Goal: Task Accomplishment & Management: Manage account settings

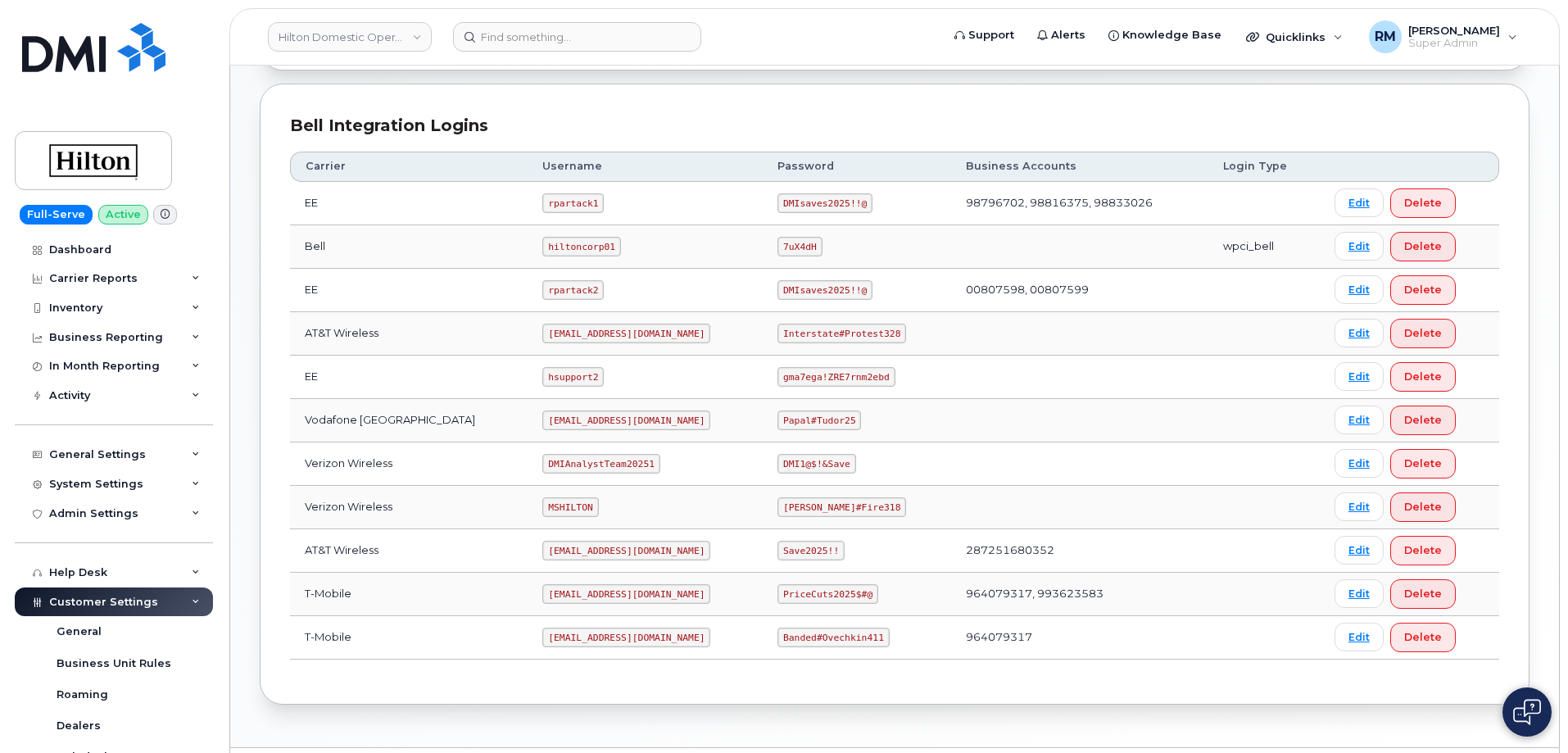
scroll to position [416, 0]
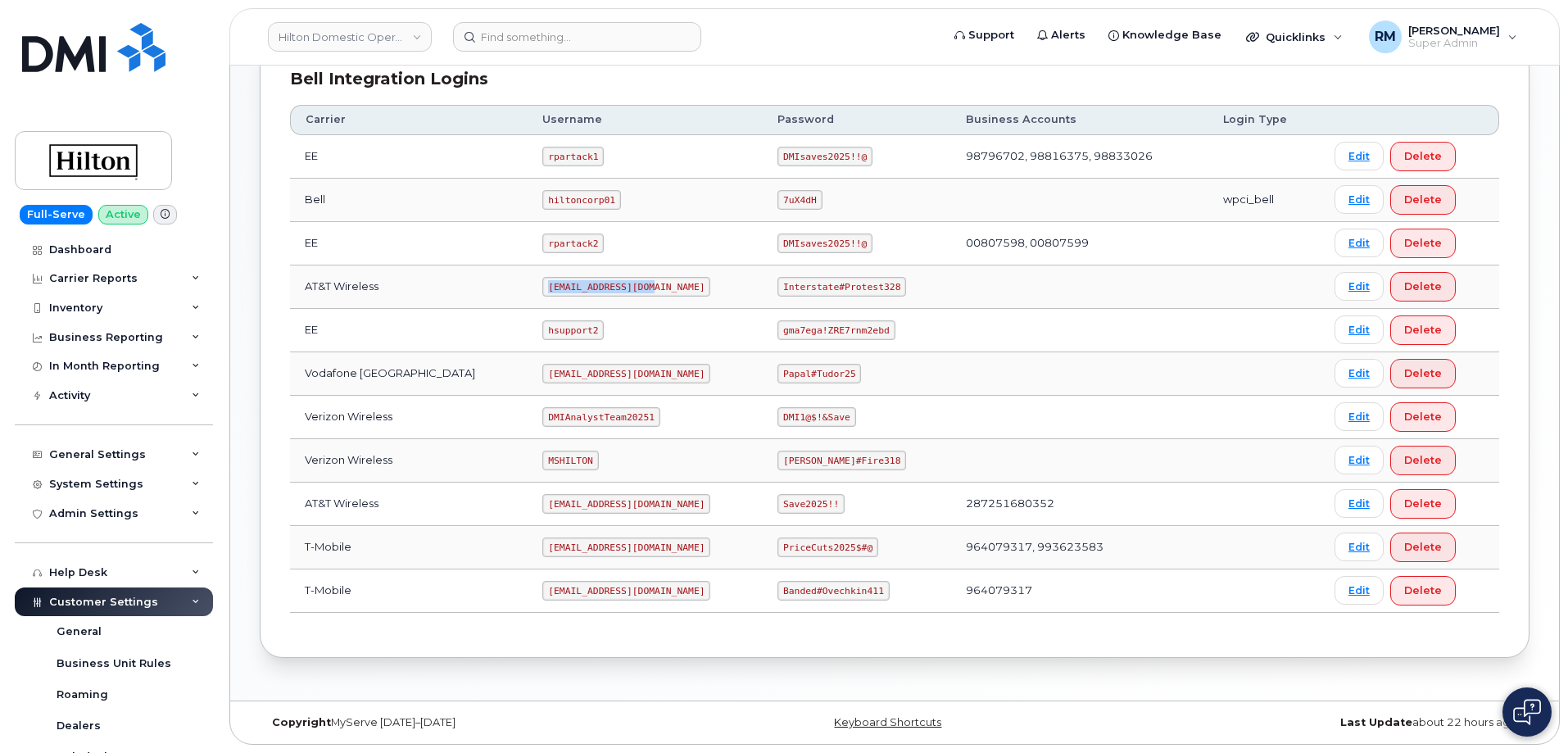
drag, startPoint x: 525, startPoint y: 289, endPoint x: 638, endPoint y: 289, distance: 113.0
click at [638, 289] on td "ms-hilton@dminc.com" at bounding box center [645, 287] width 235 height 44
copy code "ms-hilton@dminc.com"
drag, startPoint x: 800, startPoint y: 289, endPoint x: 926, endPoint y: 289, distance: 126.0
click at [926, 289] on td "Interstate#Protest328" at bounding box center [857, 287] width 189 height 44
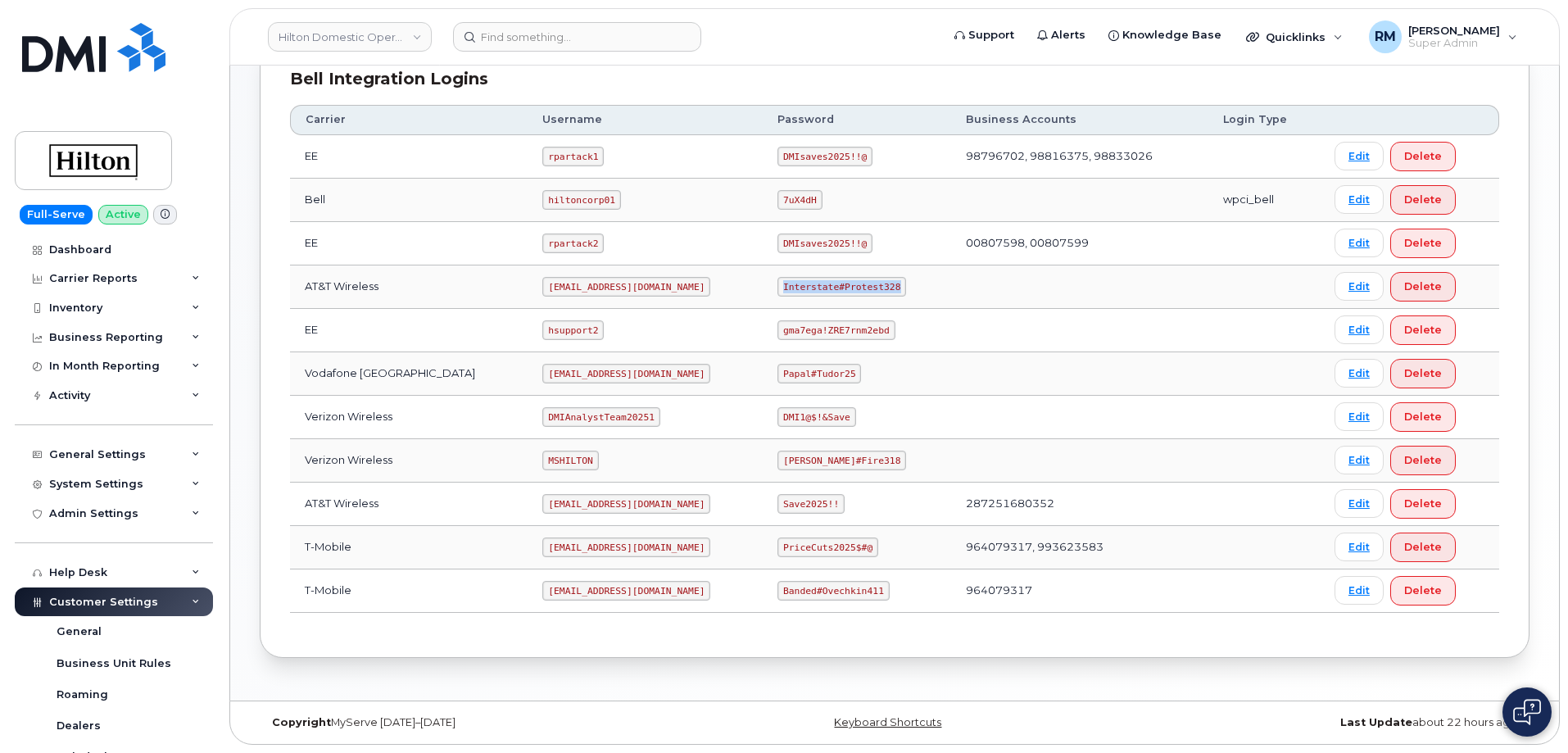
copy code "Interstate#Protest328"
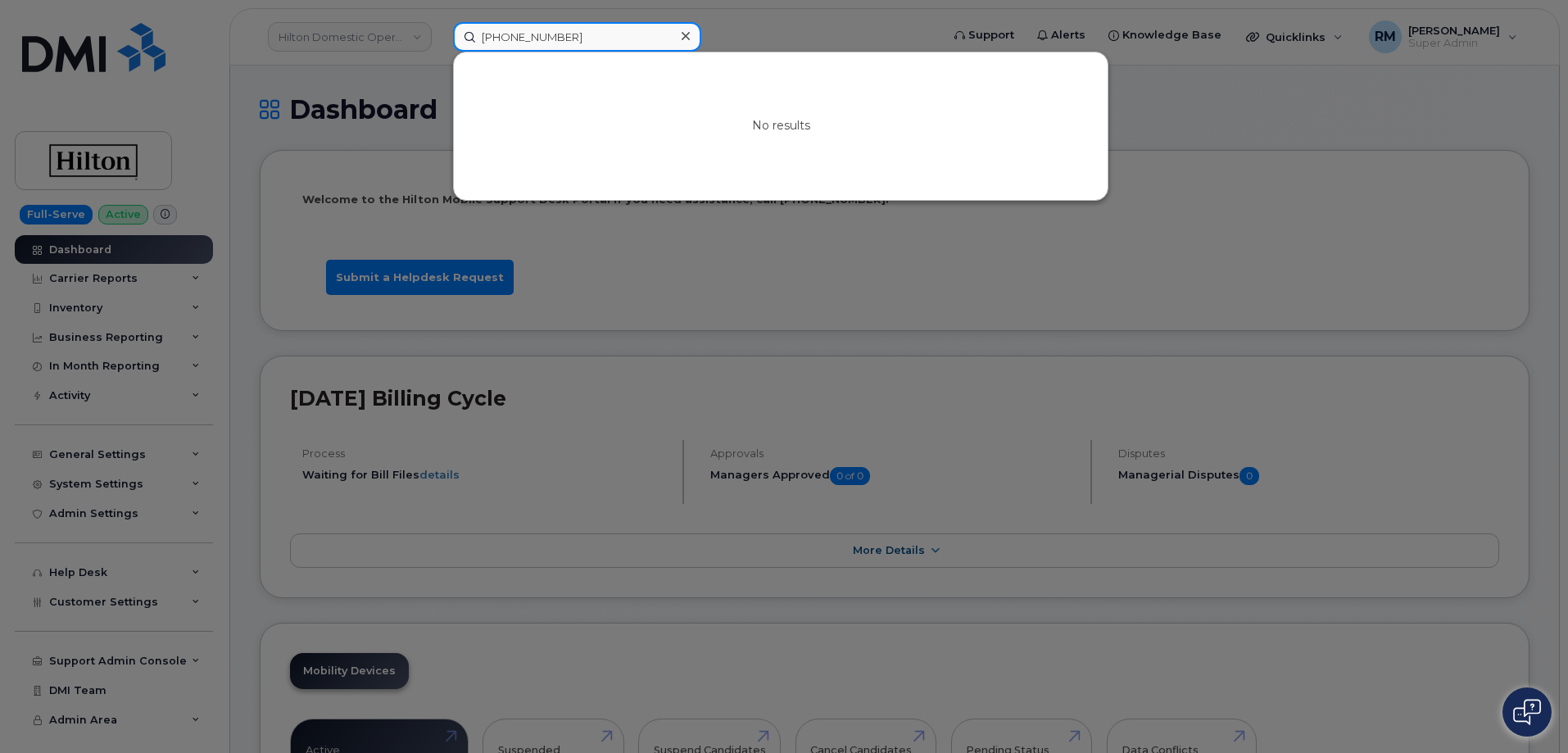
drag, startPoint x: 577, startPoint y: 41, endPoint x: 423, endPoint y: 43, distance: 154.0
click at [440, 43] on div "571-683-7283 No results" at bounding box center [691, 37] width 503 height 29
paste input "9"
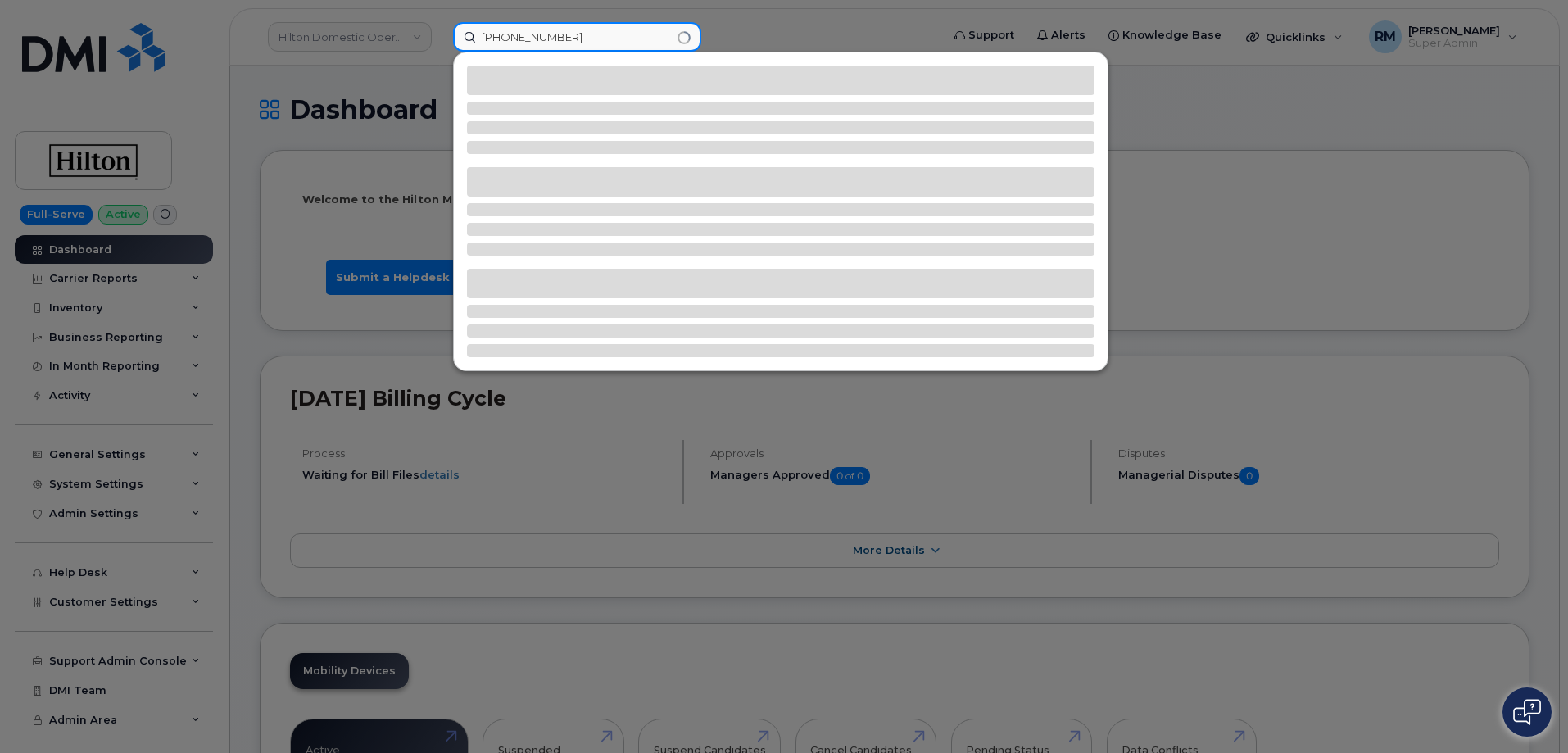
type input "571-683-7293"
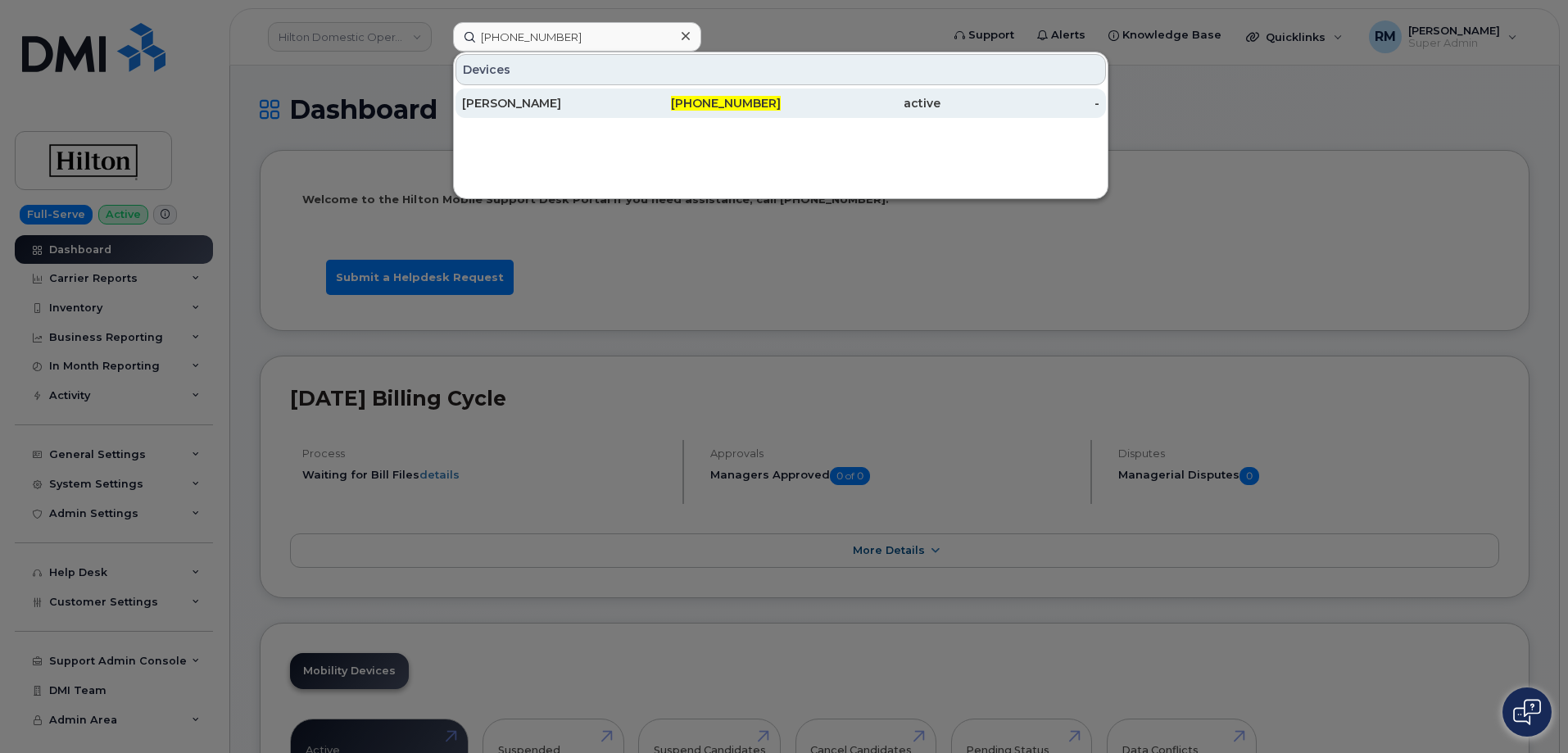
click at [544, 98] on div "JESS KAN" at bounding box center [542, 103] width 160 height 17
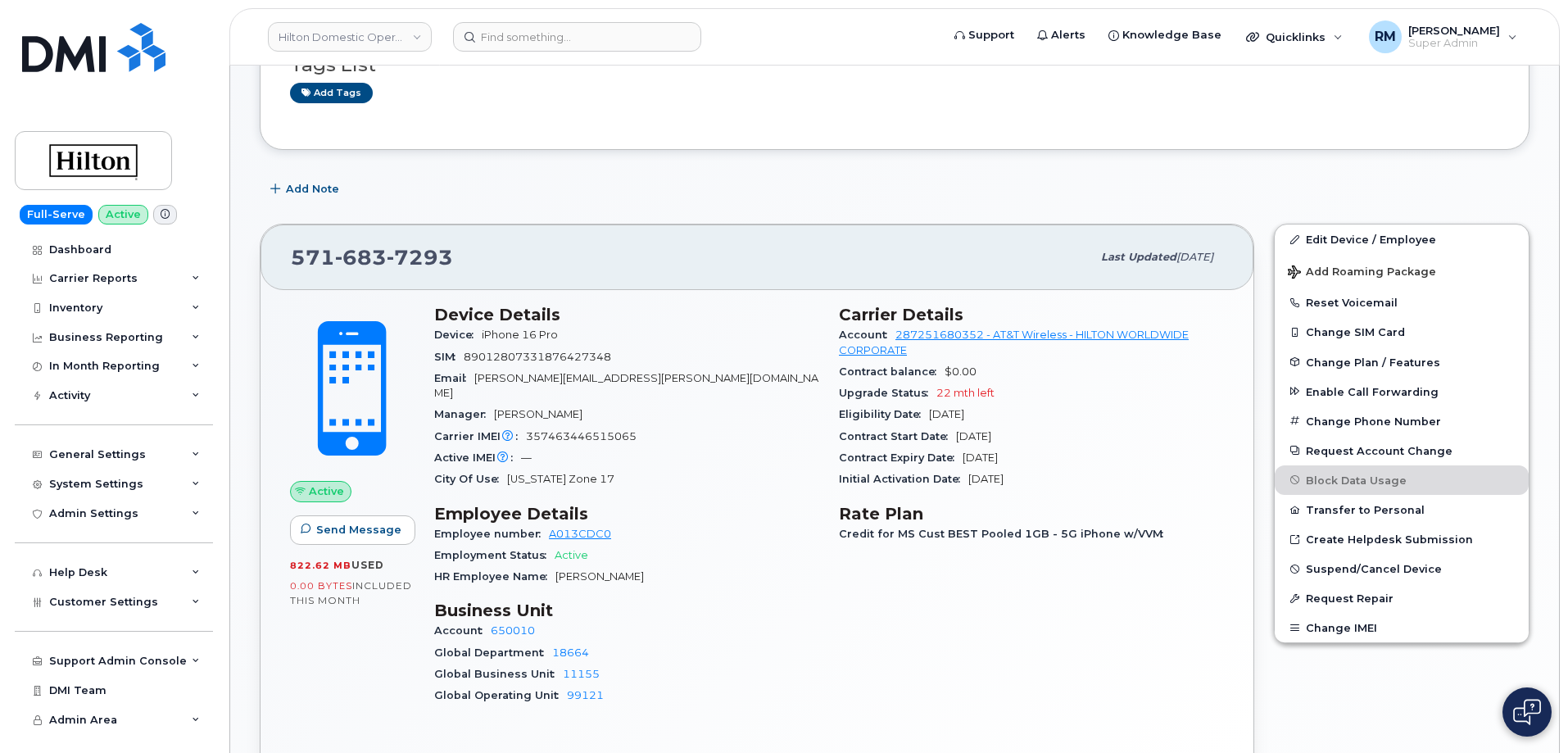
scroll to position [328, 0]
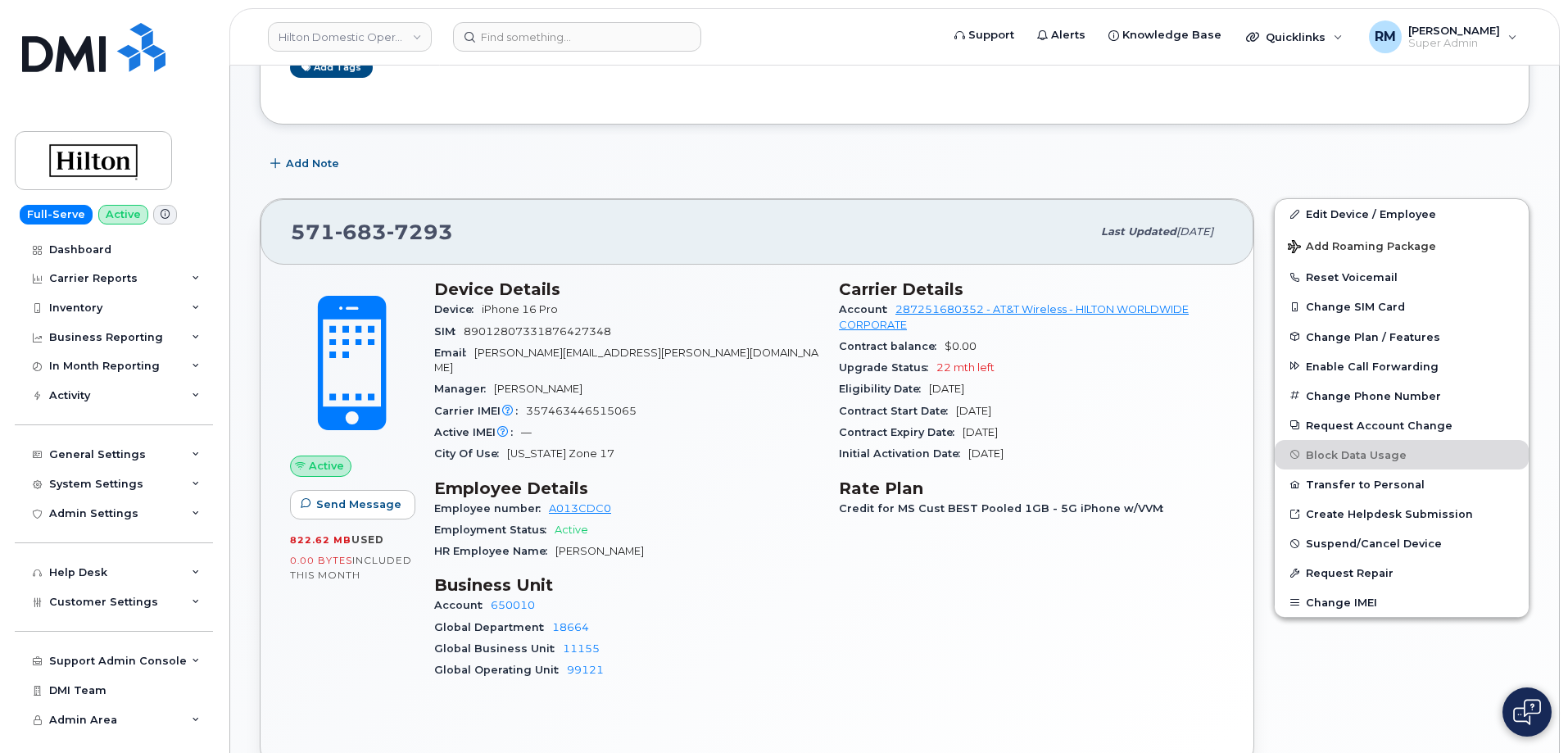
click at [698, 575] on h3 "Business Unit" at bounding box center [626, 585] width 385 height 19
click at [840, 139] on div "Tags List Add tags Add Note 571 683 7293 Last updated Aug 11, 2025 Active Send …" at bounding box center [895, 667] width 1270 height 1401
click at [503, 42] on input at bounding box center [577, 37] width 248 height 29
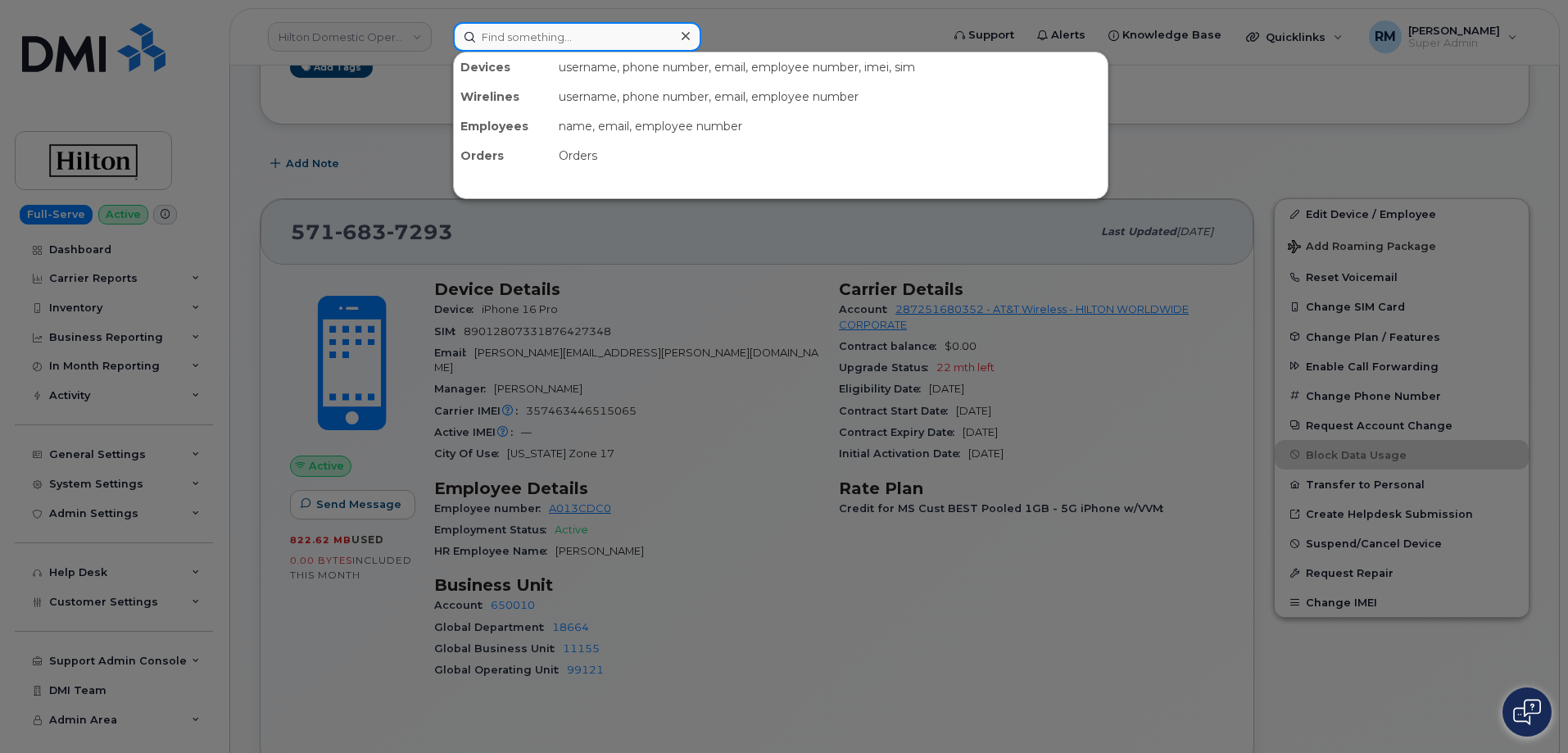
paste input "8167561720"
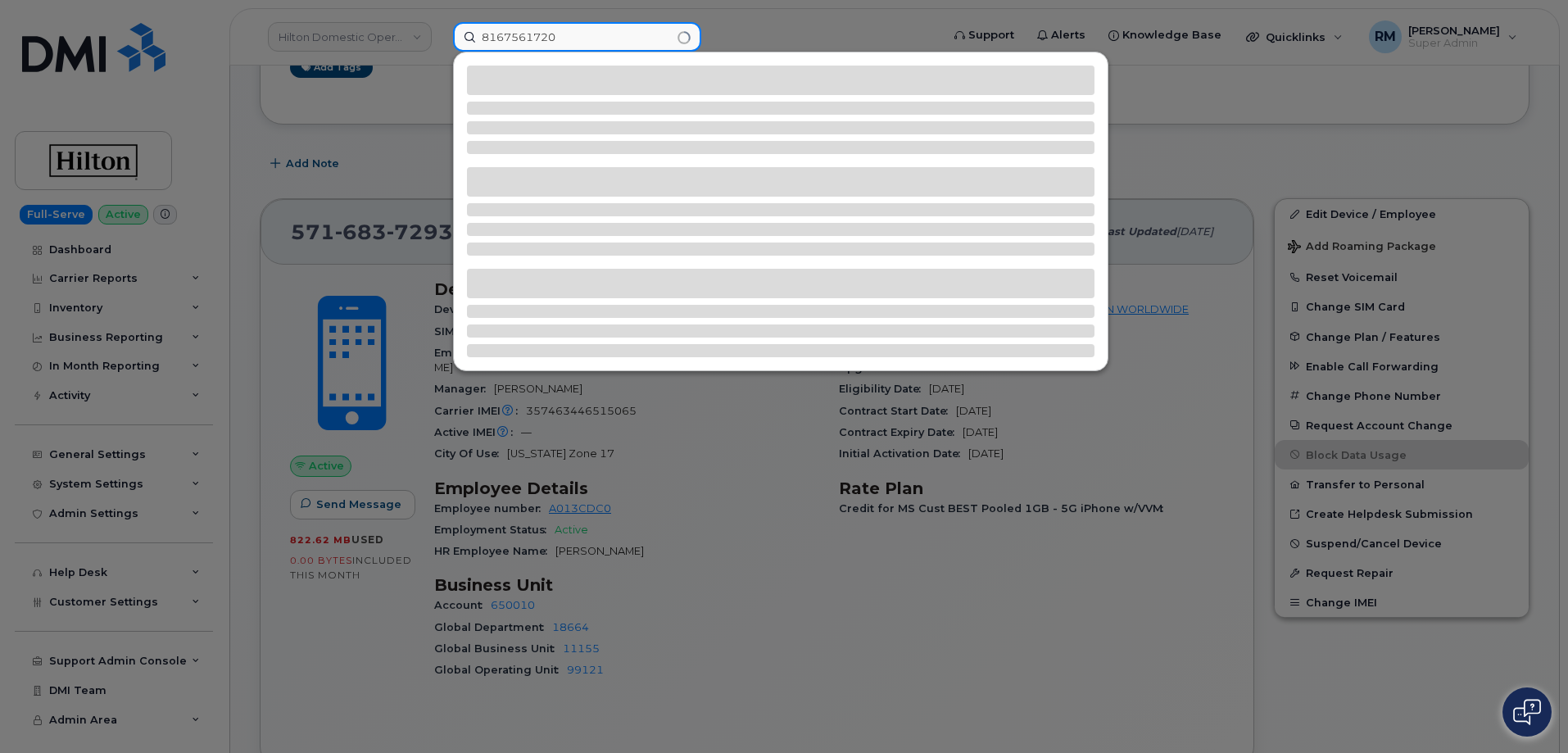
type input "8167561720"
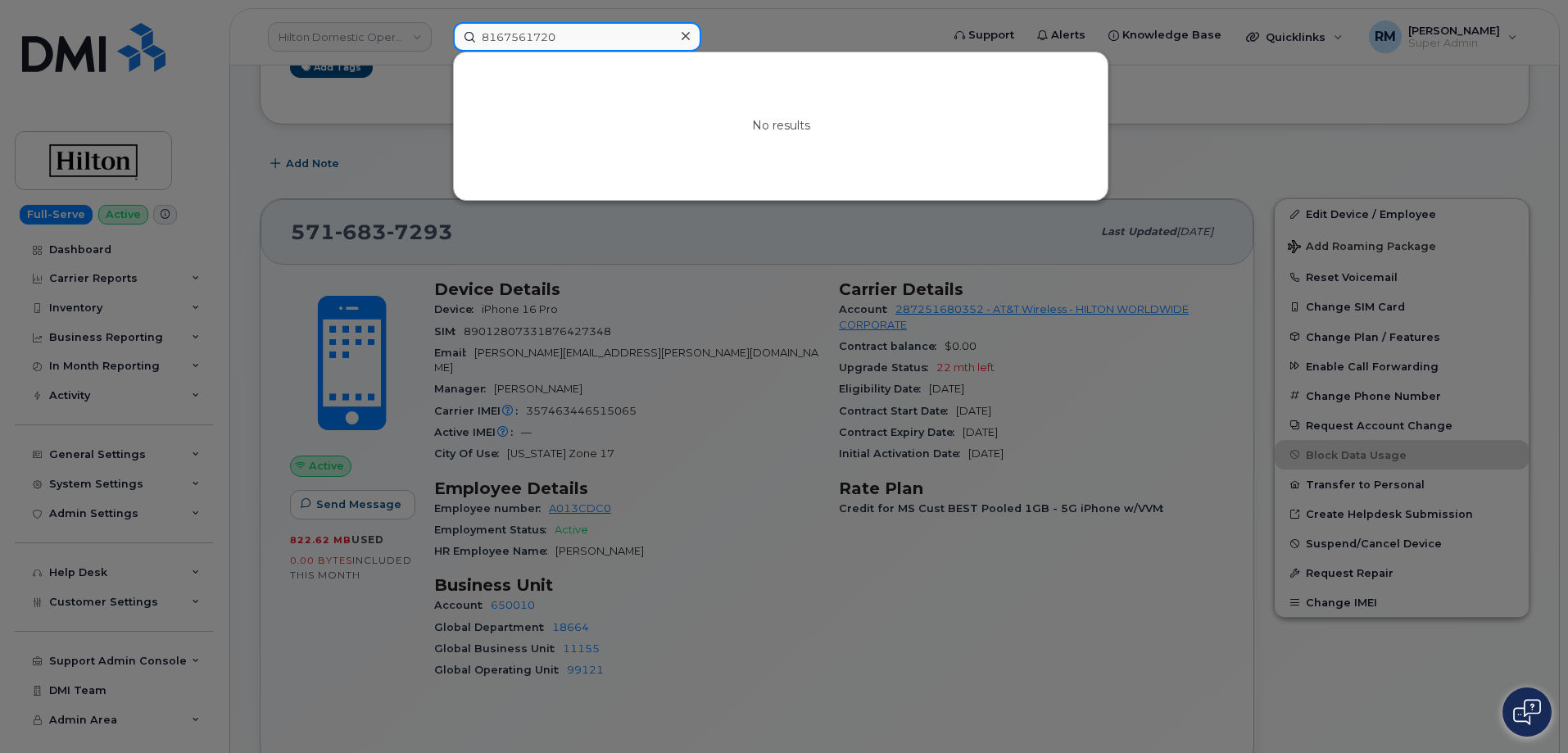
click at [543, 34] on input "8167561720" at bounding box center [577, 37] width 248 height 29
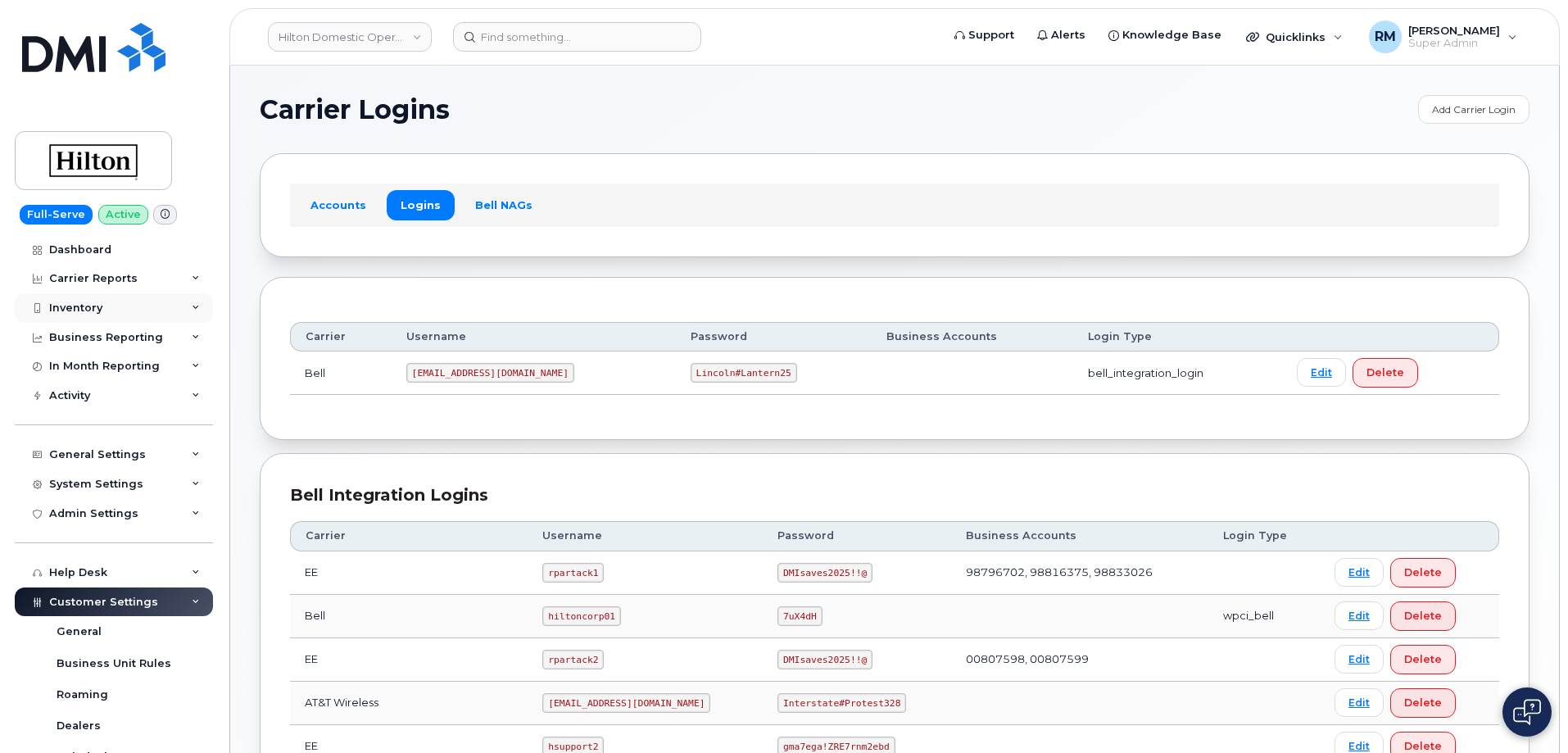
click at [95, 304] on div "Inventory" at bounding box center [76, 307] width 53 height 13
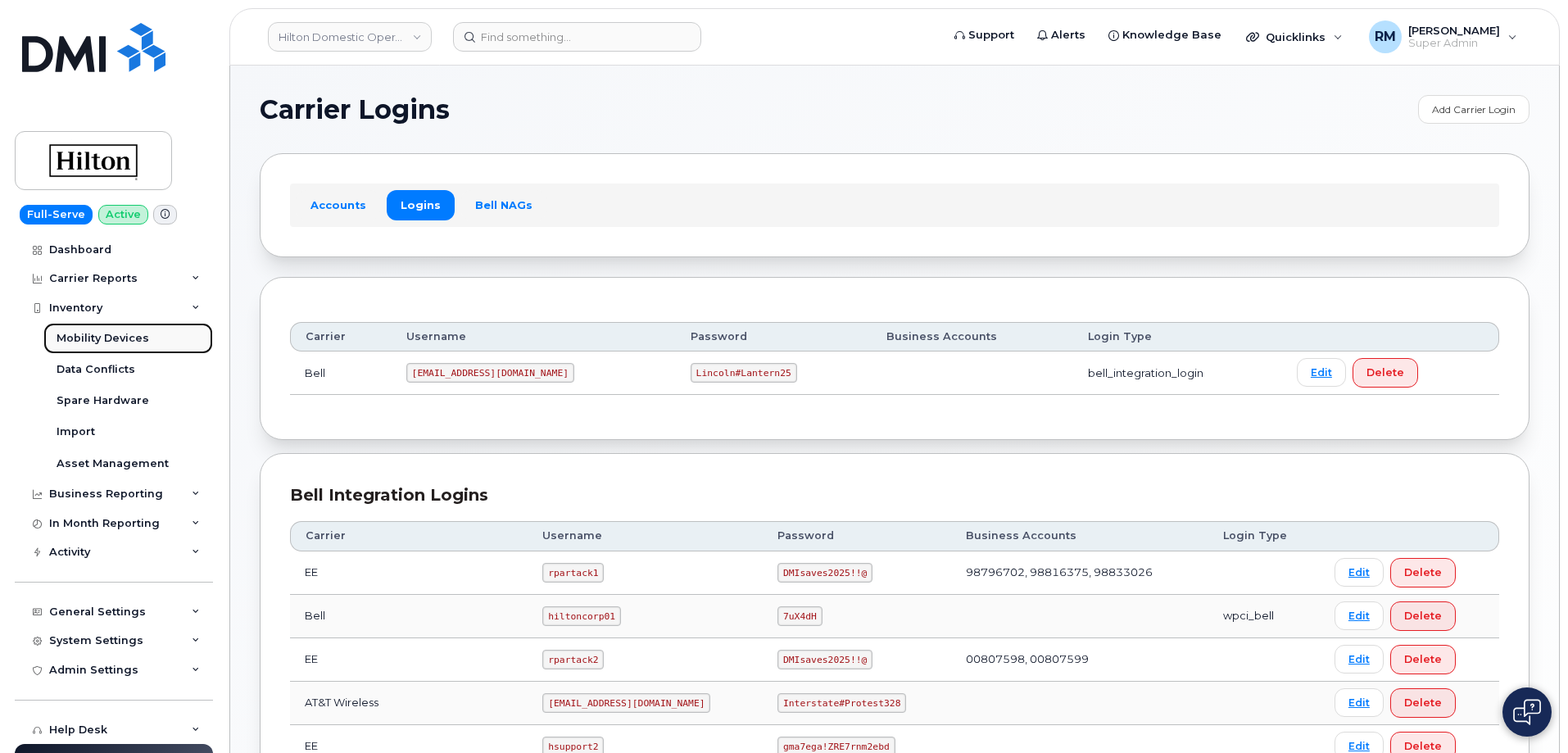
click at [94, 340] on div "Mobility Devices" at bounding box center [102, 338] width 92 height 15
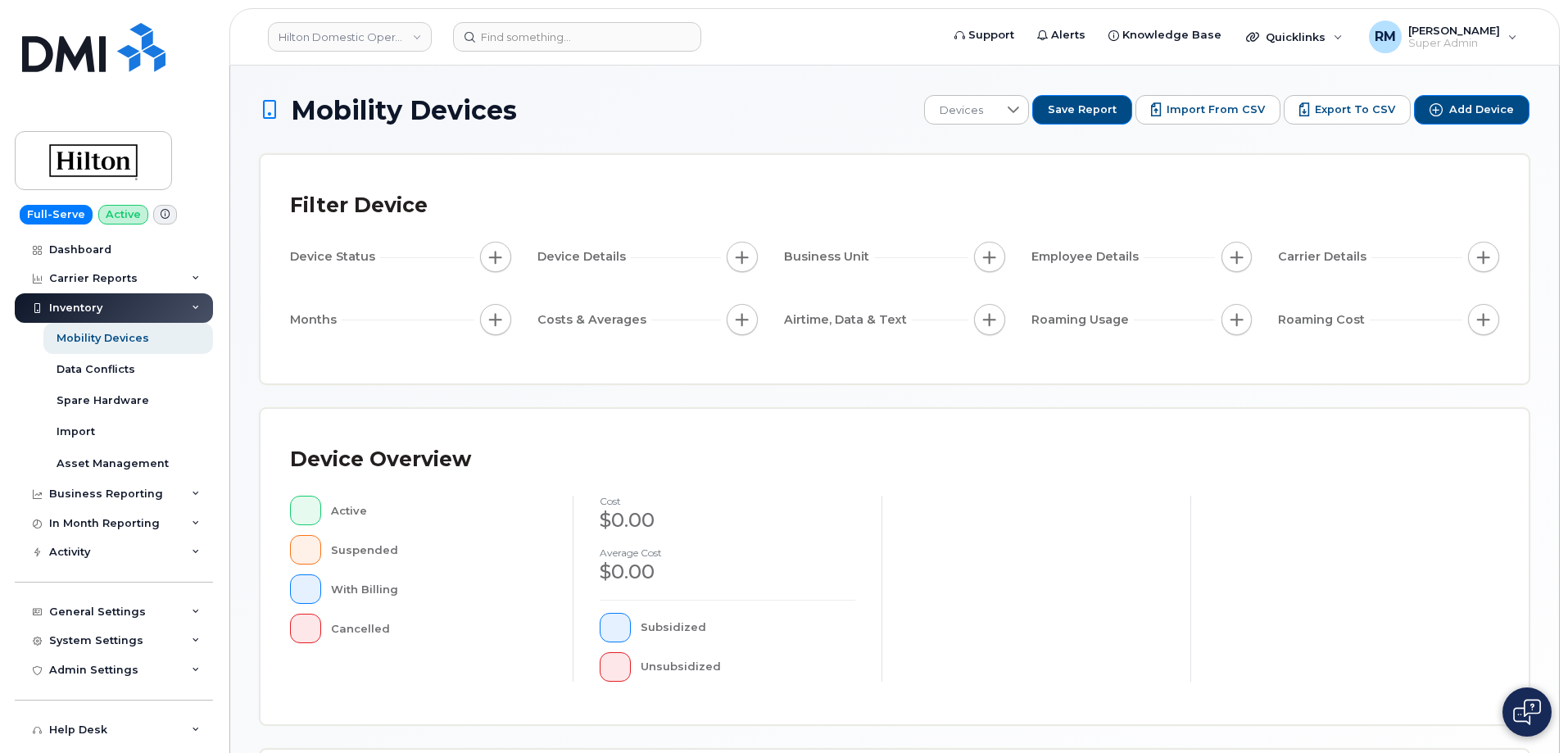
click at [1358, 427] on div "Mobility Devices Devices Save Report Import from CSV Export to CSV Add Device F…" at bounding box center [895, 570] width 1270 height 950
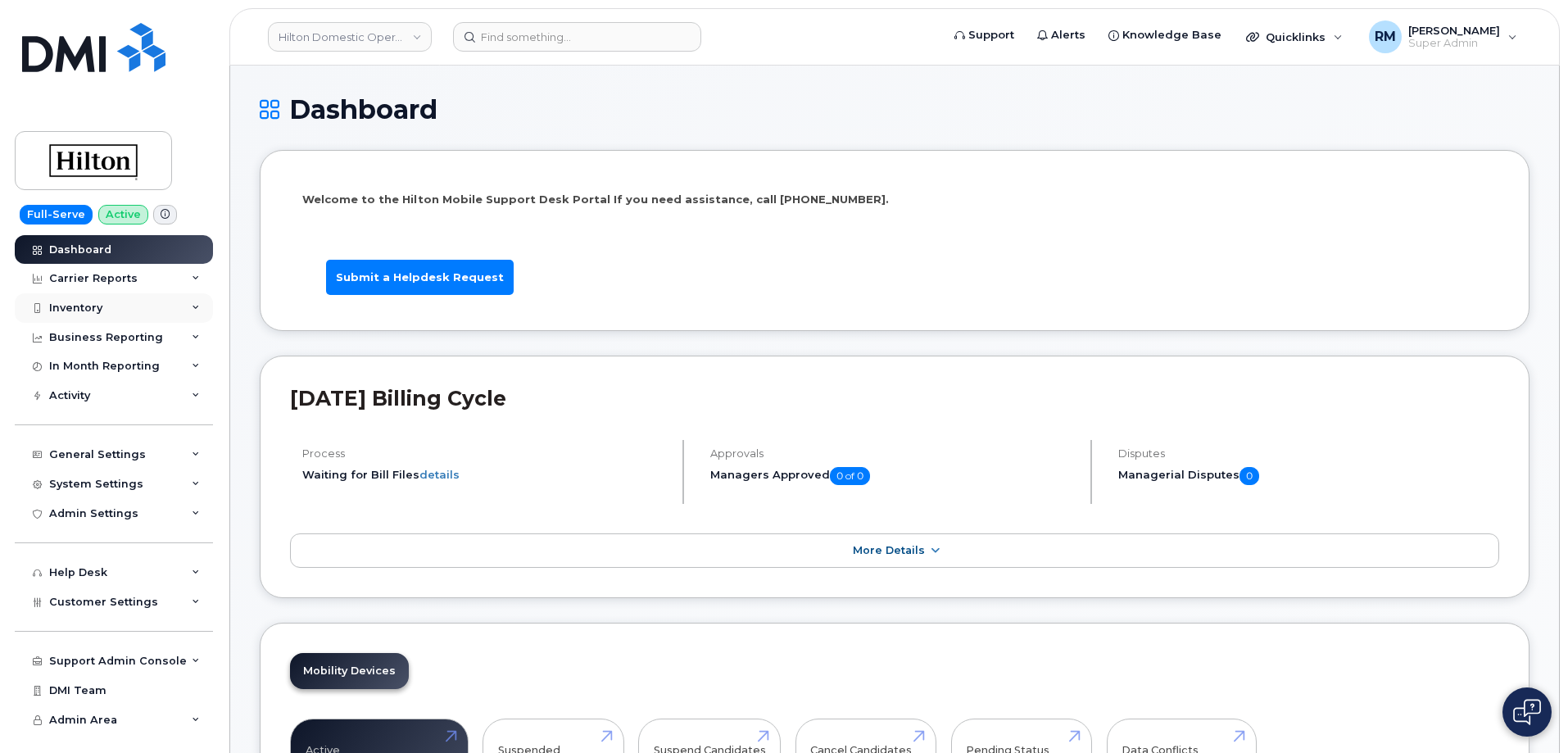
click at [103, 310] on div "Inventory" at bounding box center [114, 308] width 198 height 29
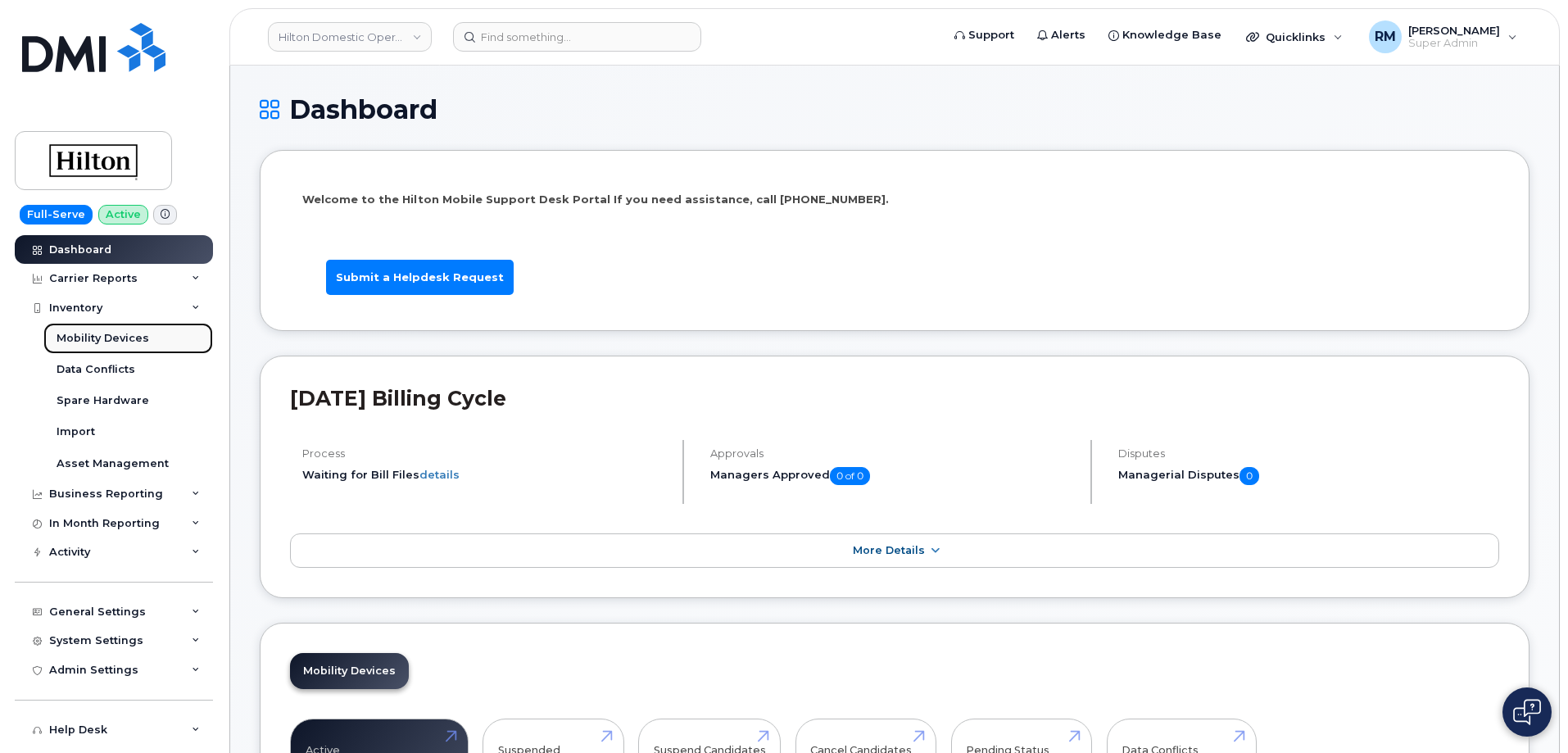
drag, startPoint x: 100, startPoint y: 341, endPoint x: 96, endPoint y: 332, distance: 9.8
click at [101, 341] on div "Mobility Devices" at bounding box center [102, 338] width 92 height 15
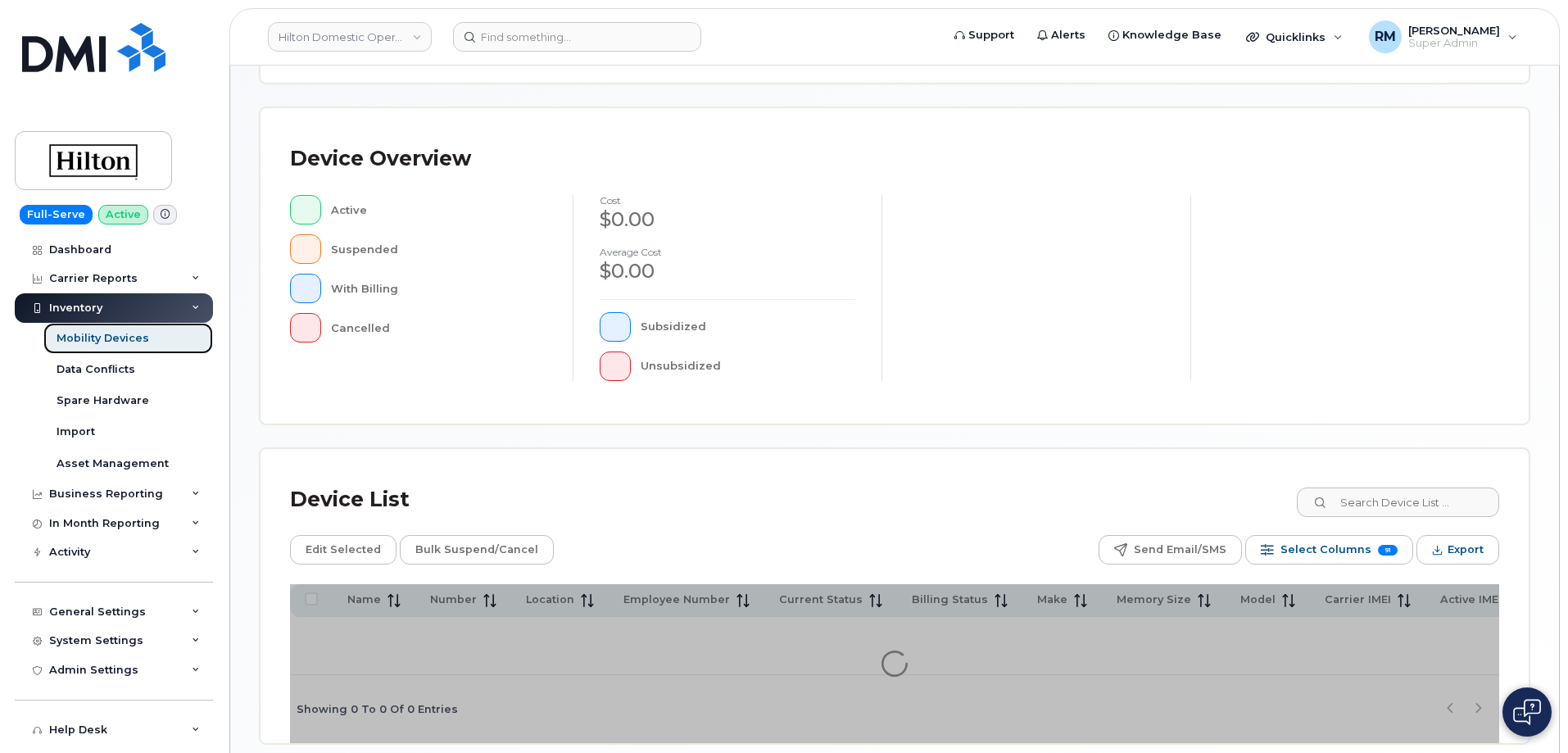
scroll to position [378, 0]
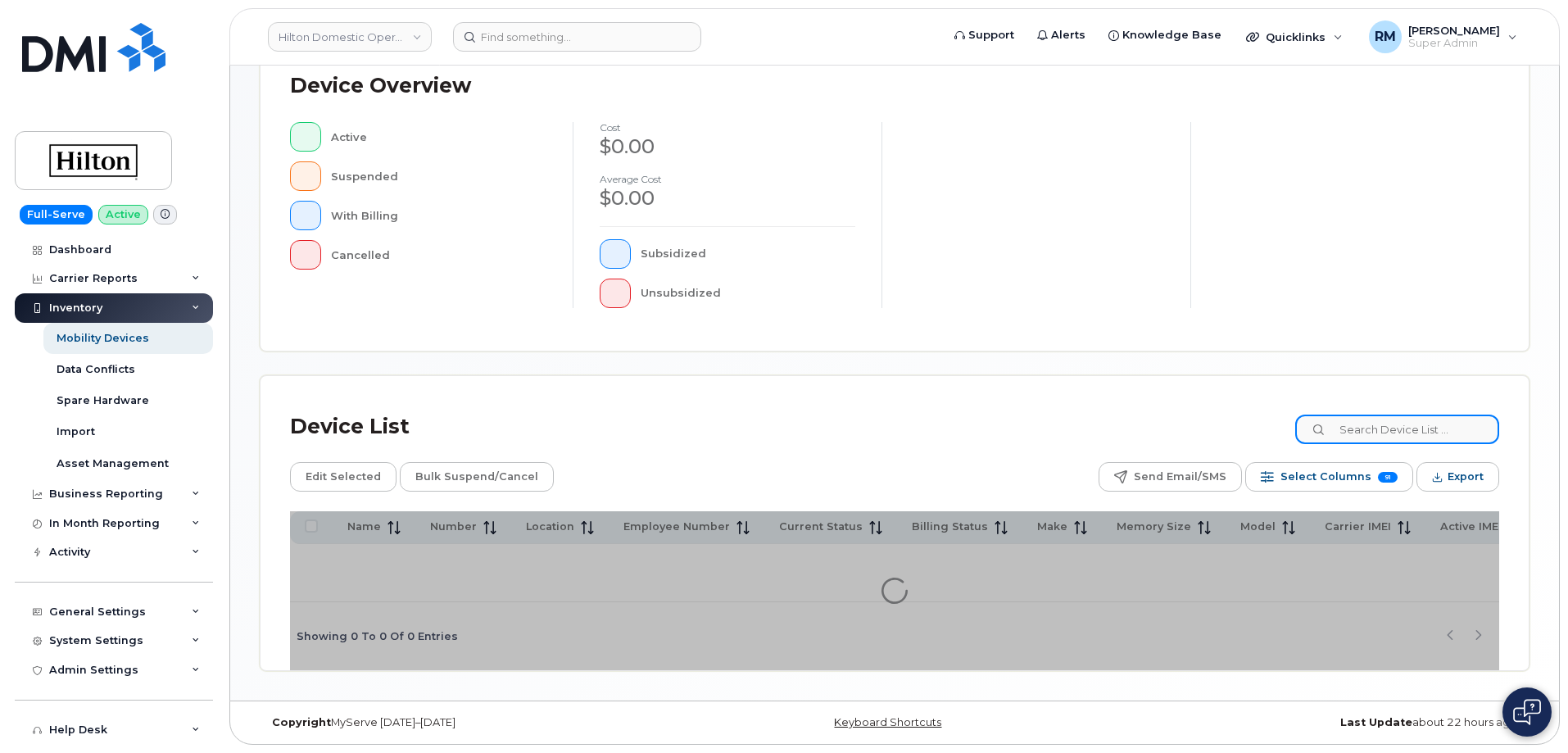
click at [1372, 430] on input at bounding box center [1398, 429] width 204 height 29
paste input "MKCWE"
type input "MKCWE"
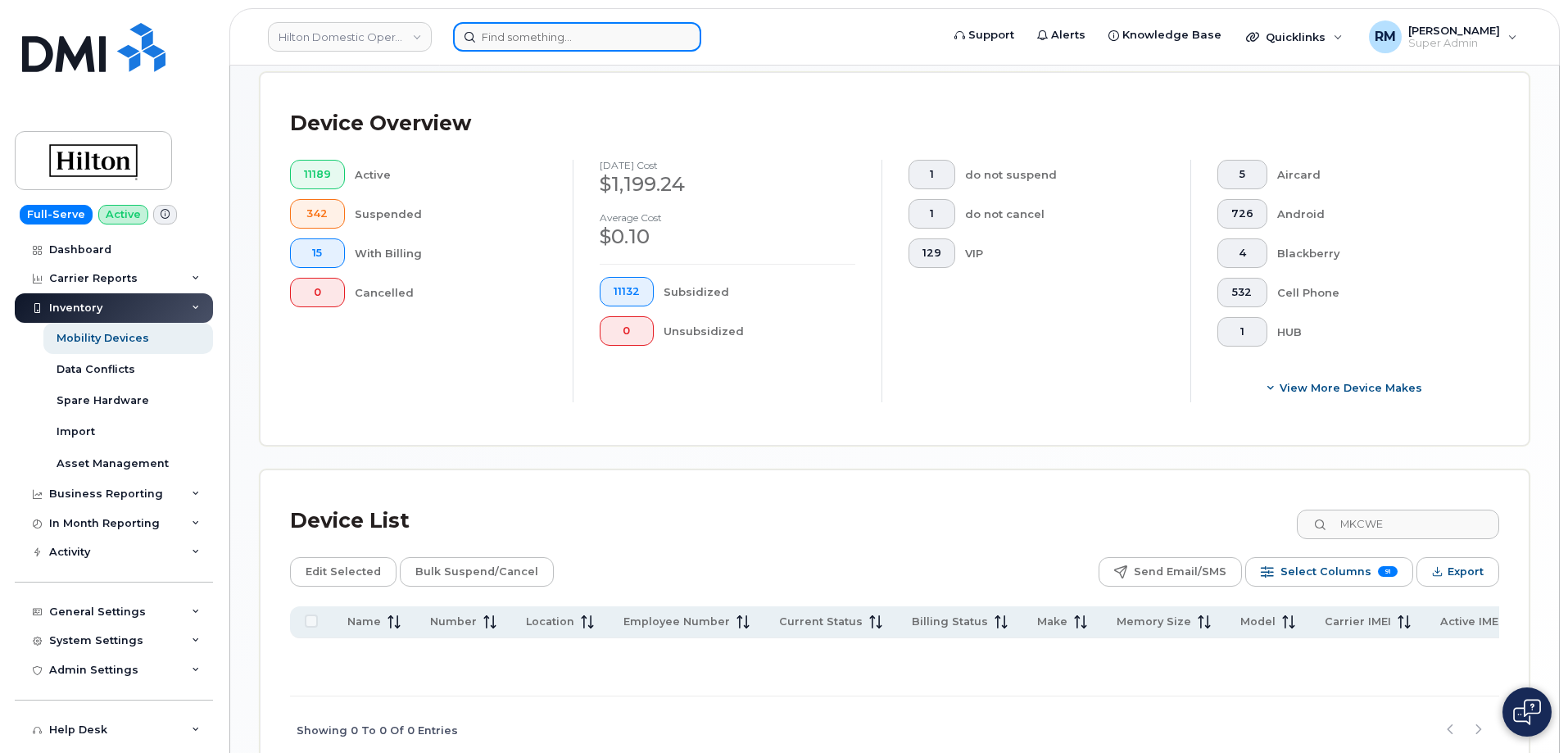
click at [557, 30] on input at bounding box center [577, 37] width 248 height 29
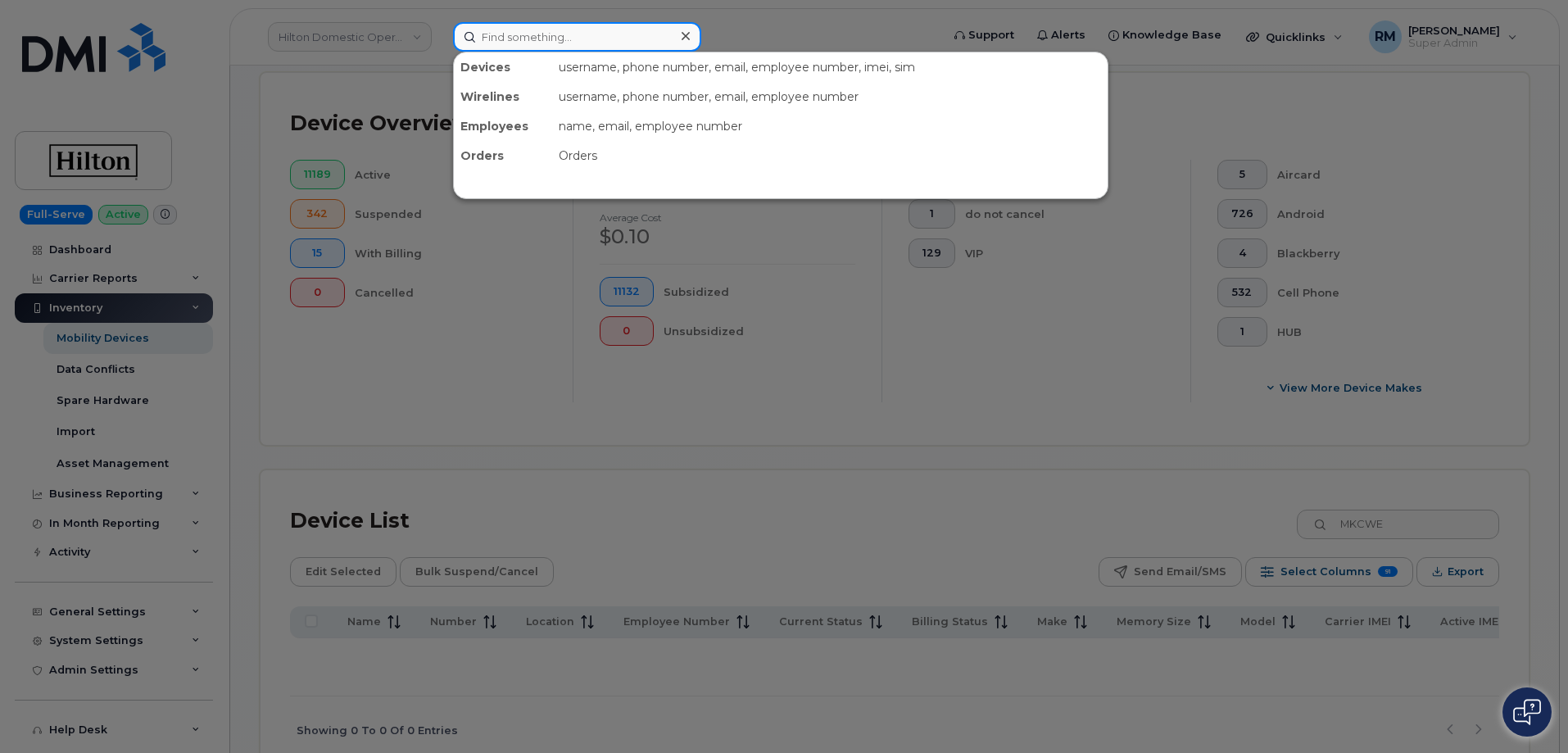
paste input "816-304-5556"
type input "816-304-5556"
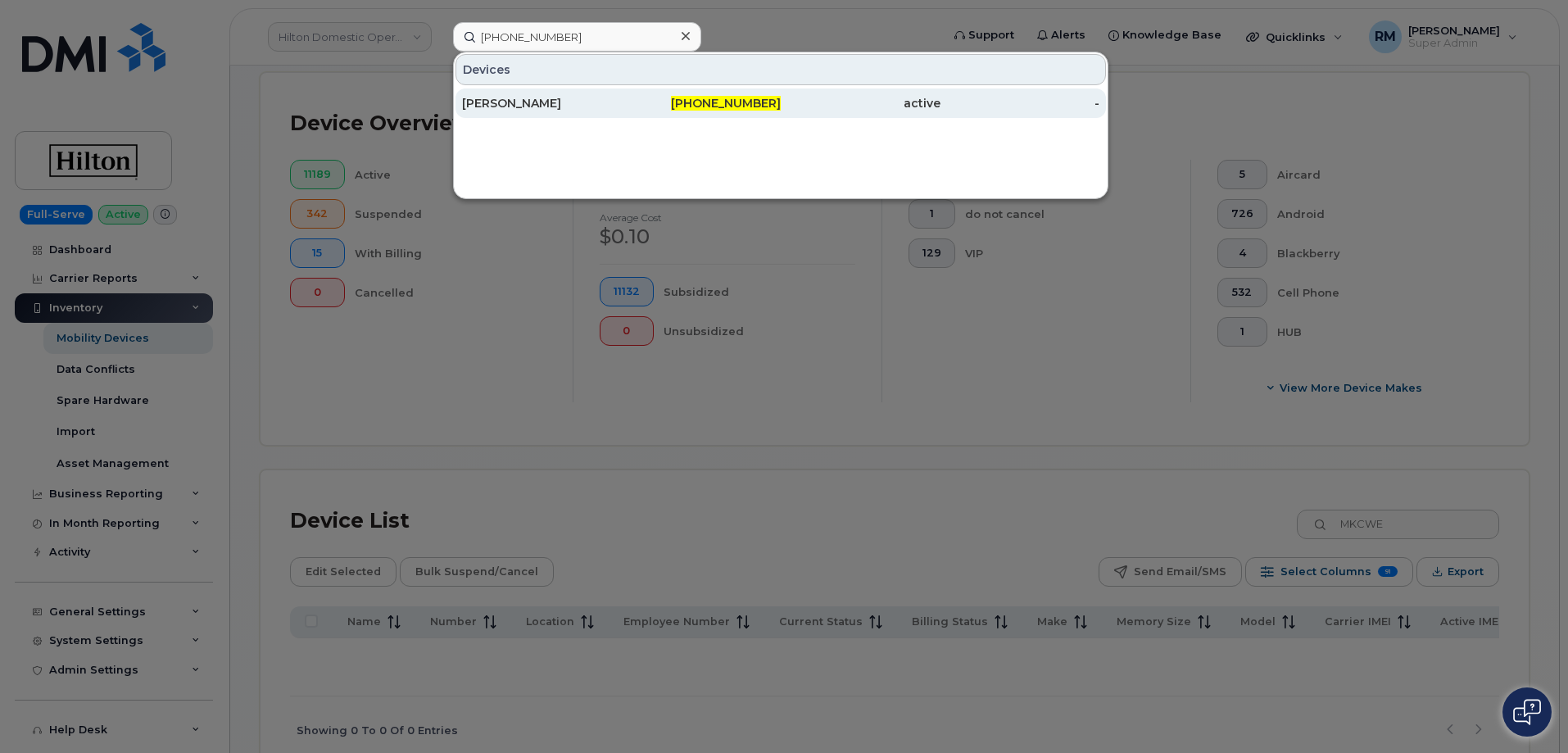
click at [528, 107] on div "Tony Bauer" at bounding box center [542, 103] width 160 height 17
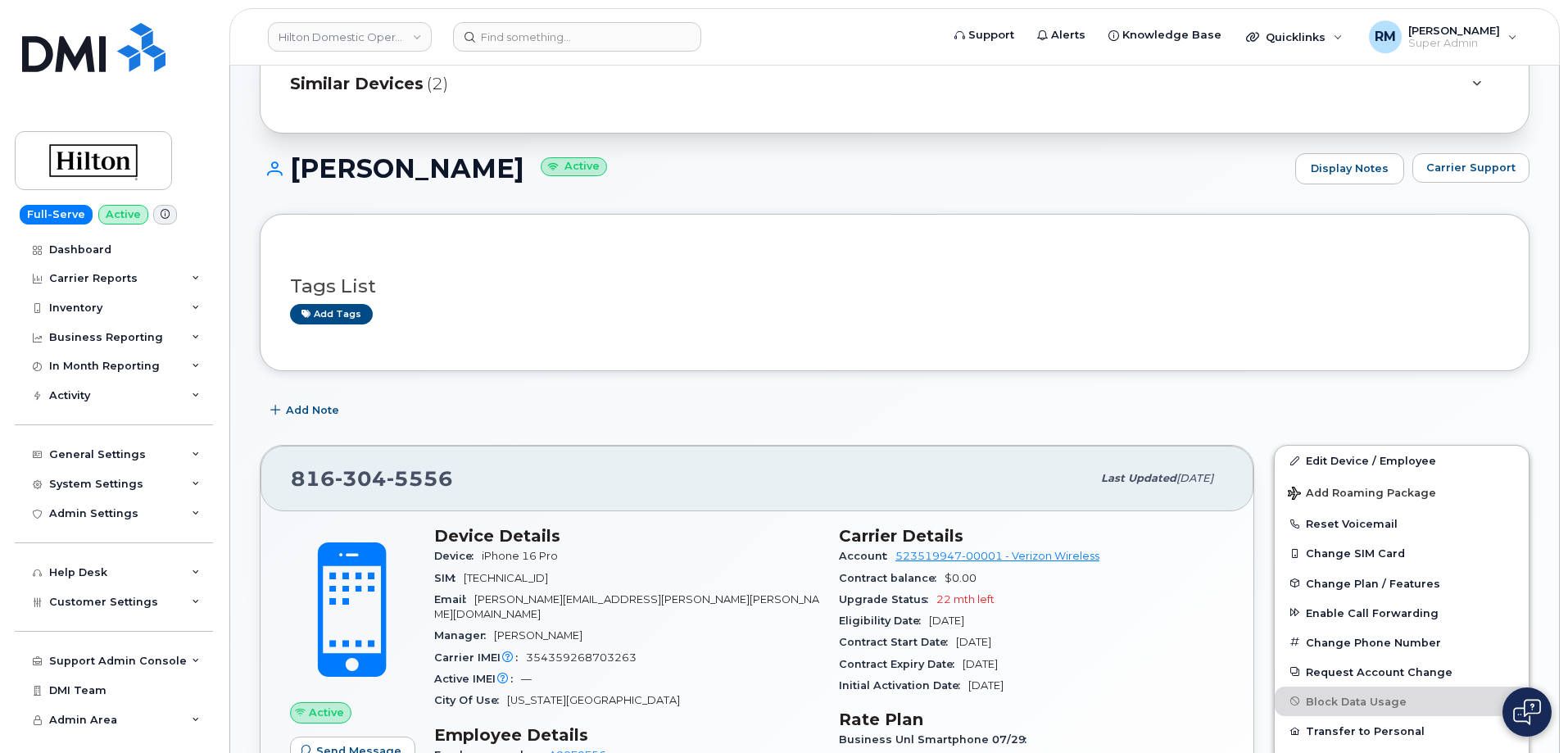
scroll to position [82, 0]
drag, startPoint x: 455, startPoint y: 476, endPoint x: 233, endPoint y: 470, distance: 222.1
copy span "816 304 5556"
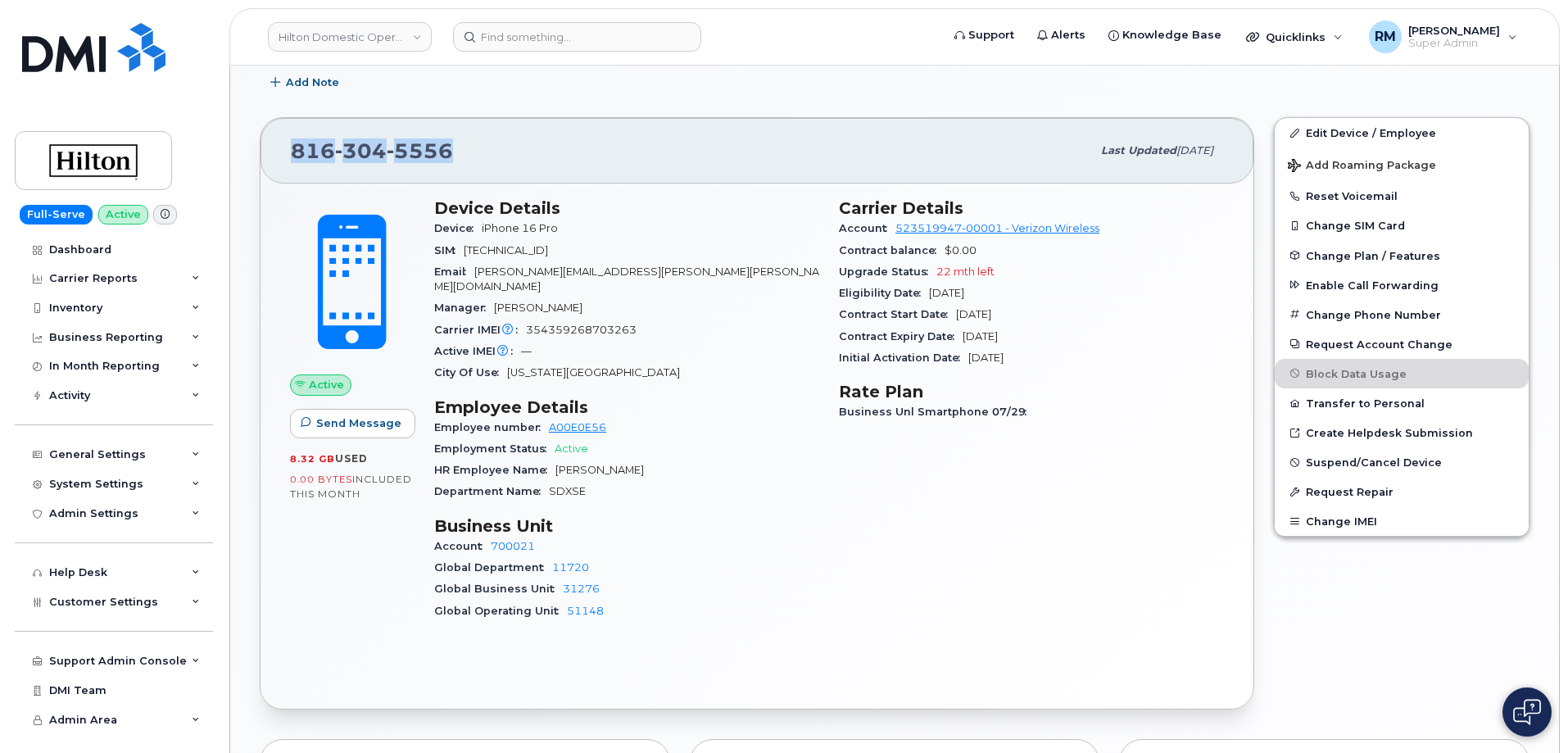
scroll to position [410, 0]
click at [296, 581] on div "Active Send Message 8.32 GB  used 0.00 Bytes  included this month" at bounding box center [352, 415] width 144 height 456
click at [351, 548] on div "Active Send Message 8.32 GB  used 0.00 Bytes  included this month" at bounding box center [352, 415] width 144 height 456
click at [1147, 376] on div "Carrier Details Account 523519947-00001 - Verizon Wireless Contract balance $0.…" at bounding box center [1031, 415] width 405 height 456
click at [694, 481] on div "Department Name SDXSE" at bounding box center [626, 491] width 385 height 21
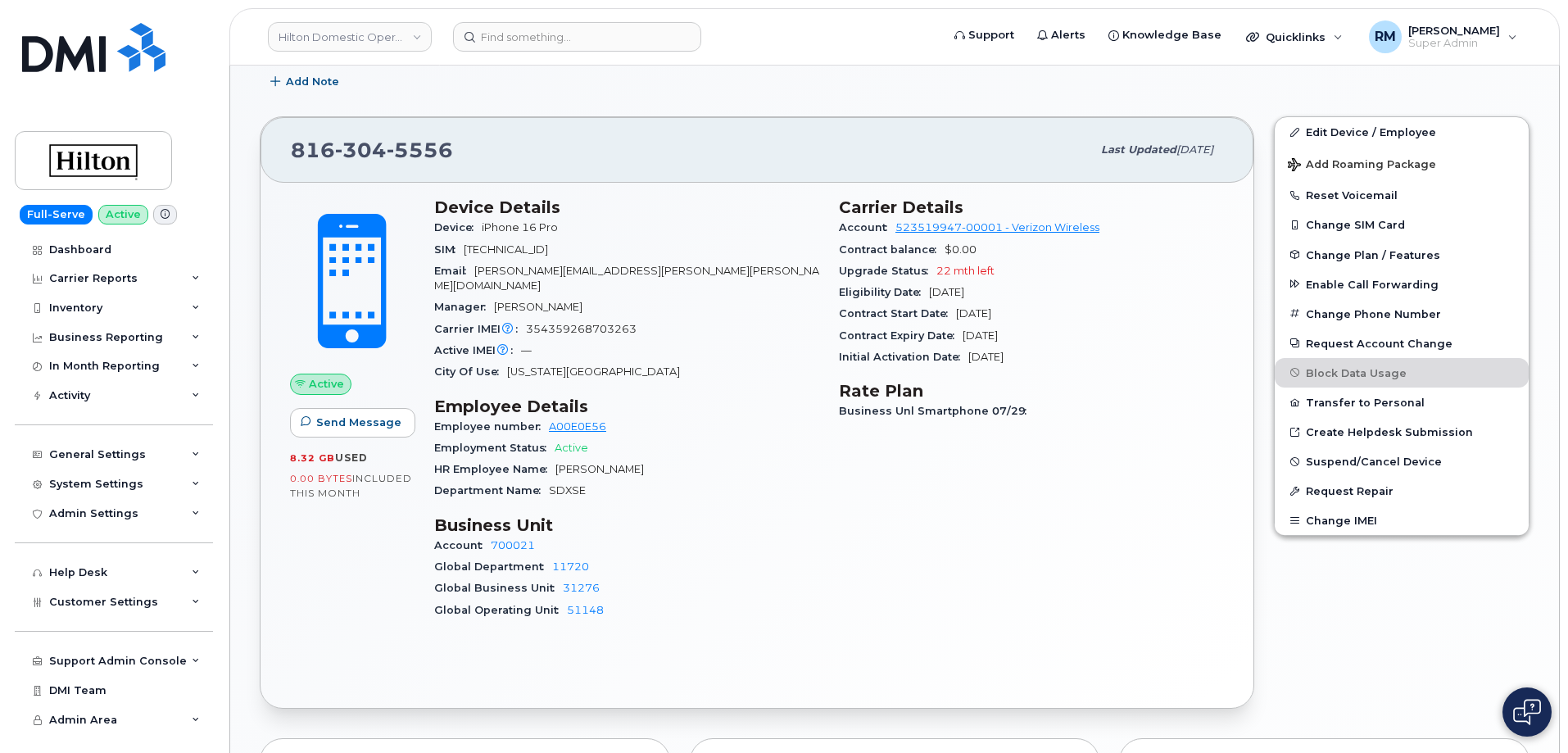
click at [563, 484] on span "SDXSE" at bounding box center [567, 490] width 37 height 13
copy span "SDXSE"
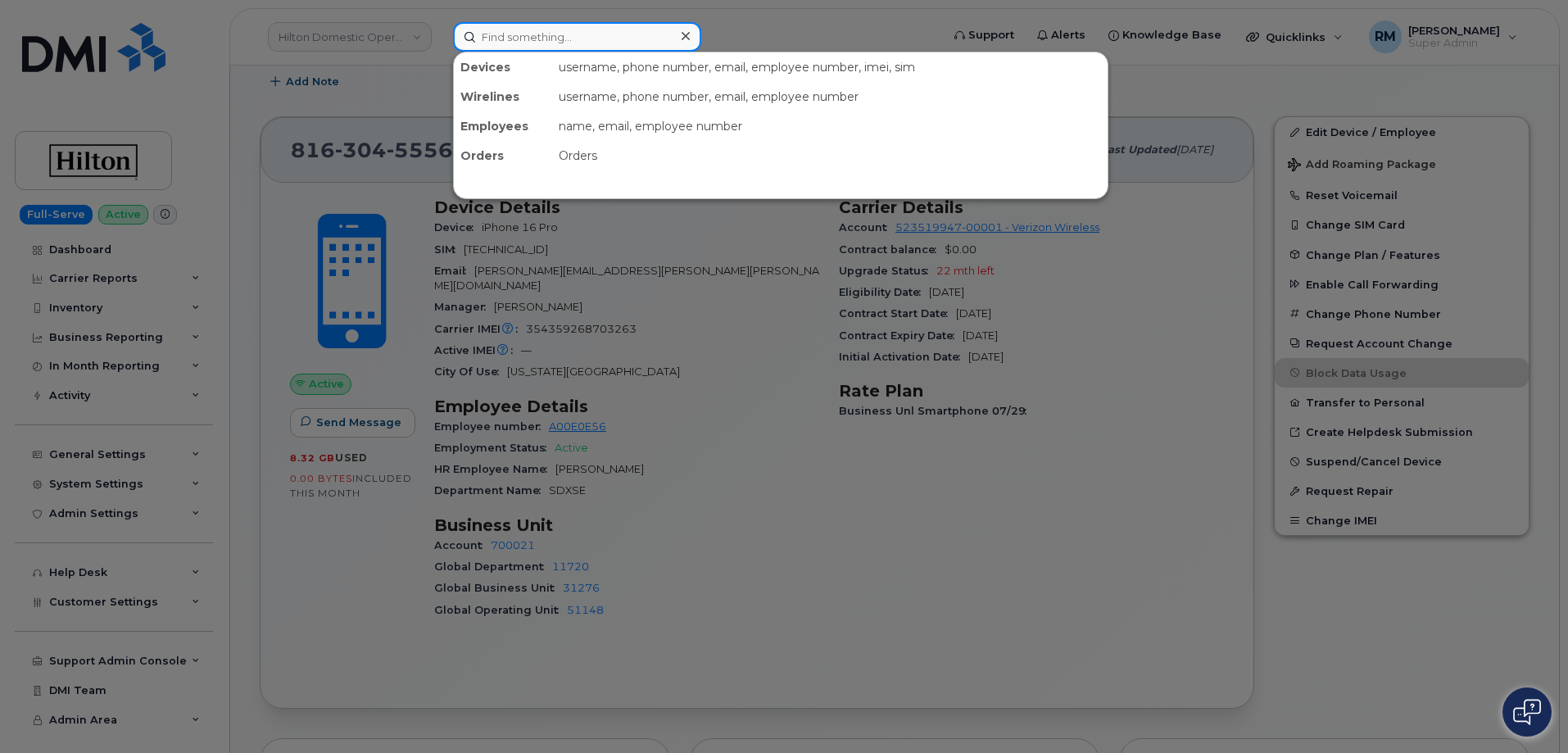
click at [558, 35] on input at bounding box center [577, 37] width 248 height 29
paste input "504-676-4698"
type input "504-676-4698"
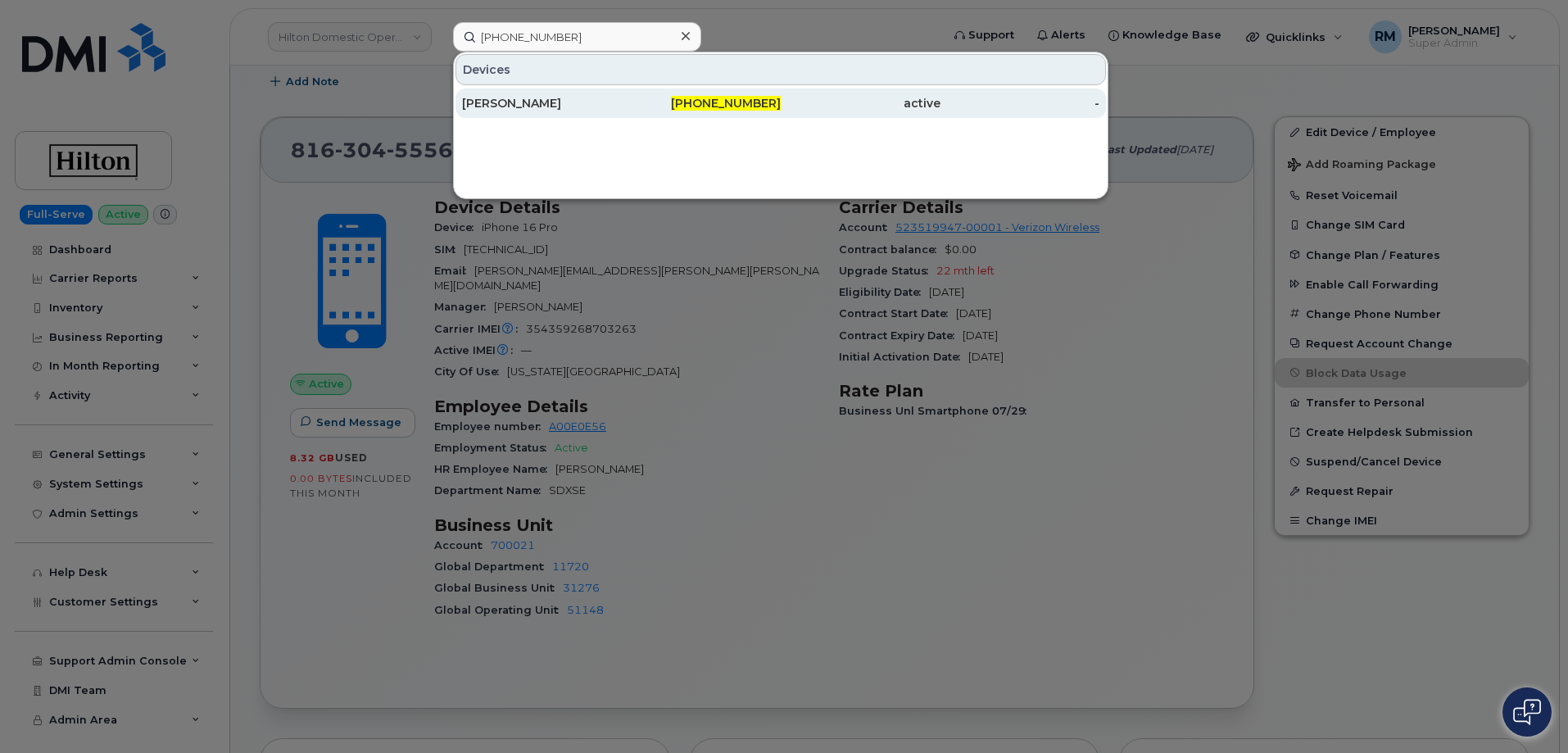
click at [581, 107] on div "Ana Ciria Romero" at bounding box center [542, 103] width 160 height 17
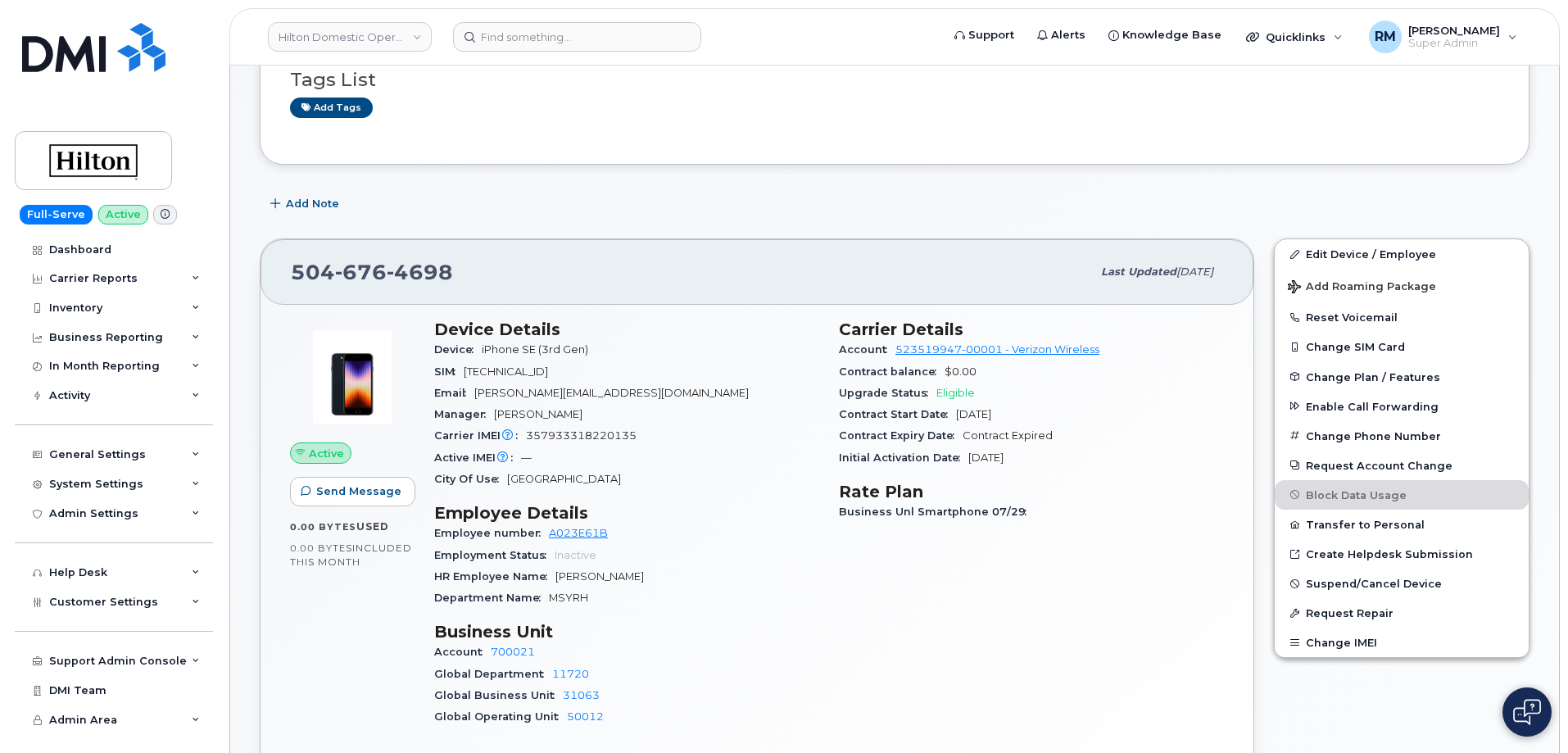
scroll to position [163, 0]
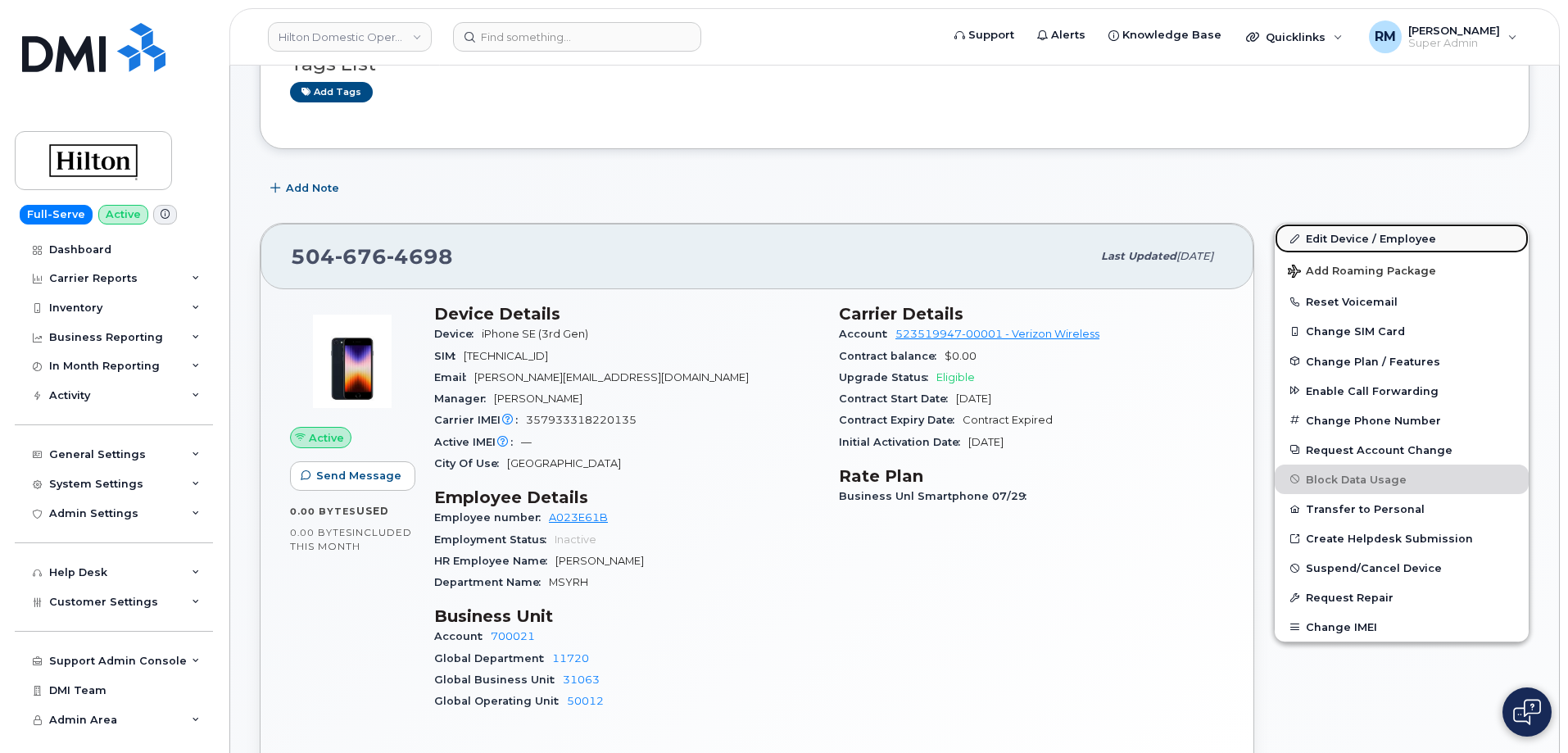
click at [1345, 236] on link "Edit Device / Employee" at bounding box center [1402, 238] width 254 height 29
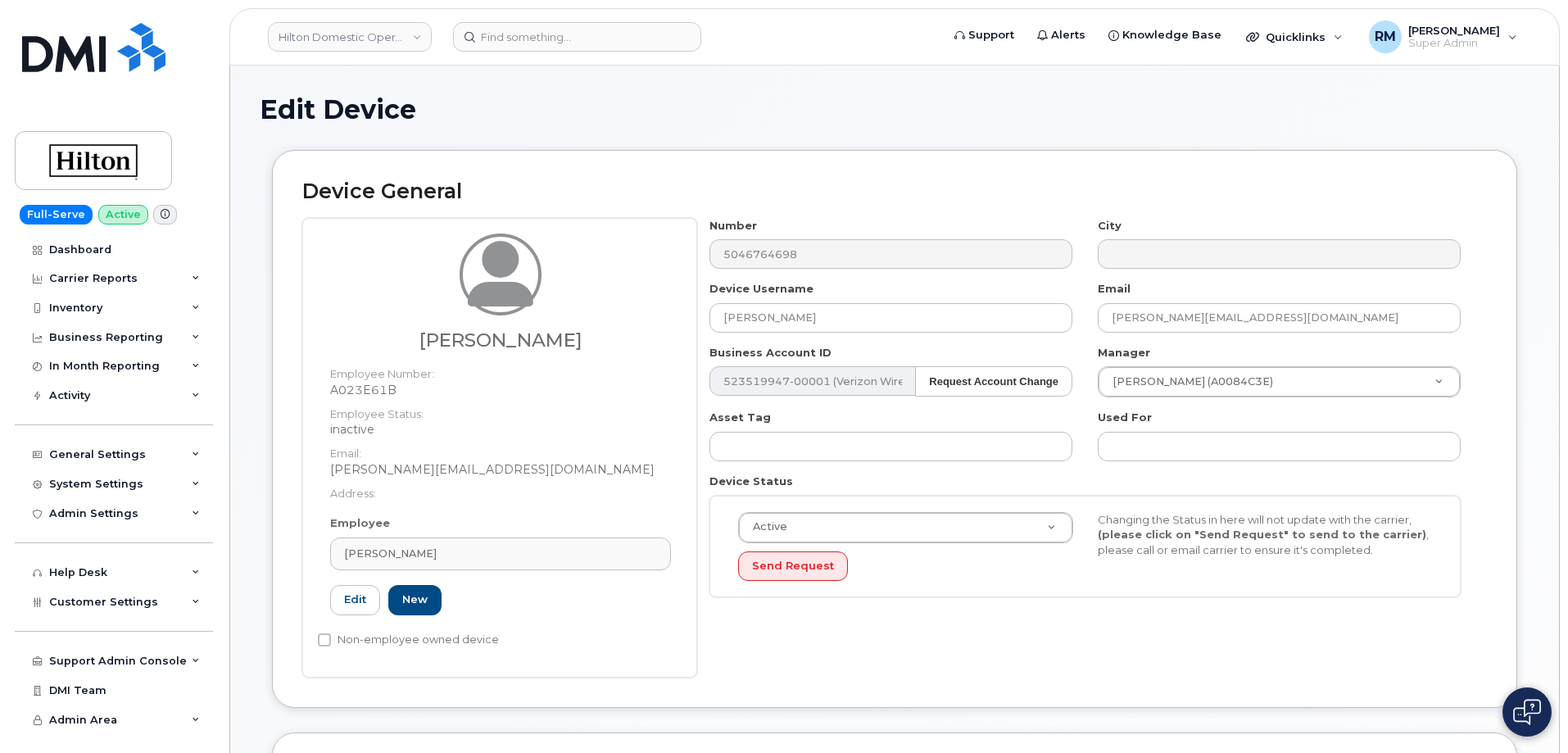
select select "34080331"
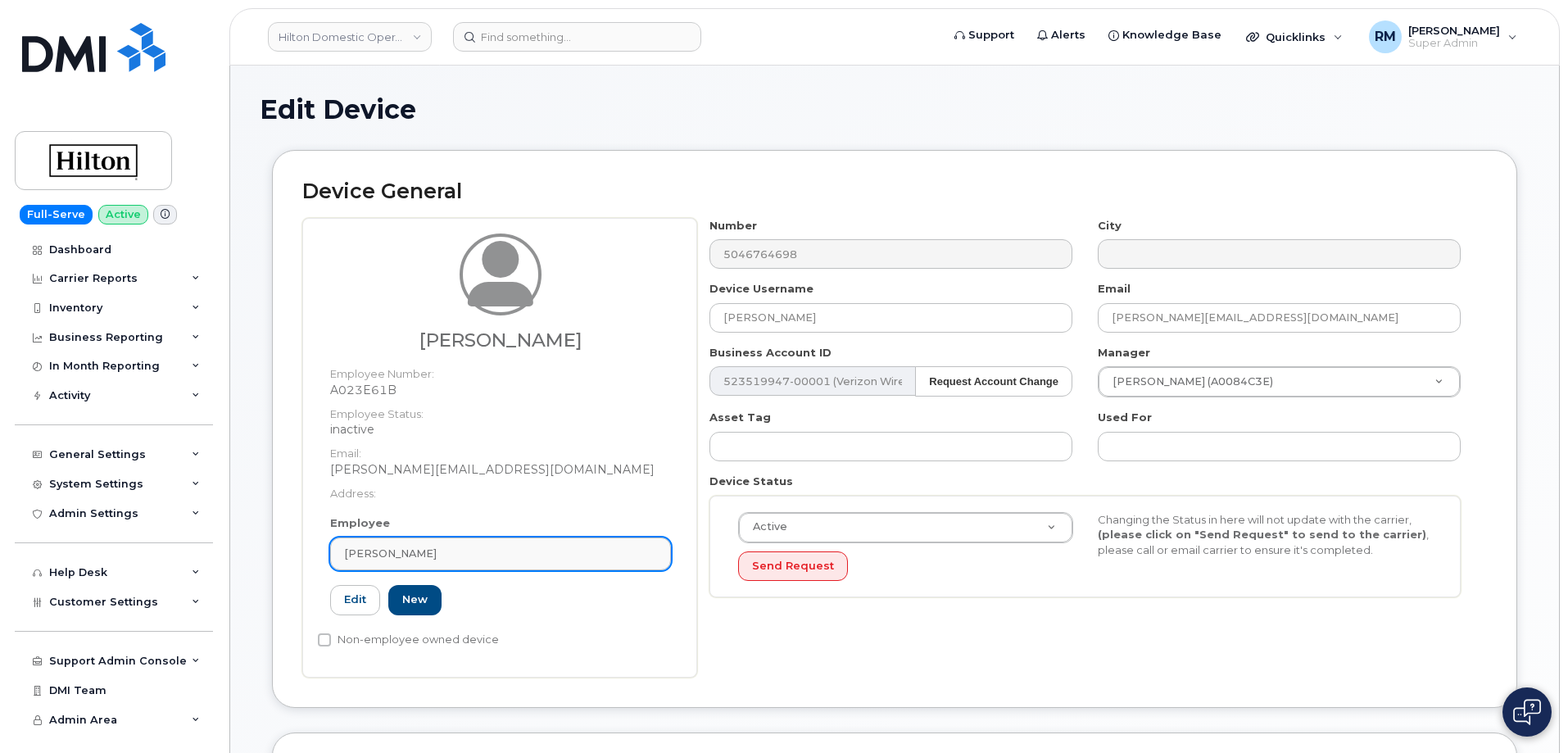
click at [460, 556] on div "[PERSON_NAME]" at bounding box center [501, 554] width 313 height 16
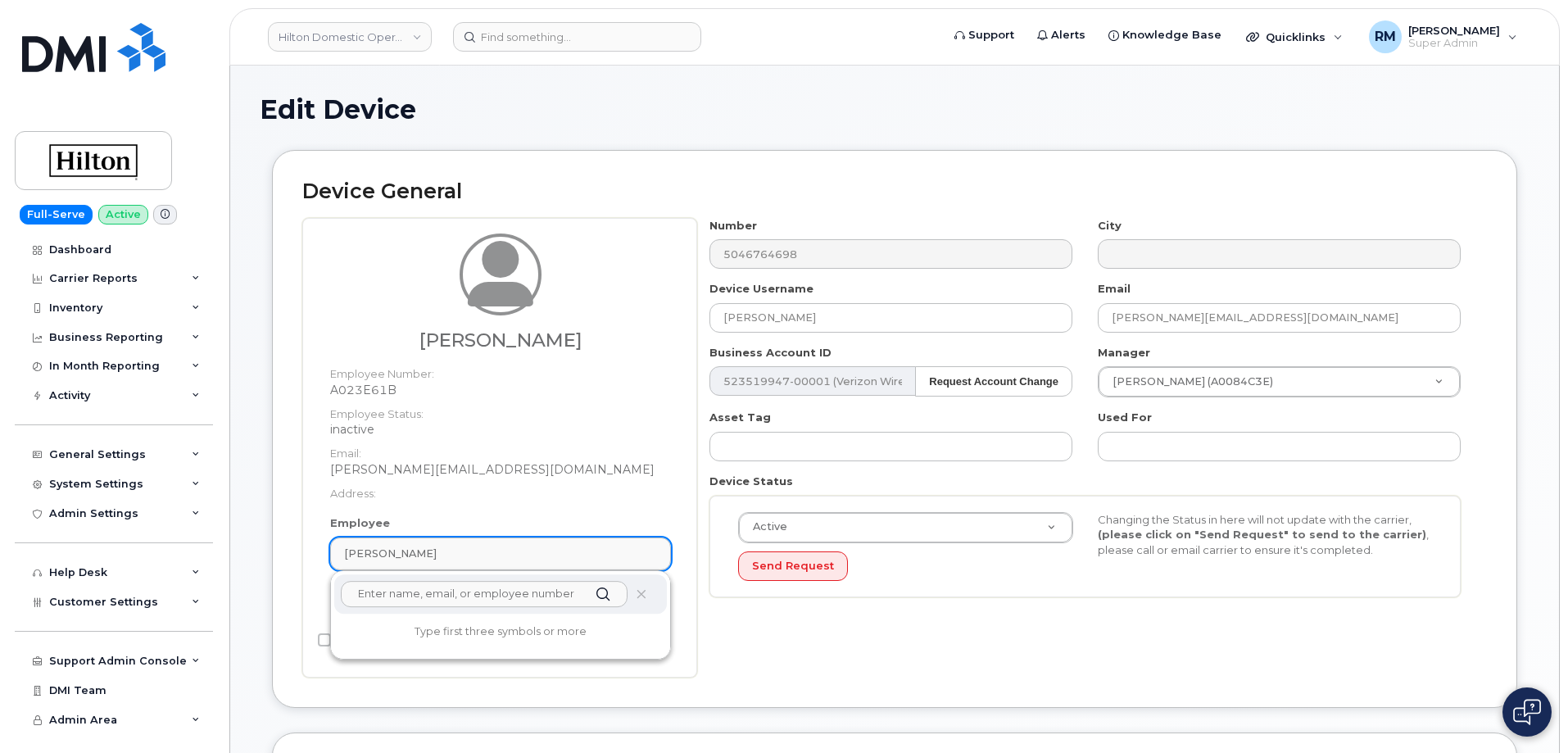
paste input "Max Pancamo"
type input "Max Pancamo"
click at [276, 371] on div "Device General Ana Ciria Romero Employee Number: A023E61B Employee Status: inac…" at bounding box center [895, 428] width 1245 height 557
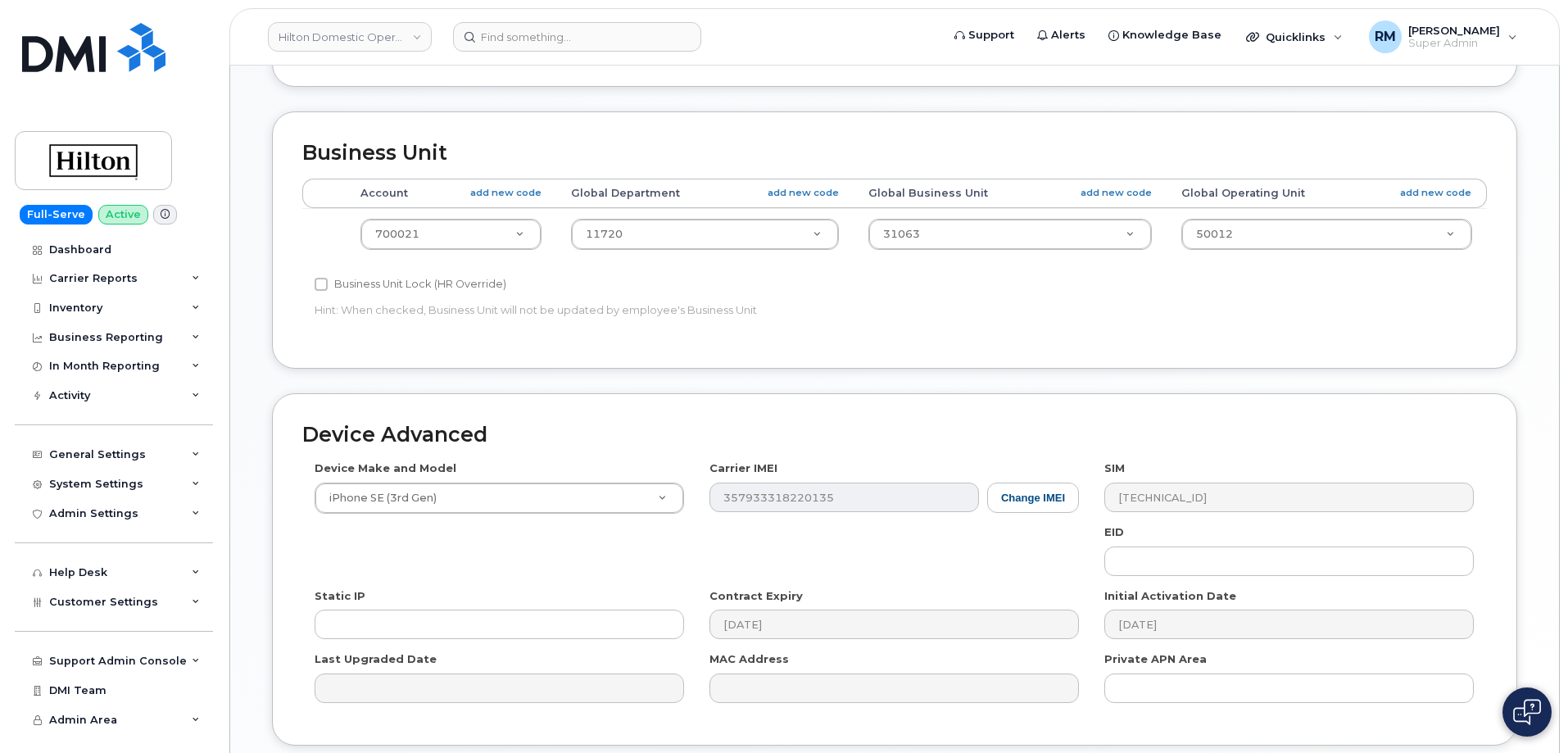
scroll to position [751, 0]
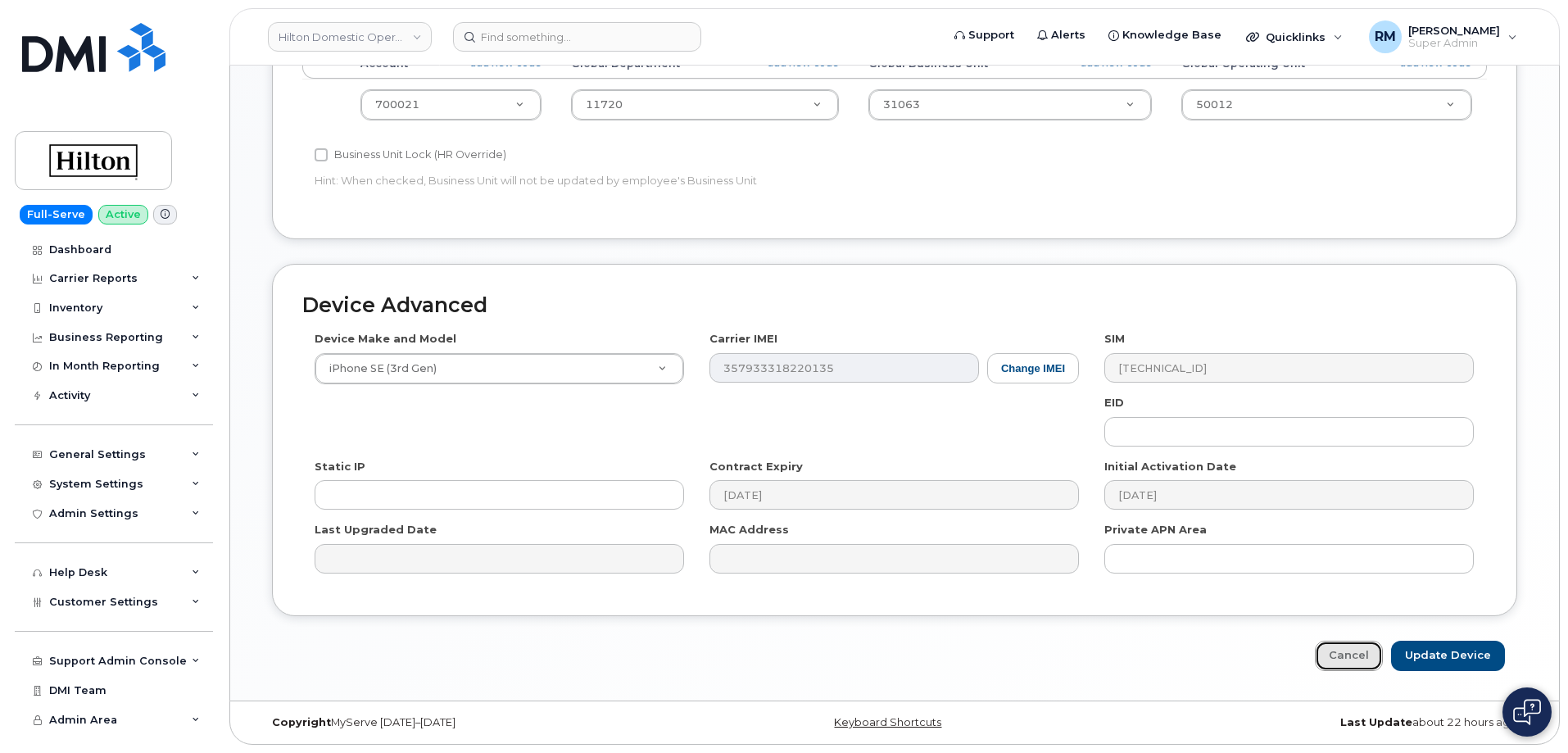
click at [1352, 657] on link "Cancel" at bounding box center [1349, 656] width 68 height 30
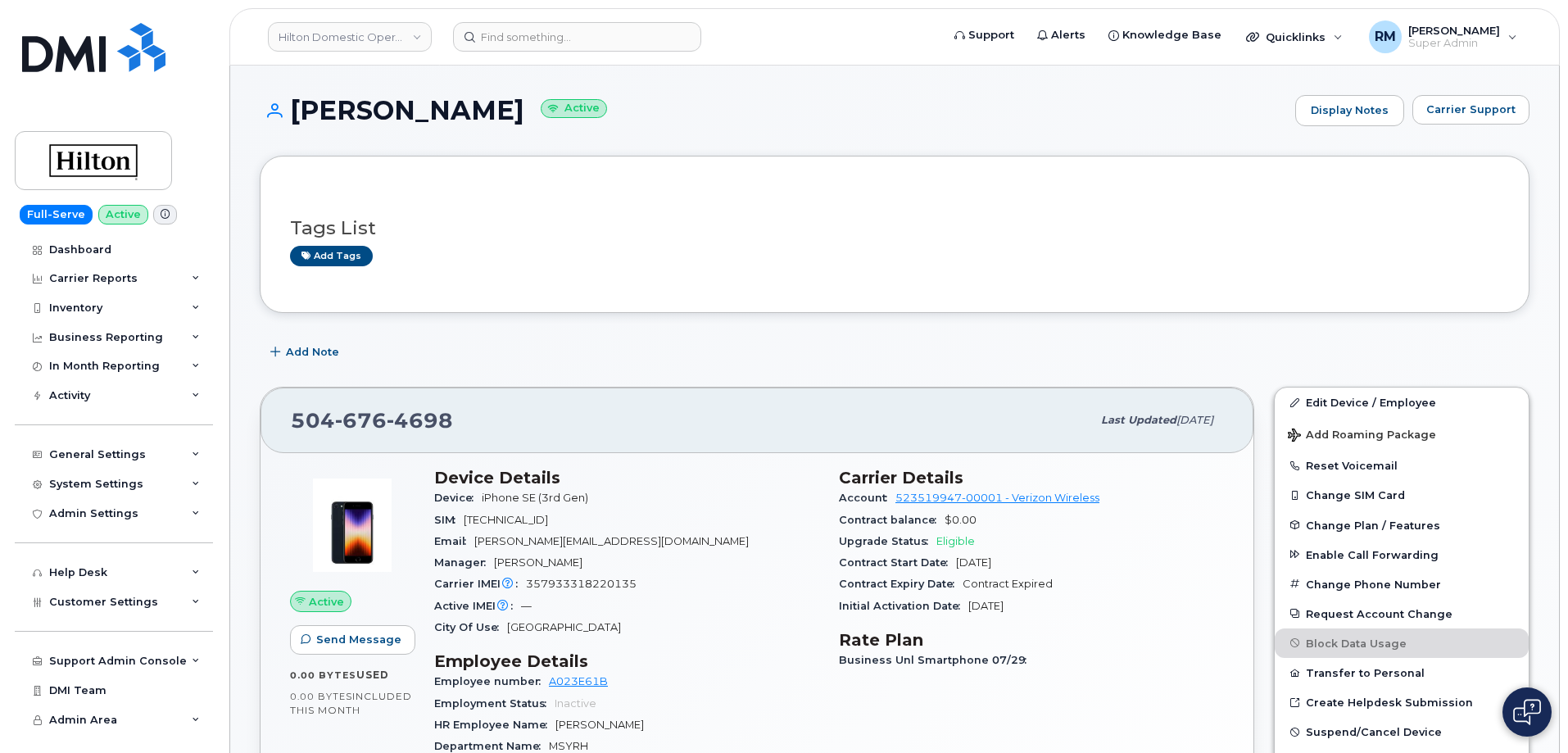
click at [725, 679] on div "Employee number A023E61B" at bounding box center [626, 682] width 385 height 21
drag, startPoint x: 740, startPoint y: 696, endPoint x: 720, endPoint y: 686, distance: 22.4
click at [740, 696] on div "Employment Status Inactive" at bounding box center [626, 704] width 385 height 21
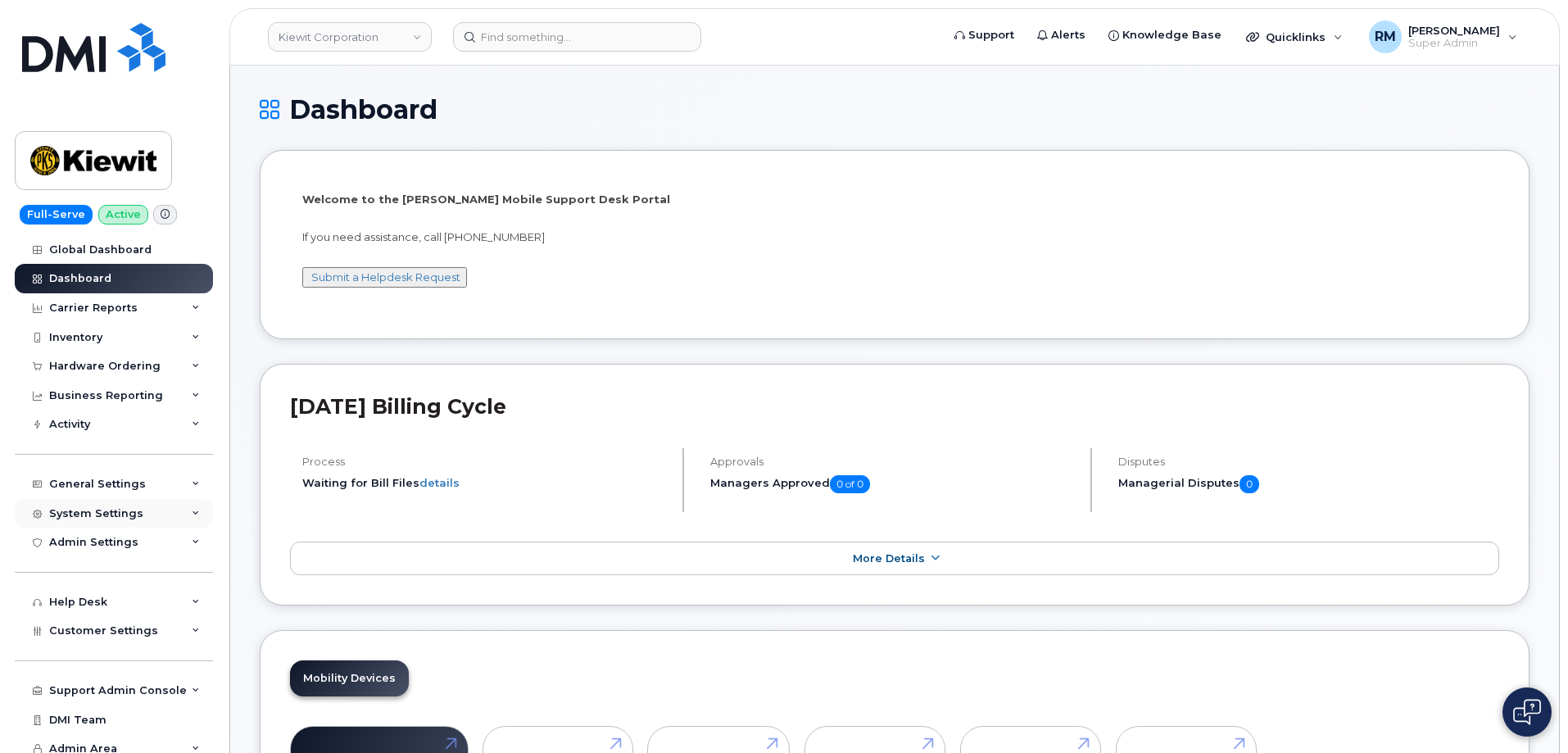
click at [138, 508] on div "System Settings" at bounding box center [114, 514] width 198 height 29
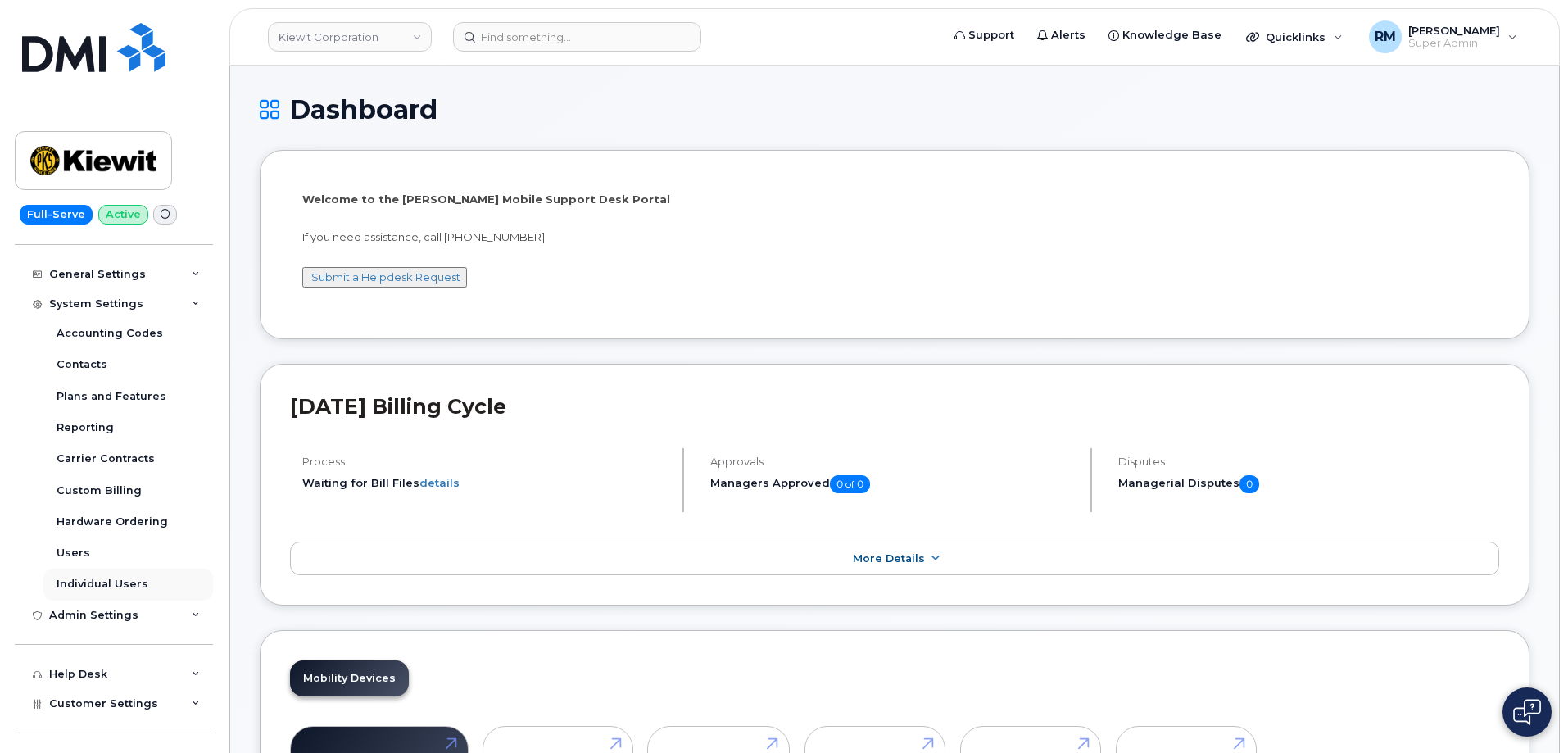
scroll to position [246, 0]
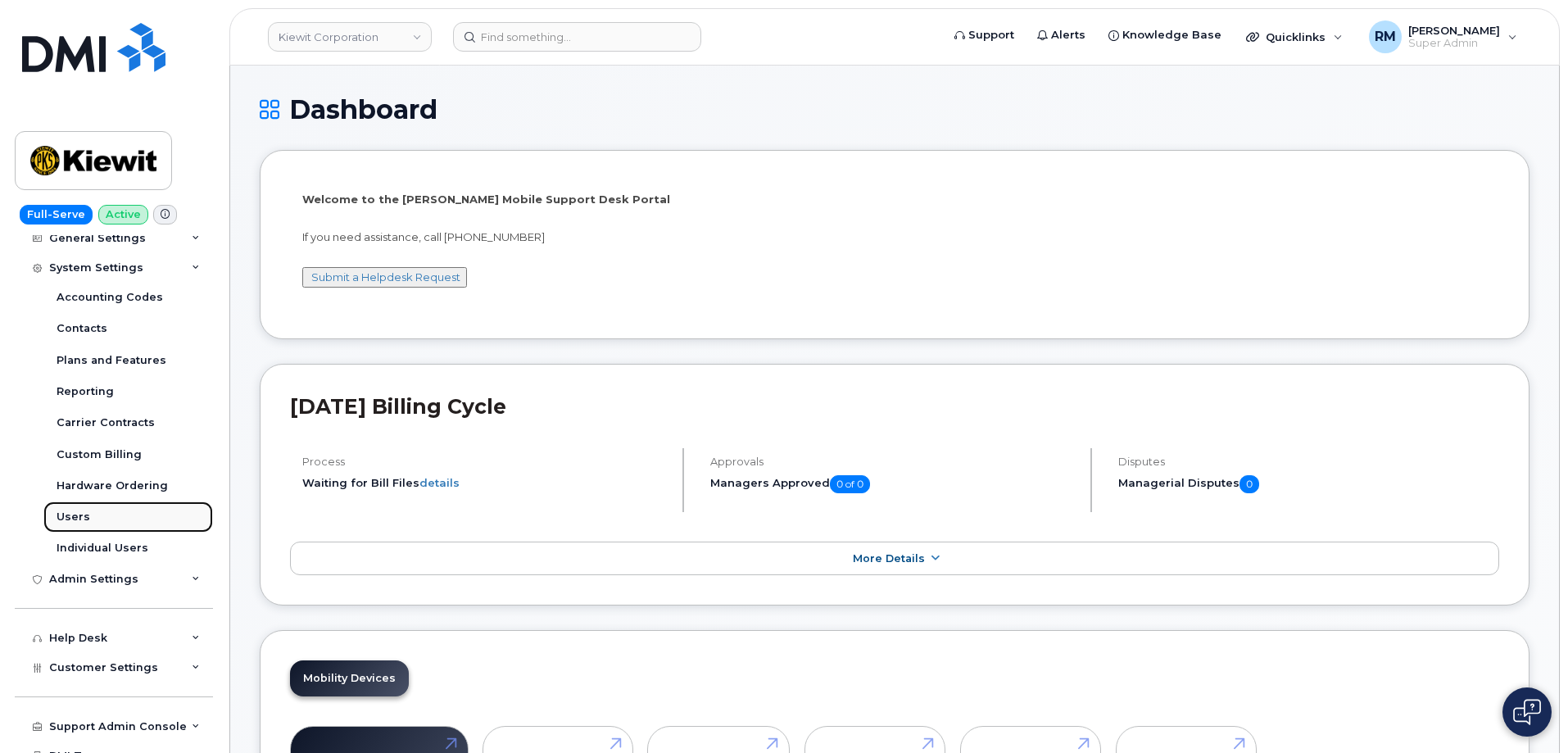
click at [75, 516] on div "Users" at bounding box center [73, 517] width 34 height 15
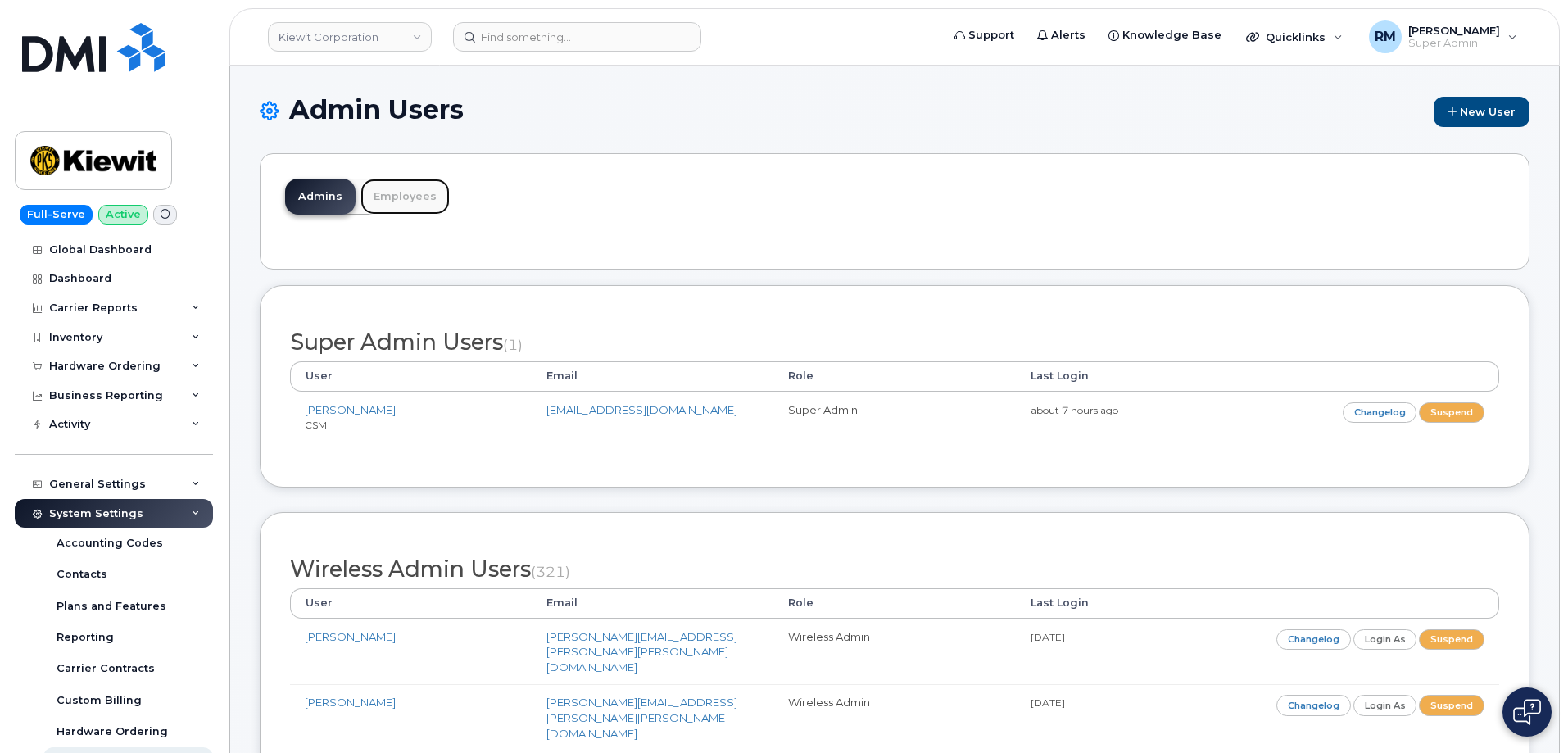
click at [398, 194] on link "Employees" at bounding box center [406, 197] width 89 height 36
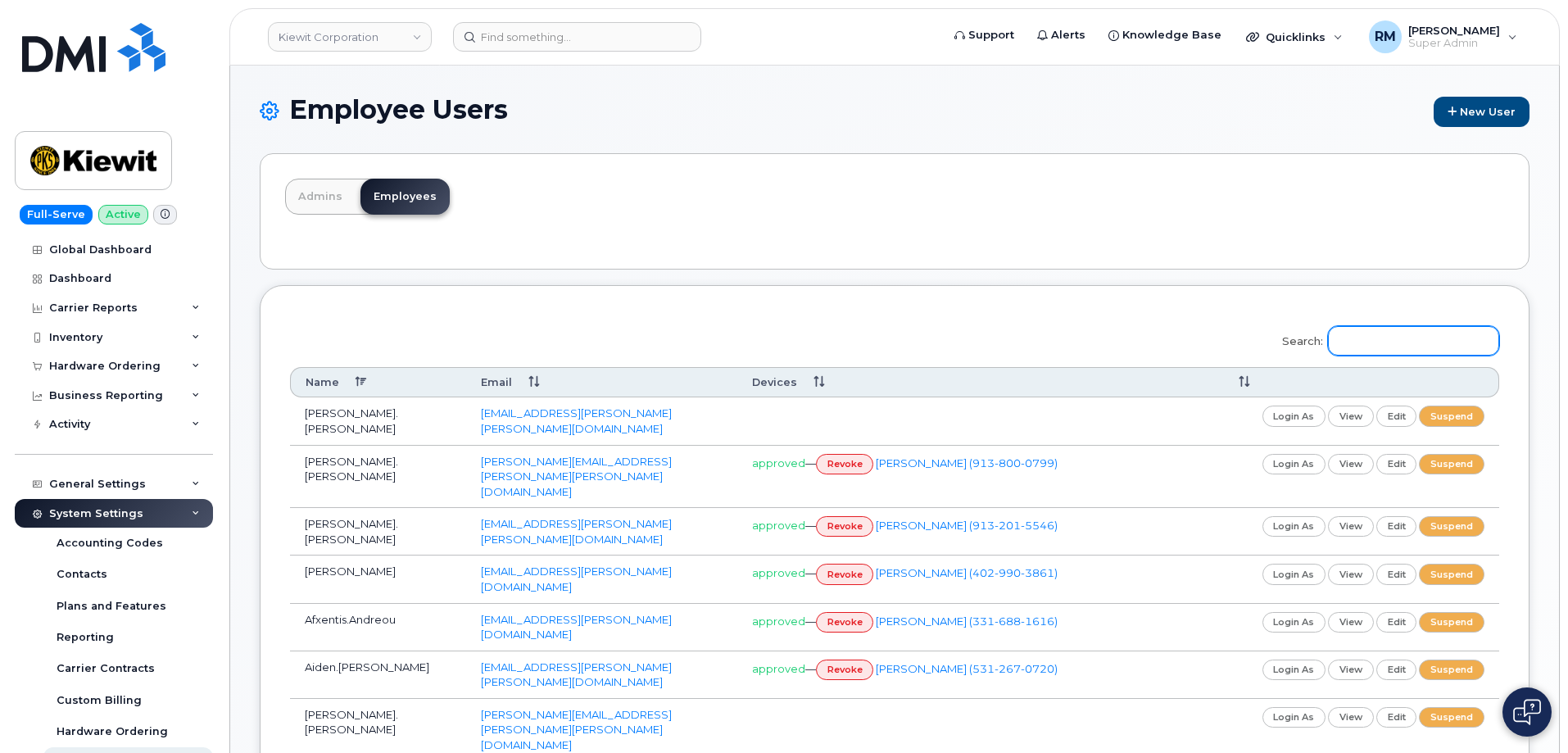
click at [1382, 346] on input "Search:" at bounding box center [1413, 341] width 171 height 29
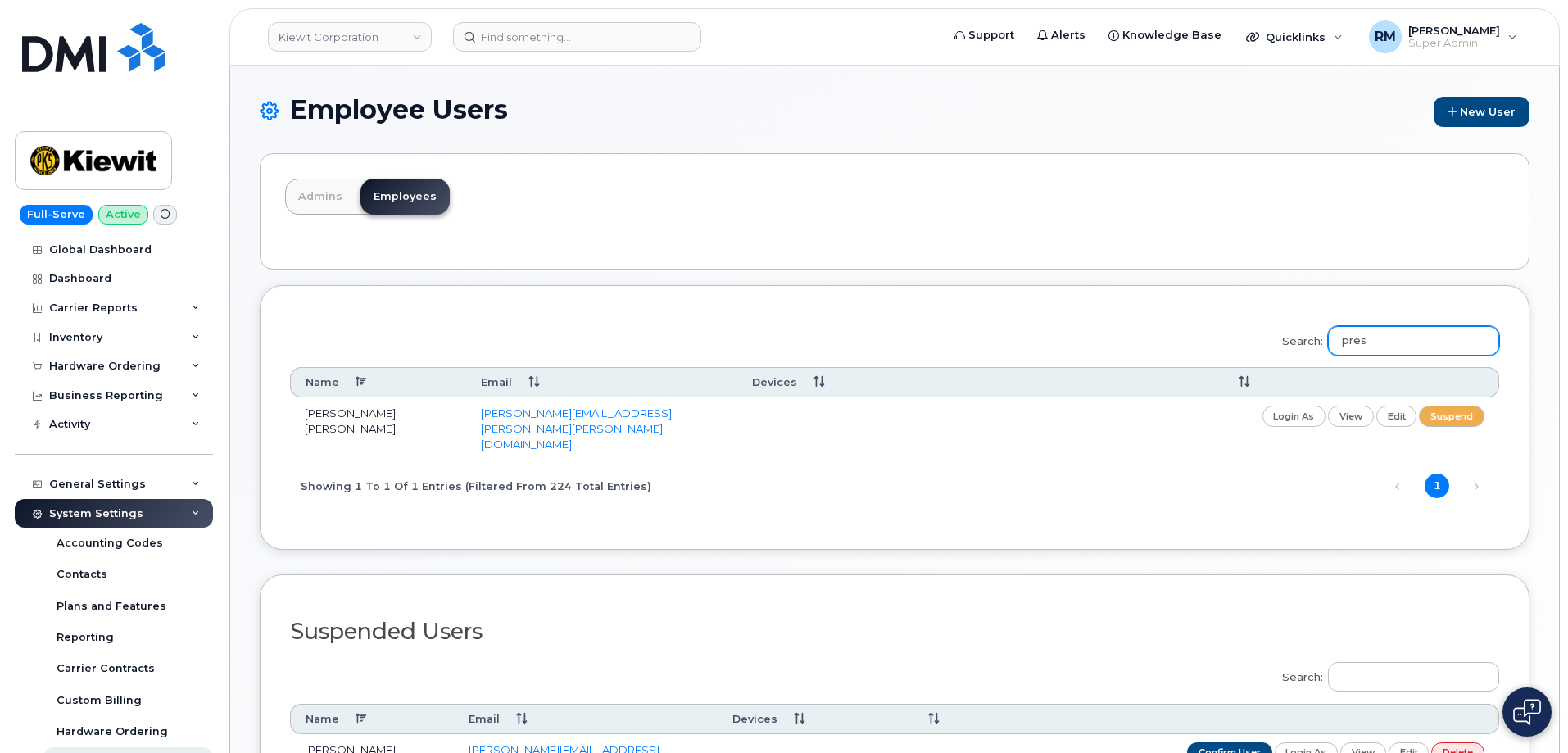
type input "pres"
click at [974, 462] on div "Search: pres Name Email Devices Preston.Payne preston.payne@kiewit.com login as…" at bounding box center [894, 412] width 1209 height 196
click at [329, 414] on td "[PERSON_NAME].[PERSON_NAME]" at bounding box center [377, 429] width 176 height 63
click at [1353, 418] on link "view" at bounding box center [1350, 415] width 46 height 20
click at [1395, 414] on link "edit" at bounding box center [1397, 415] width 41 height 20
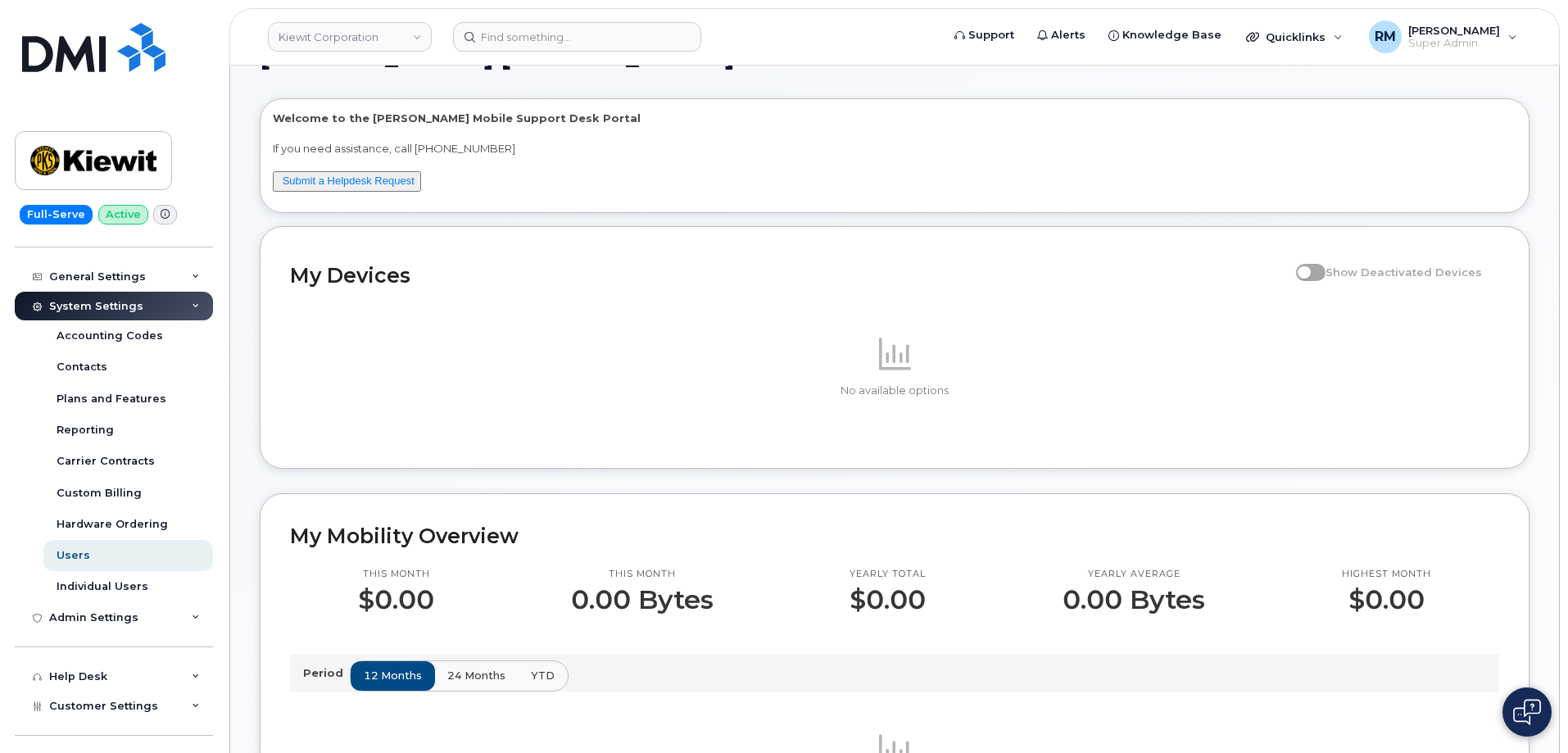
scroll to position [246, 0]
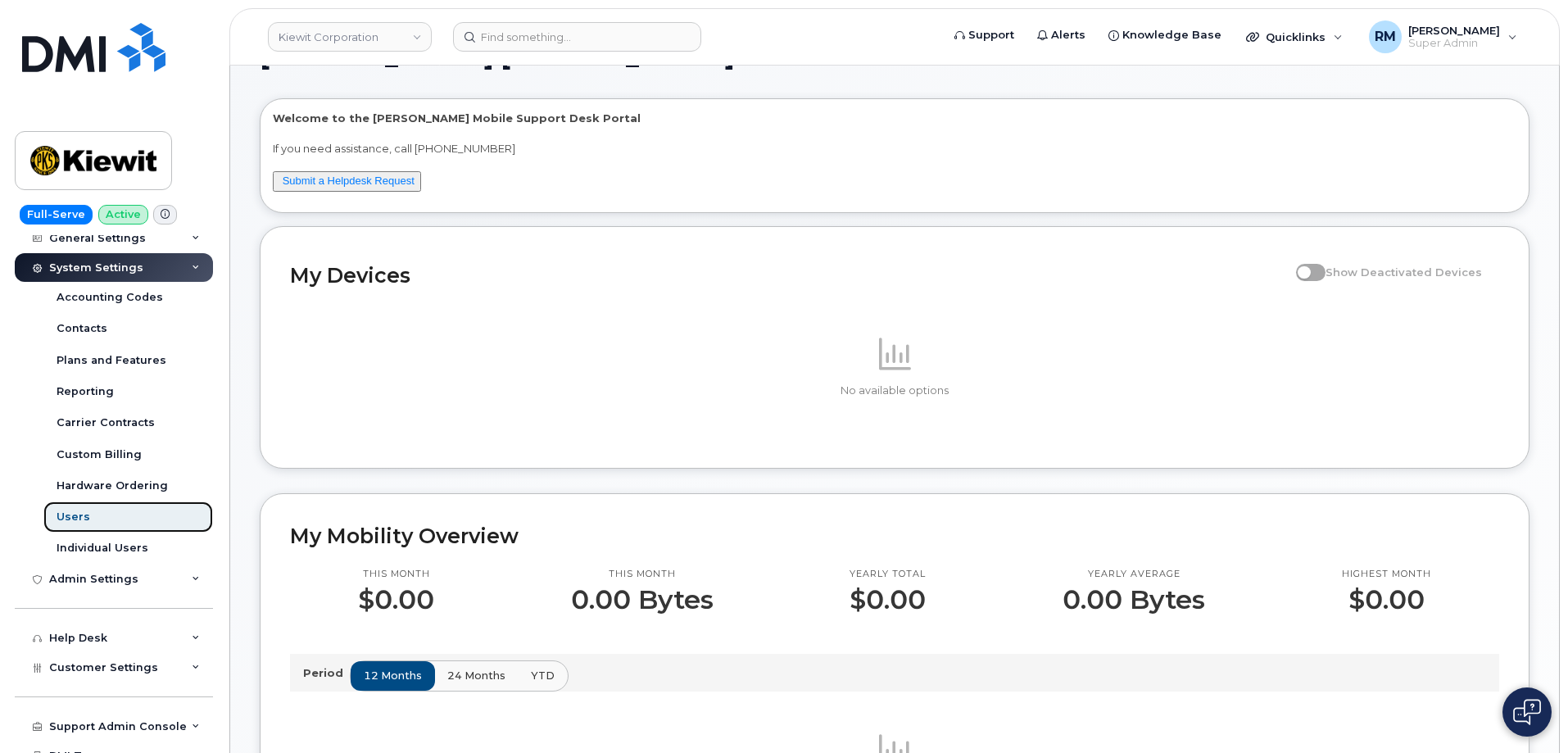
click at [65, 523] on div "Users" at bounding box center [73, 517] width 34 height 15
click at [74, 514] on div "Users" at bounding box center [73, 517] width 34 height 15
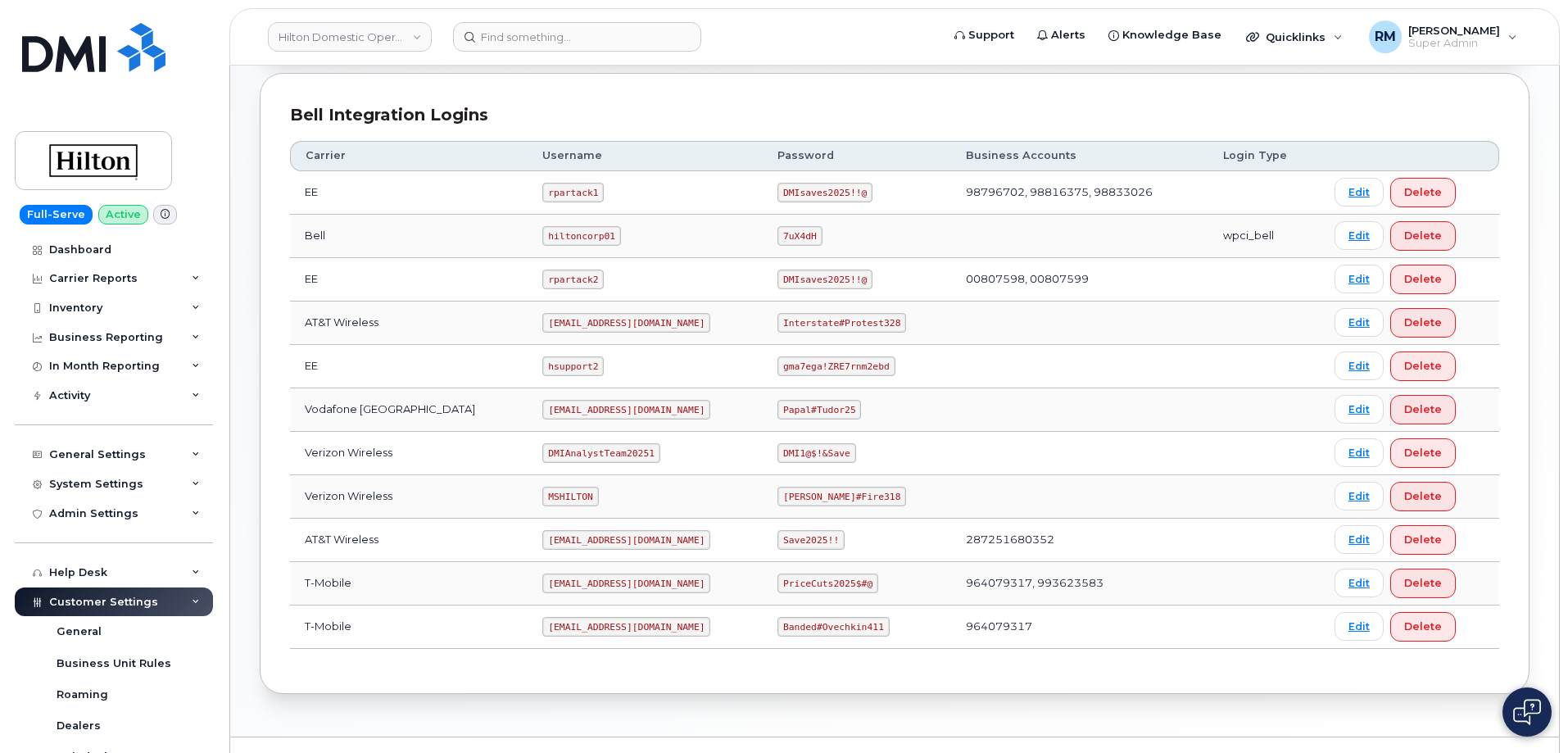
scroll to position [410, 0]
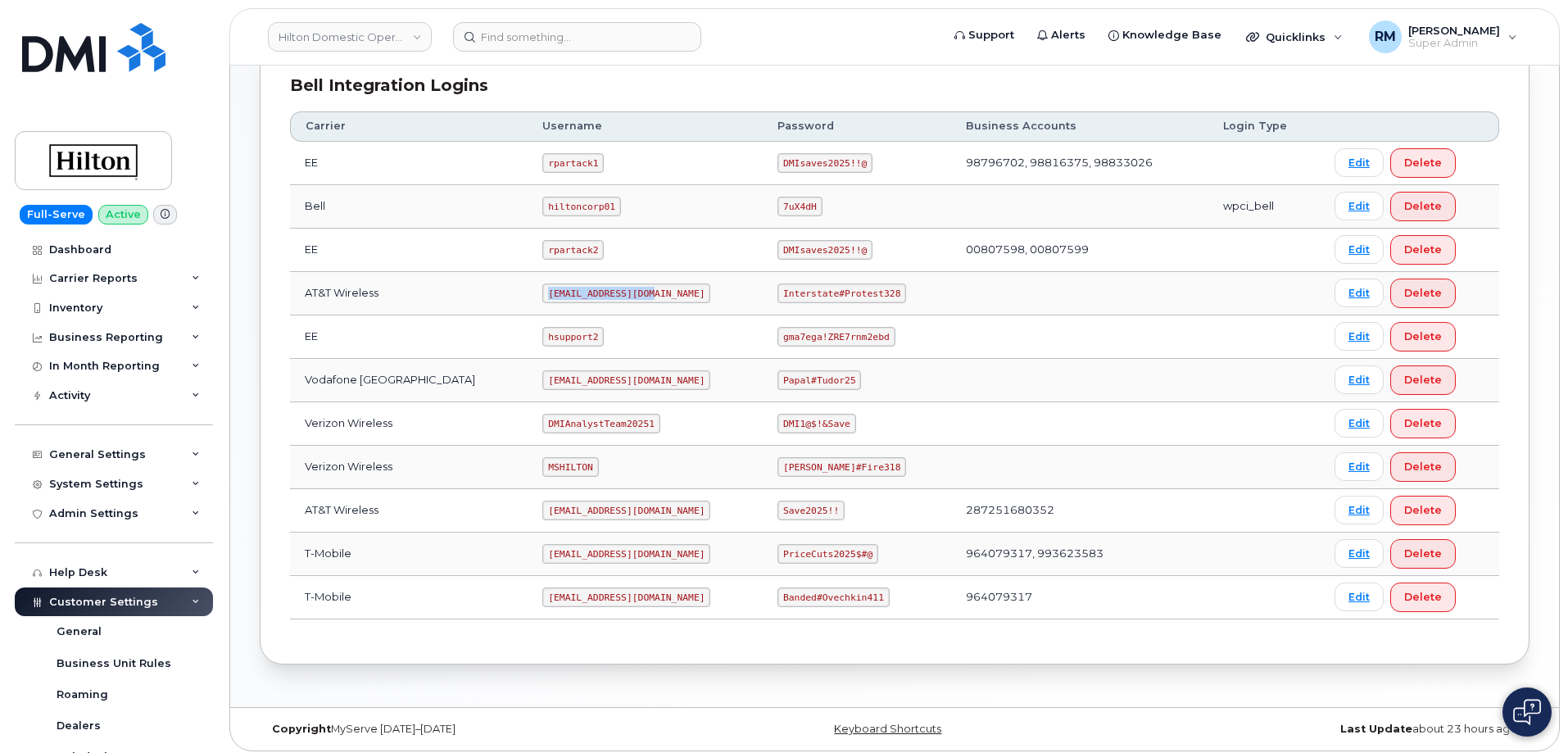
drag, startPoint x: 526, startPoint y: 294, endPoint x: 634, endPoint y: 288, distance: 108.2
click at [634, 288] on td "ms-hilton@dminc.com" at bounding box center [645, 294] width 235 height 44
copy code "ms-hilton@dminc.com"
drag, startPoint x: 766, startPoint y: 294, endPoint x: 909, endPoint y: 291, distance: 143.0
click at [909, 291] on td "Interstate#Protest328" at bounding box center [857, 294] width 189 height 44
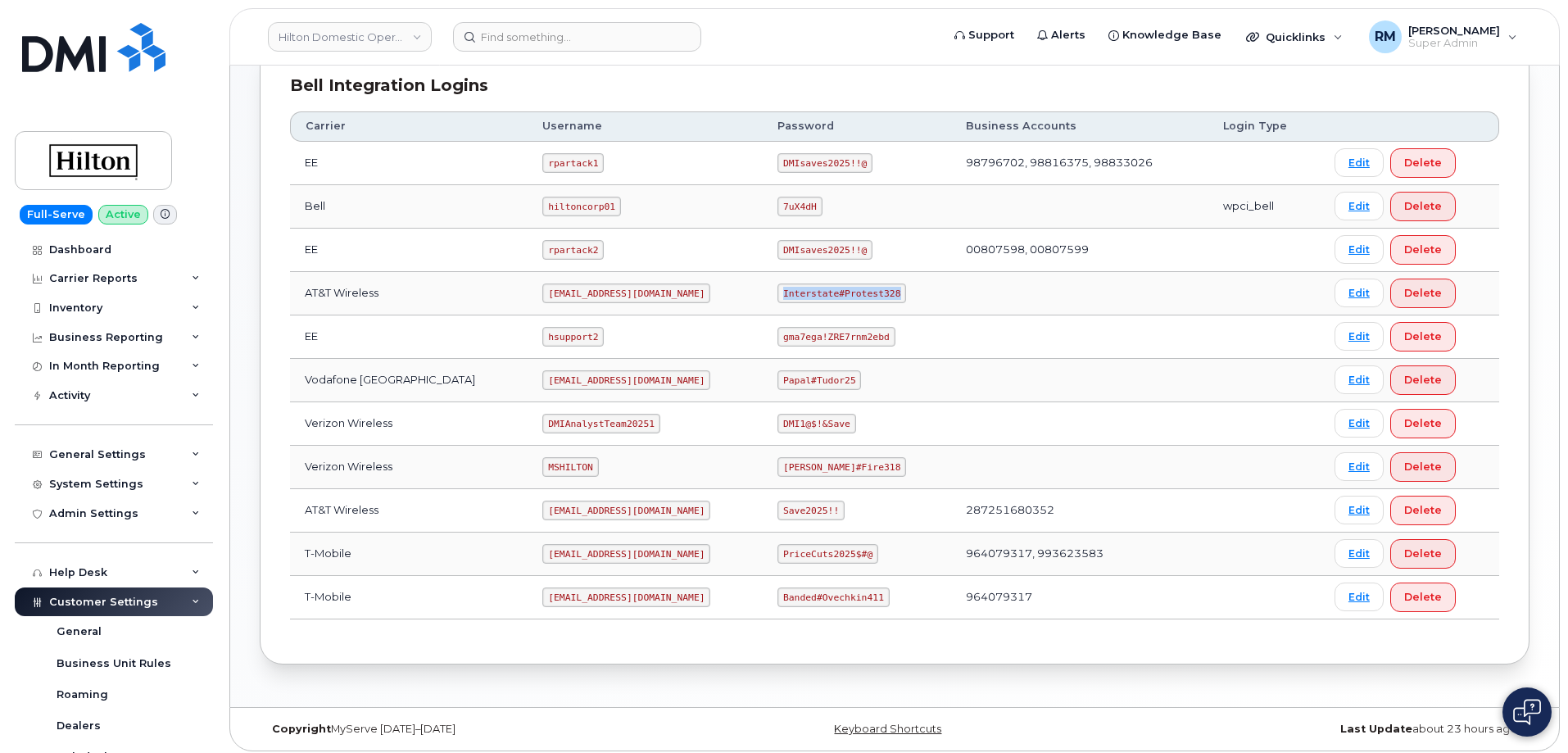
copy code "Interstate#Protest328"
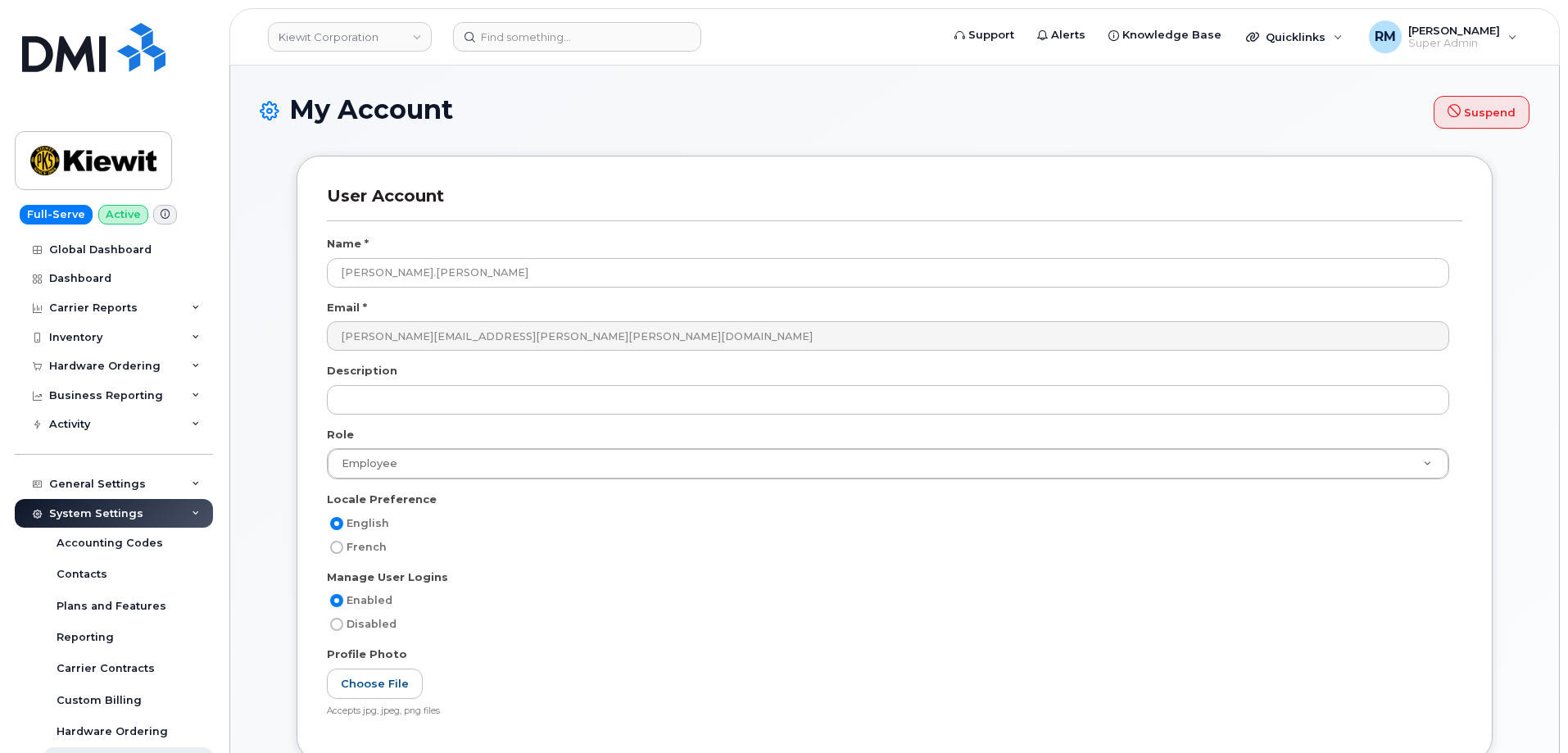
select select
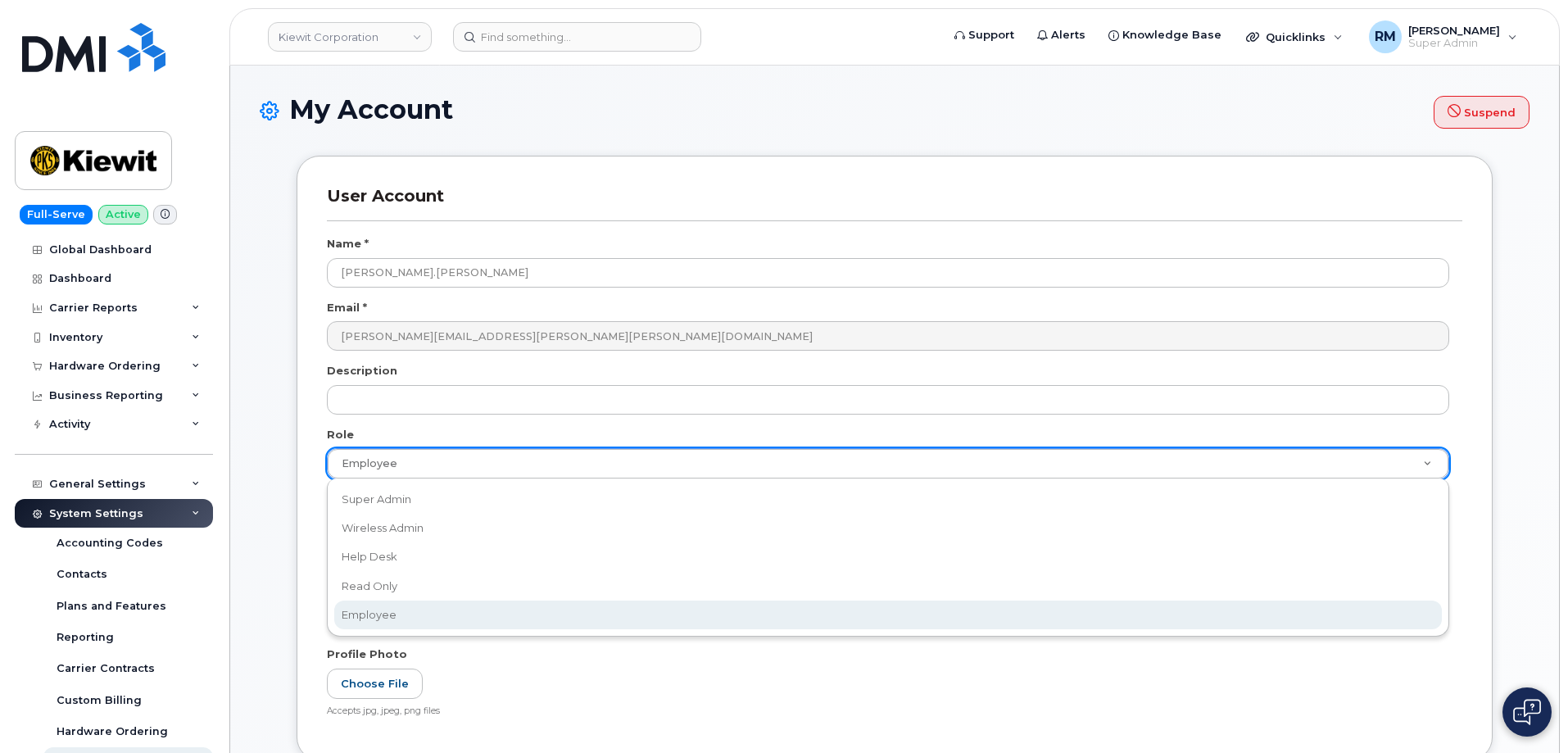
scroll to position [0, 5]
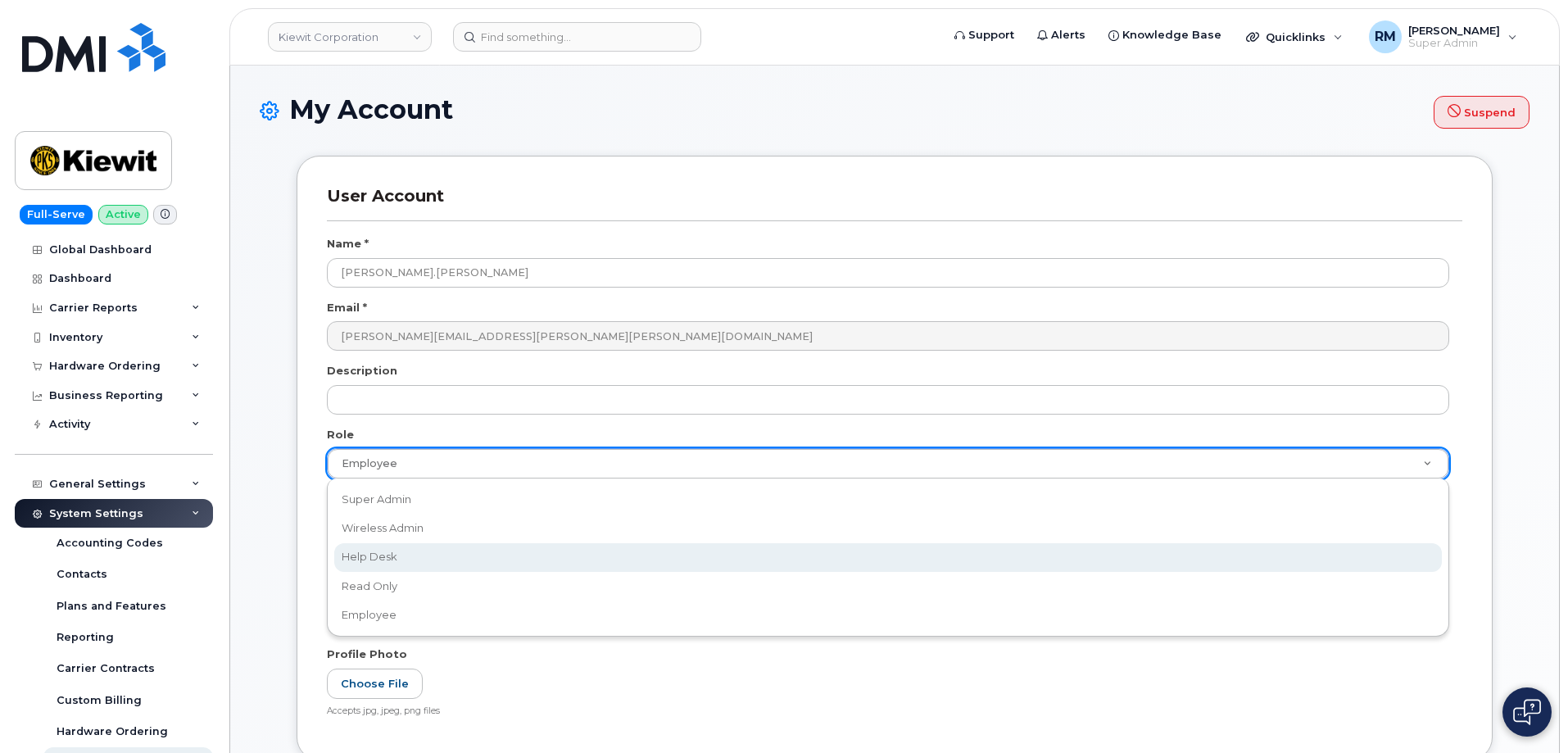
type input "re"
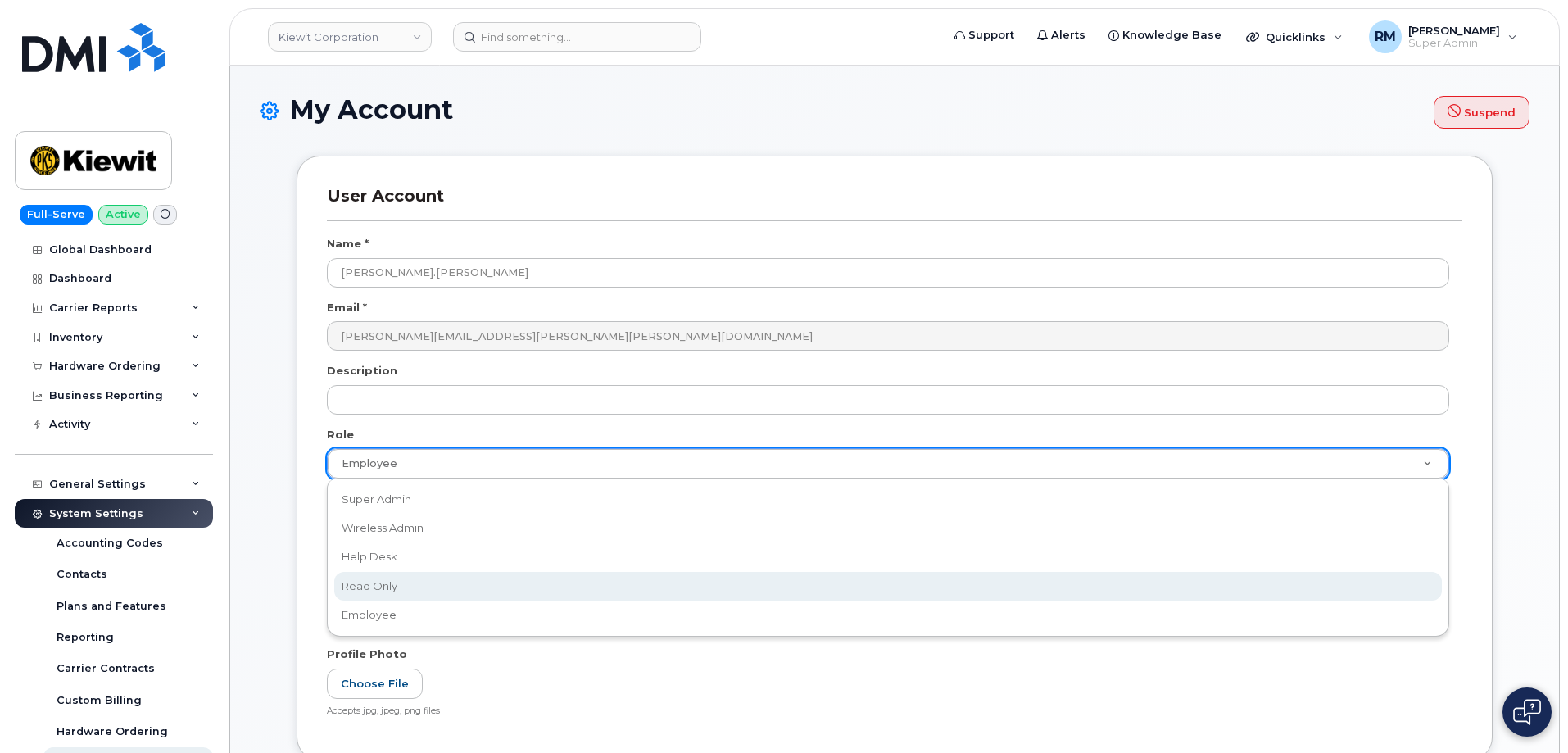
scroll to position [0, 8]
select select "read_only"
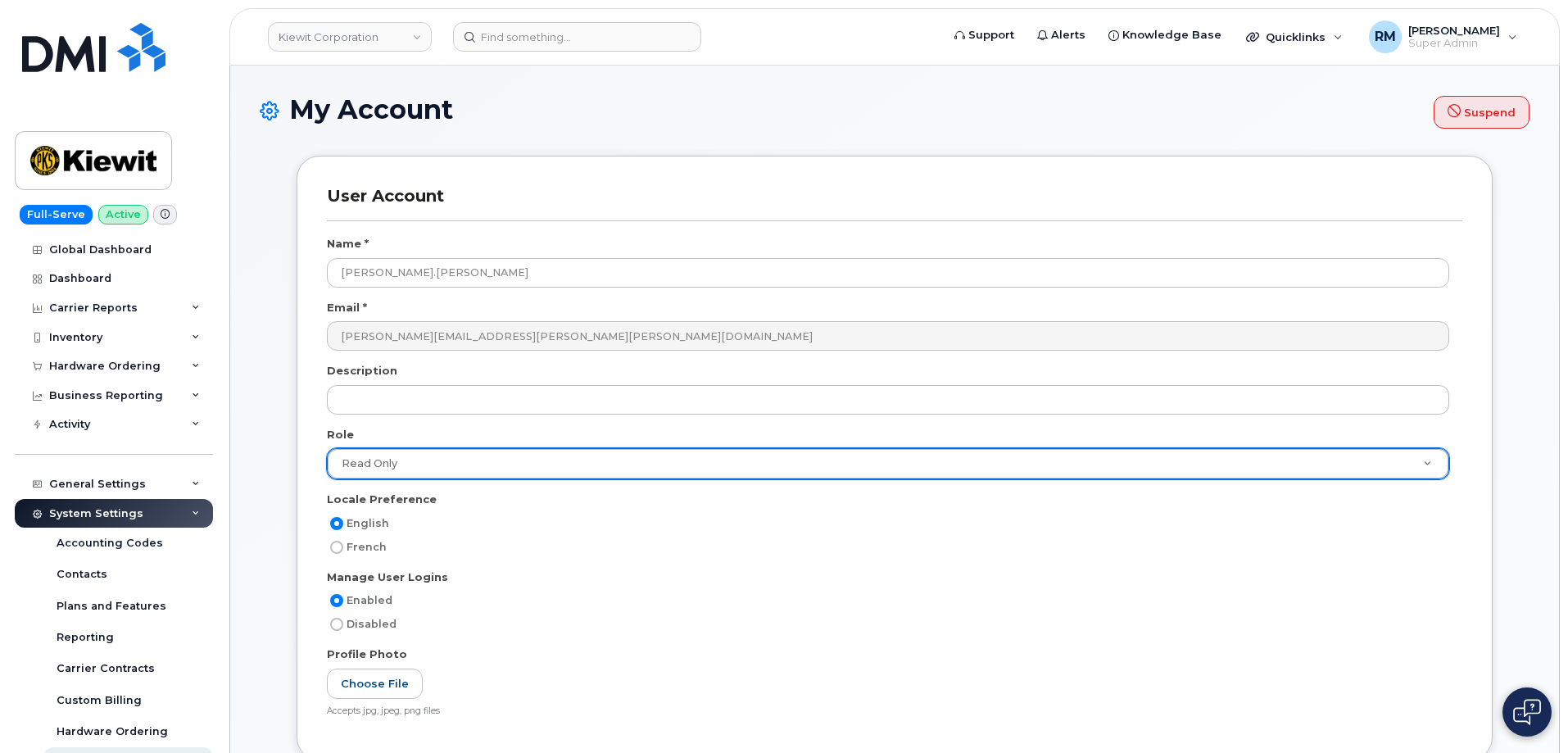
click at [589, 552] on div "French" at bounding box center [888, 548] width 1123 height 19
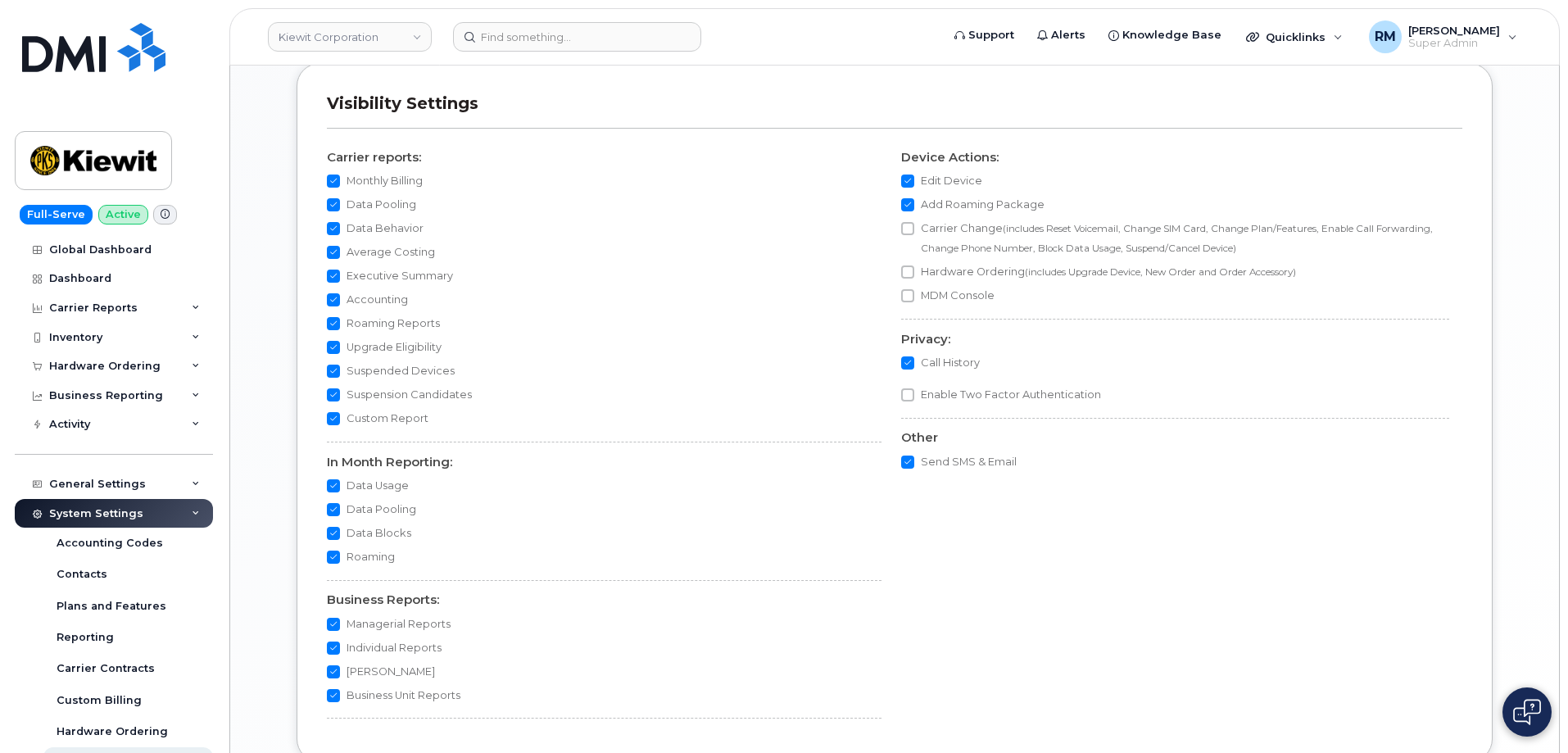
scroll to position [1424, 0]
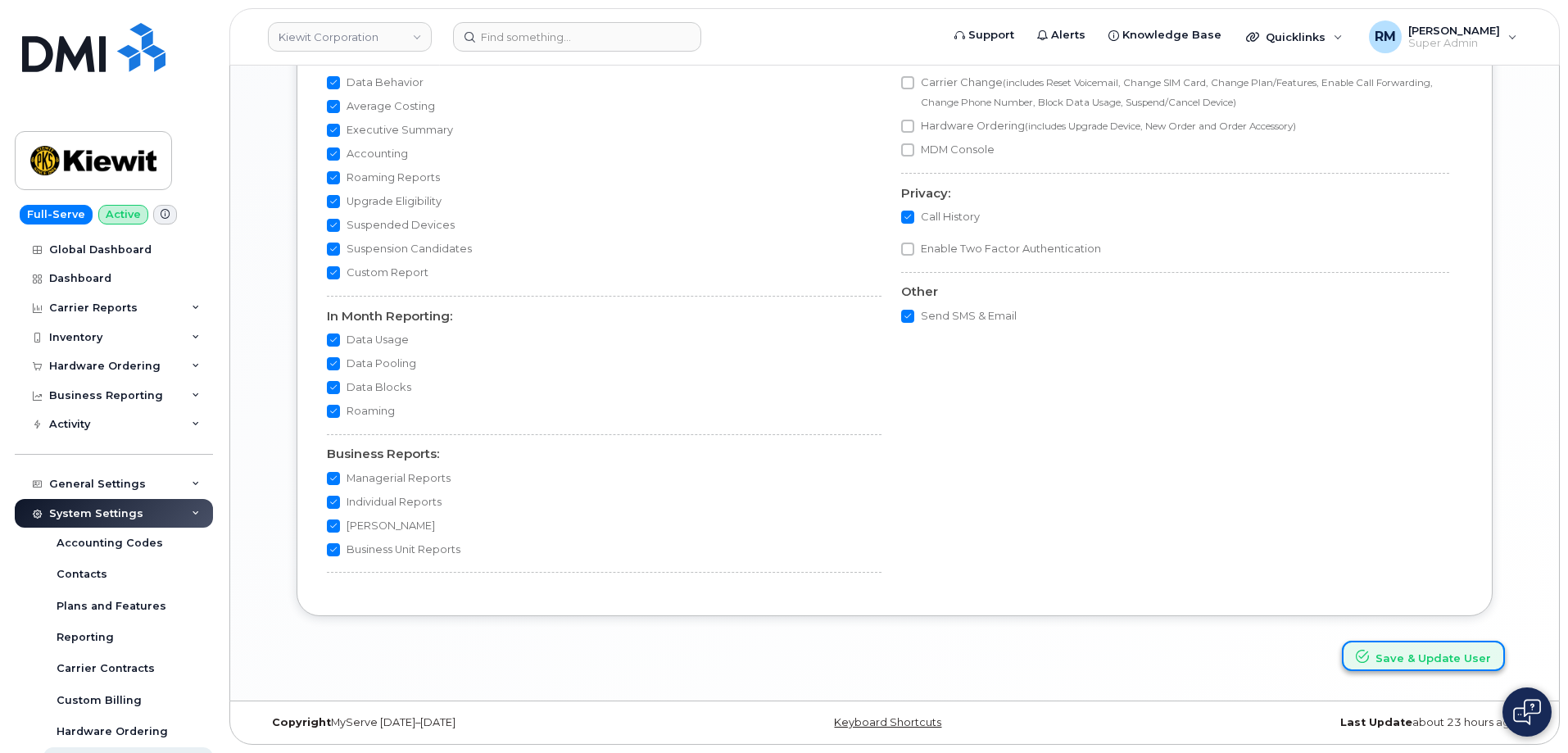
click at [1409, 644] on button "Save & Update User" at bounding box center [1424, 656] width 163 height 30
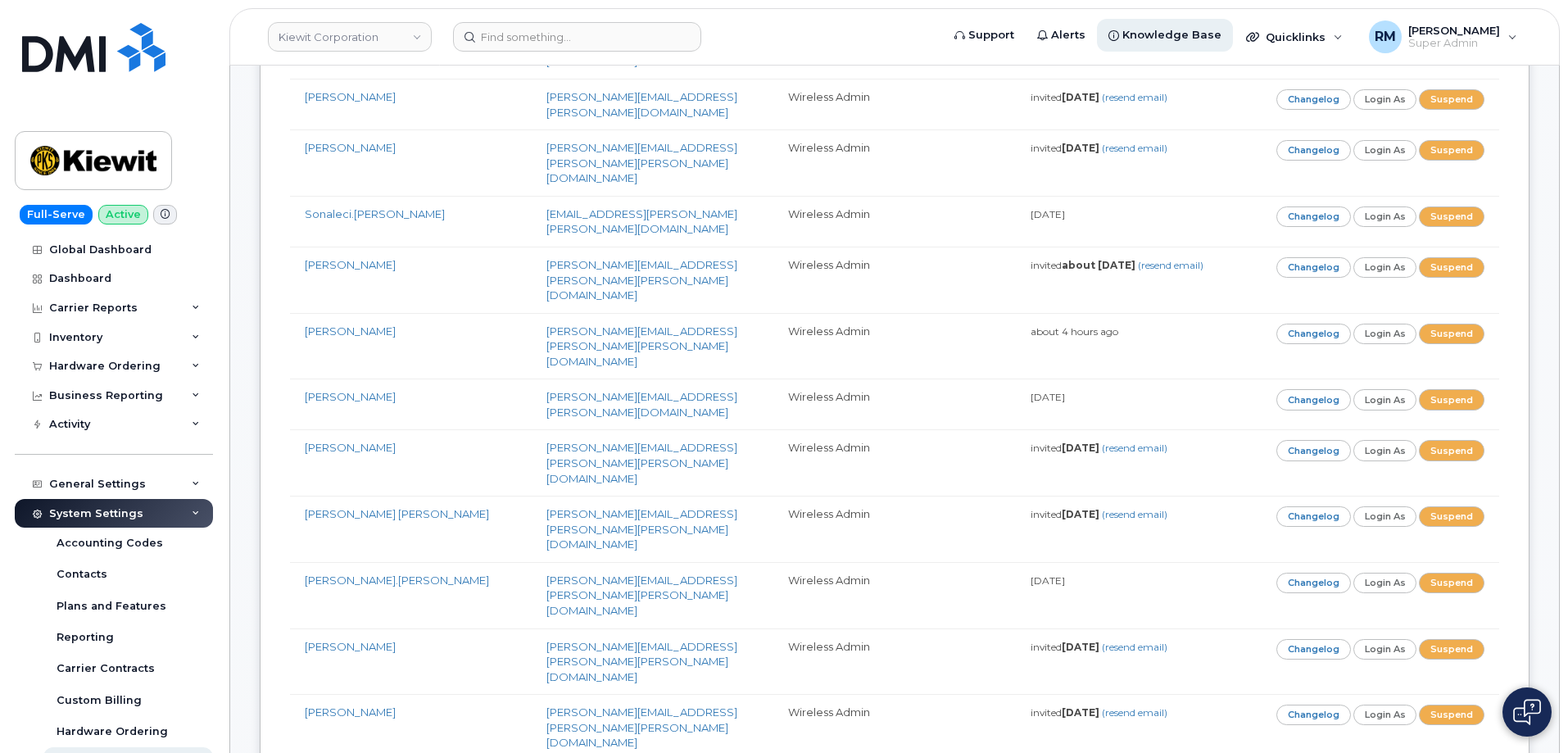
scroll to position [14608, 0]
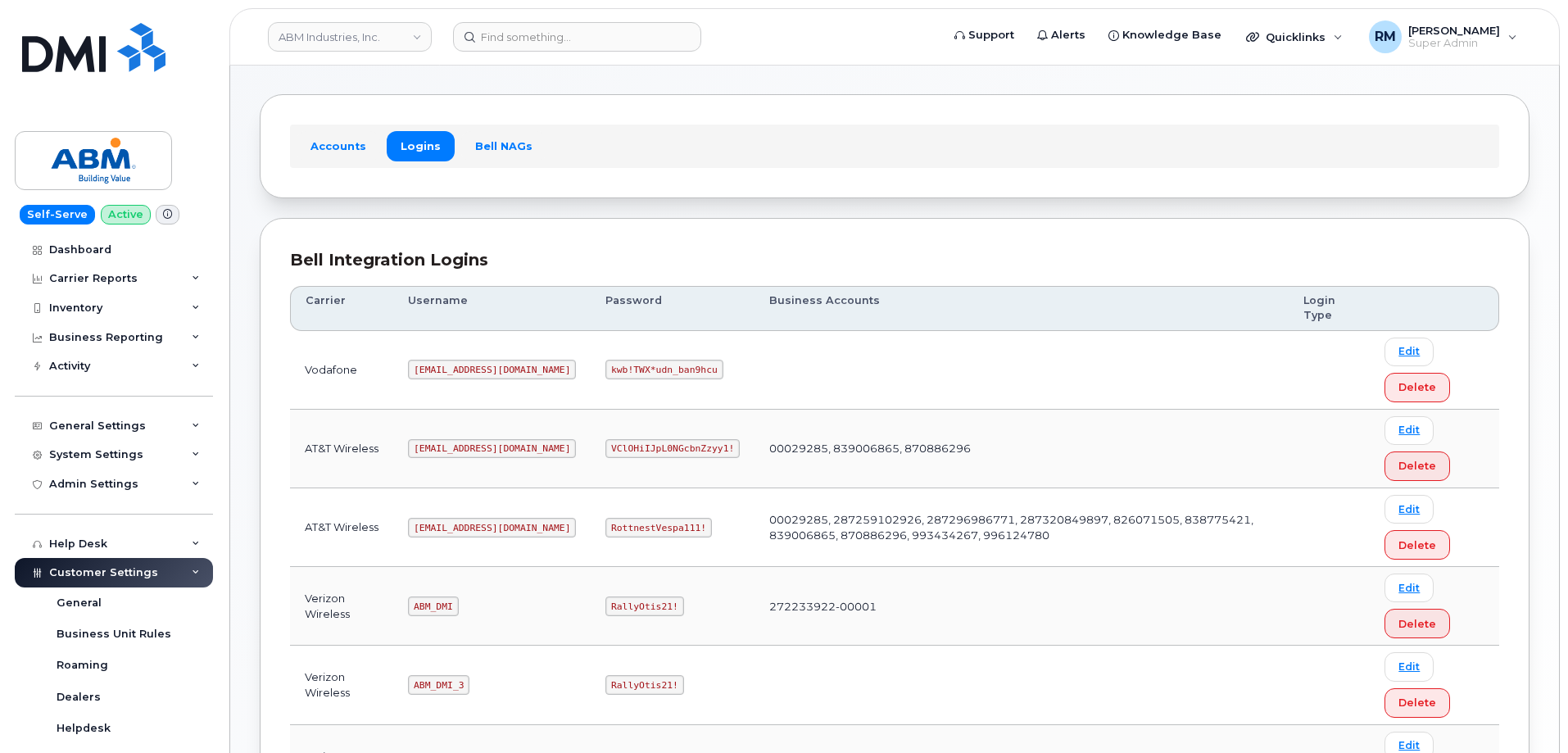
scroll to position [163, 0]
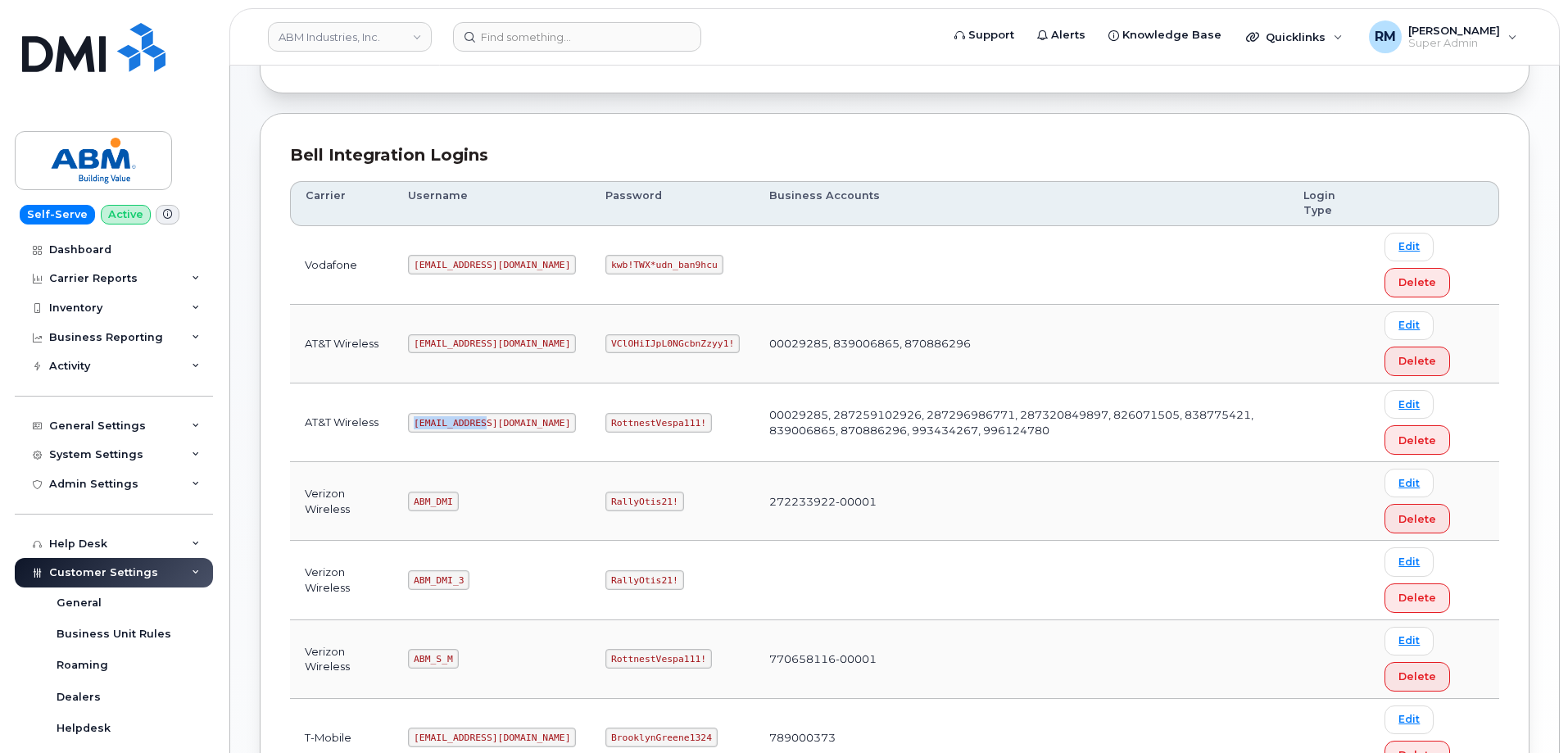
drag, startPoint x: 415, startPoint y: 422, endPoint x: 486, endPoint y: 422, distance: 71.0
click at [486, 422] on code "[EMAIL_ADDRESS][DOMAIN_NAME]" at bounding box center [491, 423] width 168 height 19
copy code "[EMAIL_ADDRESS][DOMAIN_NAME]"
click at [605, 421] on code "RottnestVespa111!" at bounding box center [659, 423] width 107 height 19
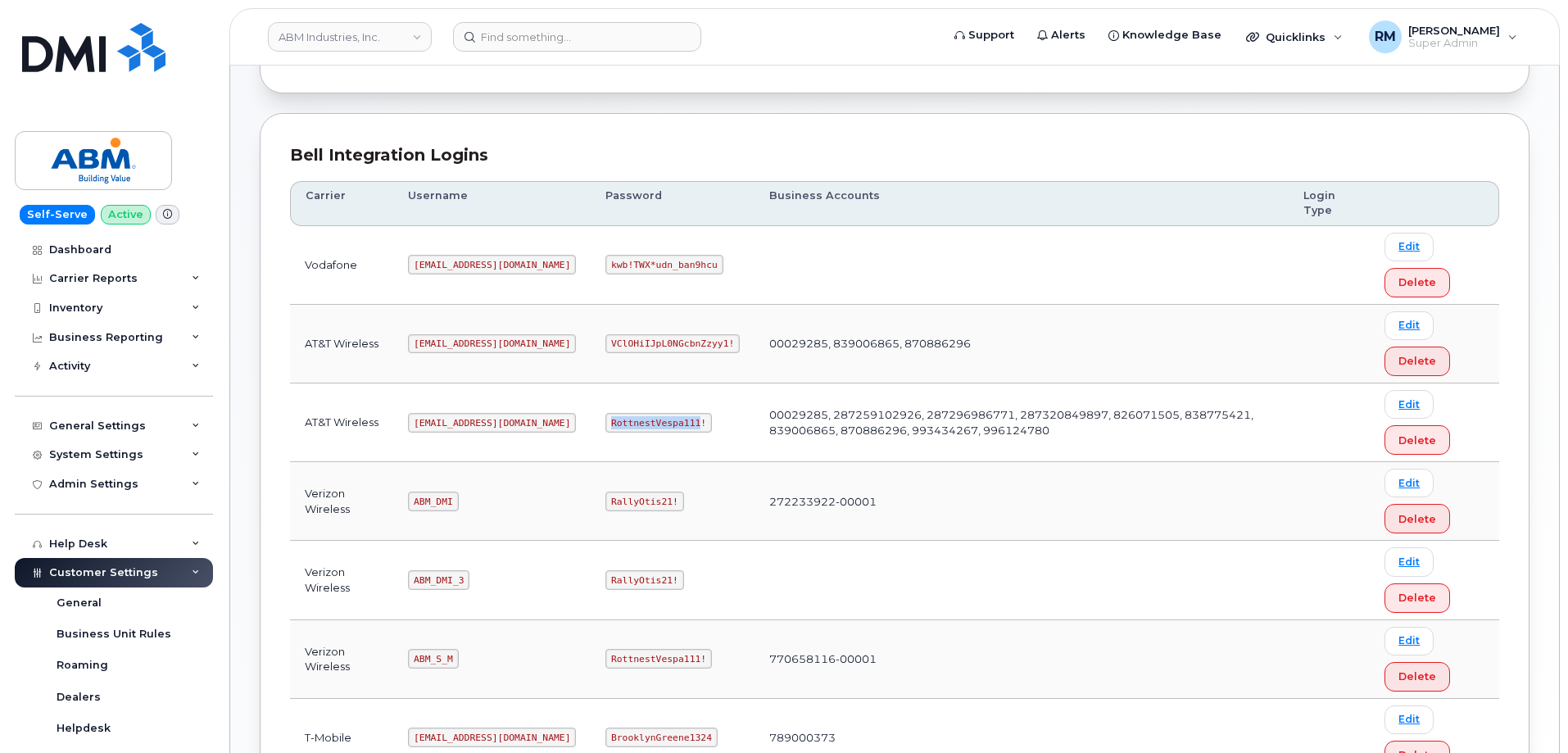
copy code "RottnestVespa111"
drag, startPoint x: 421, startPoint y: 659, endPoint x: 490, endPoint y: 646, distance: 70.2
click at [490, 646] on td "ABM_S_M" at bounding box center [491, 660] width 197 height 79
copy code "ABM_S_M"
click at [605, 658] on code "RottnestVespa111!" at bounding box center [659, 659] width 107 height 19
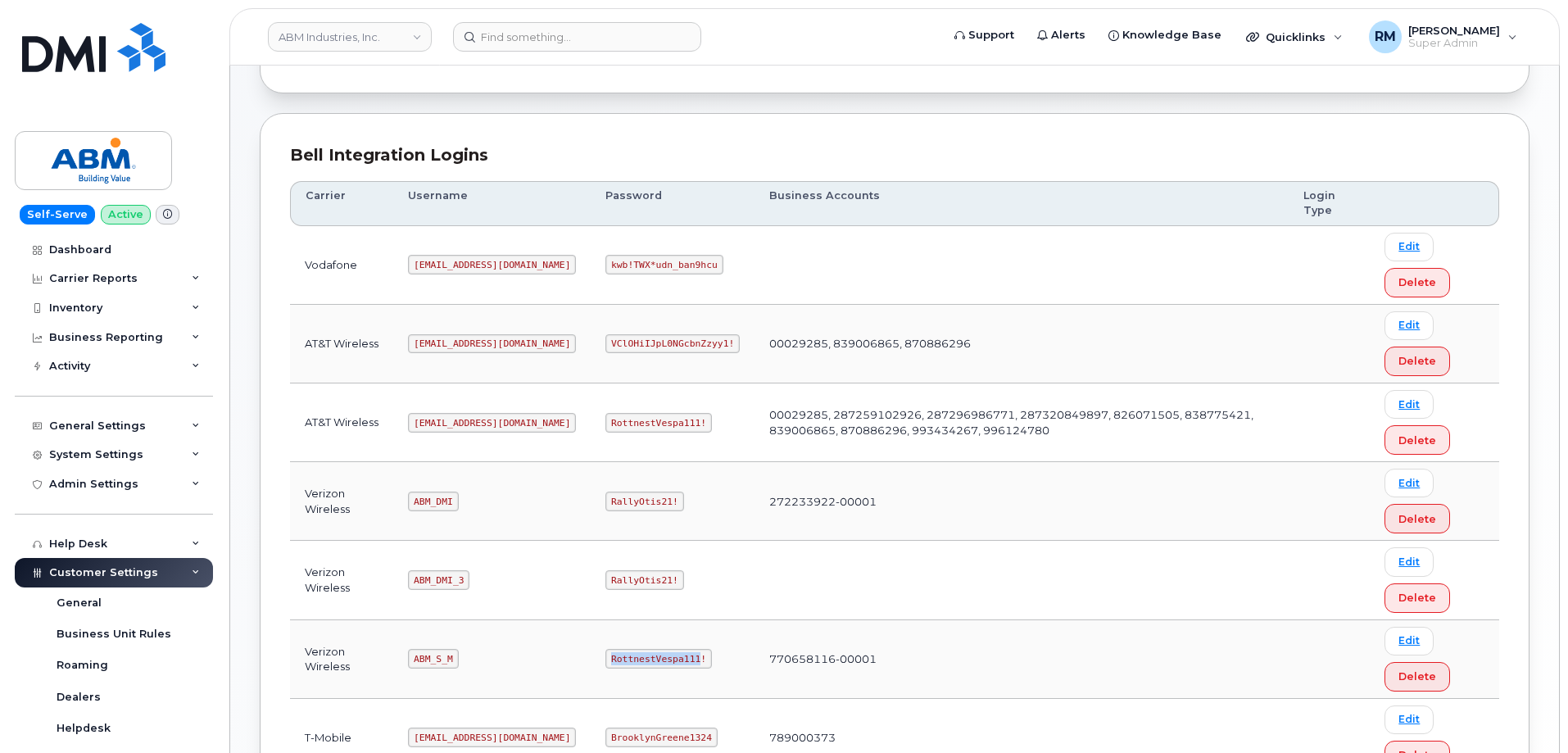
click at [605, 658] on code "RottnestVespa111!" at bounding box center [659, 659] width 107 height 19
copy code "RottnestVespa111"
click at [540, 39] on input at bounding box center [577, 37] width 248 height 29
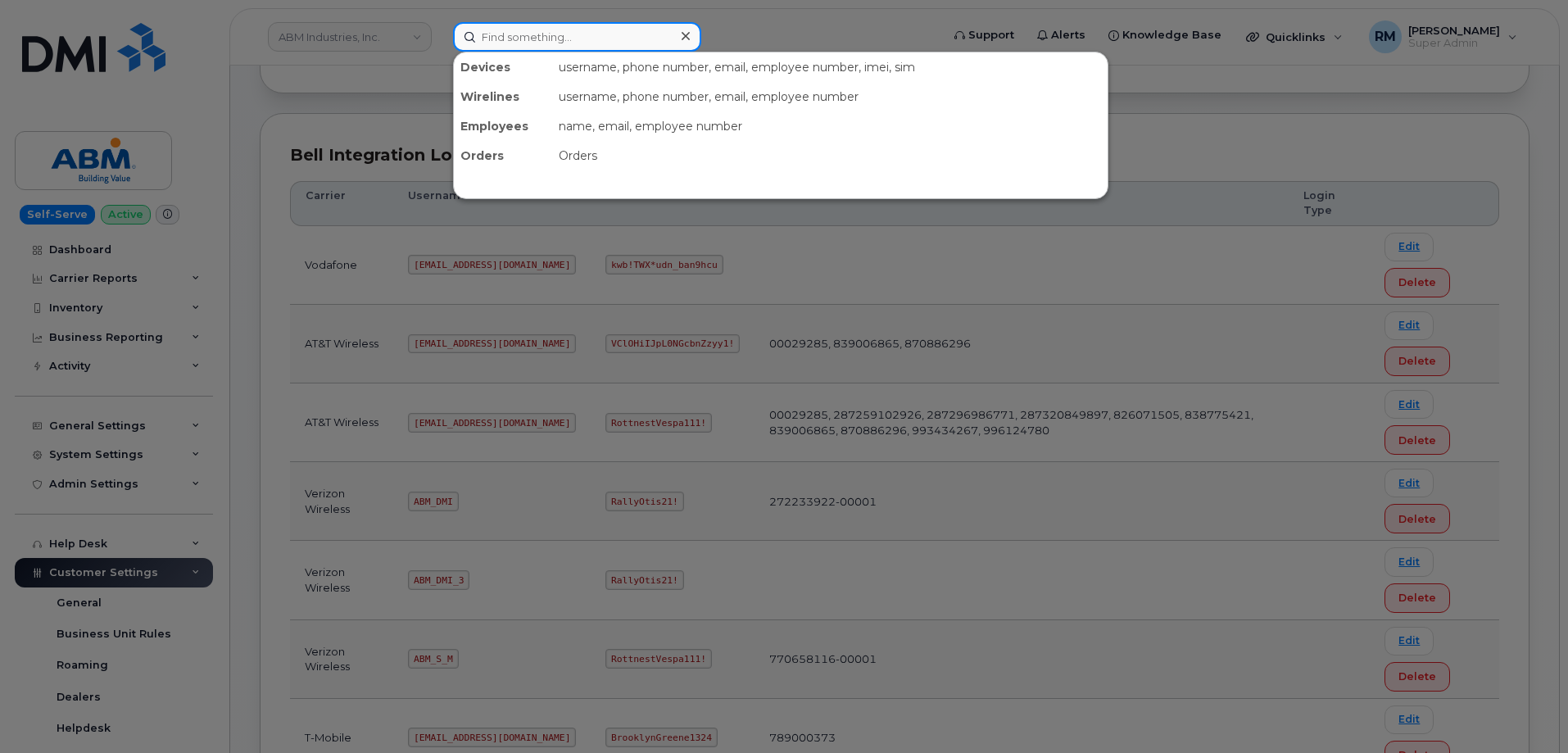
paste input "804-720-5923"
type input "804-720-5923"
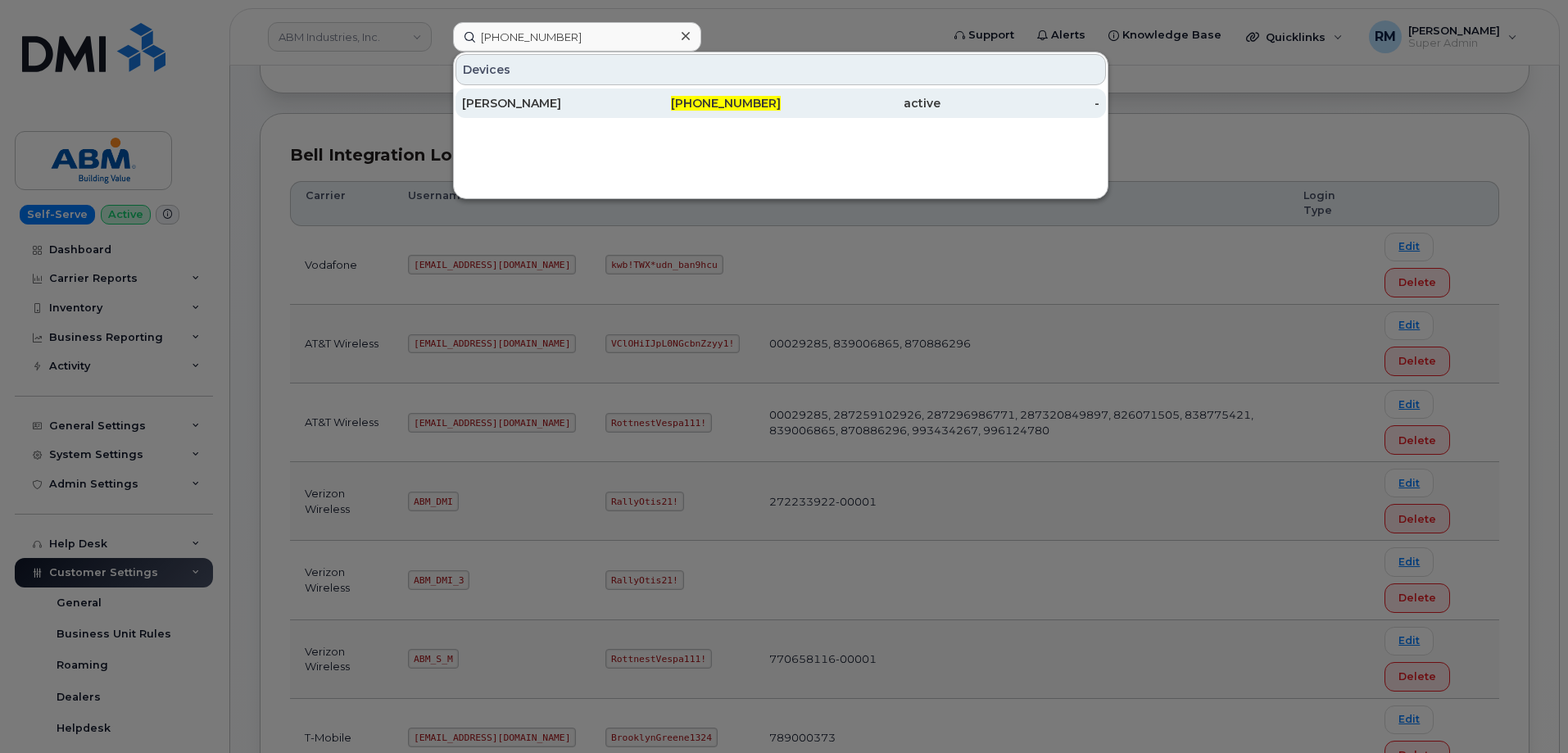
click at [542, 106] on div "WILDER FLORES" at bounding box center [542, 103] width 160 height 17
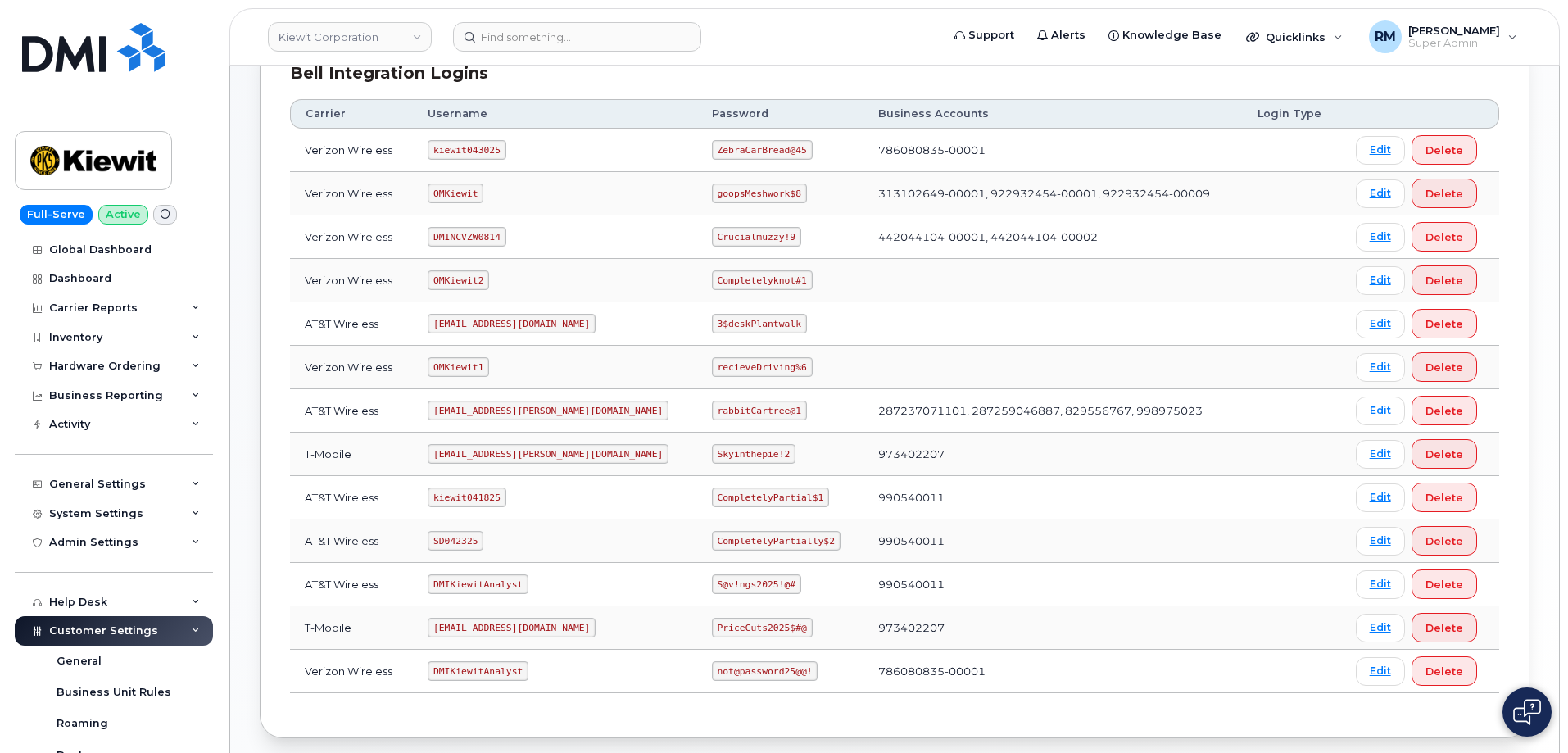
scroll to position [163, 0]
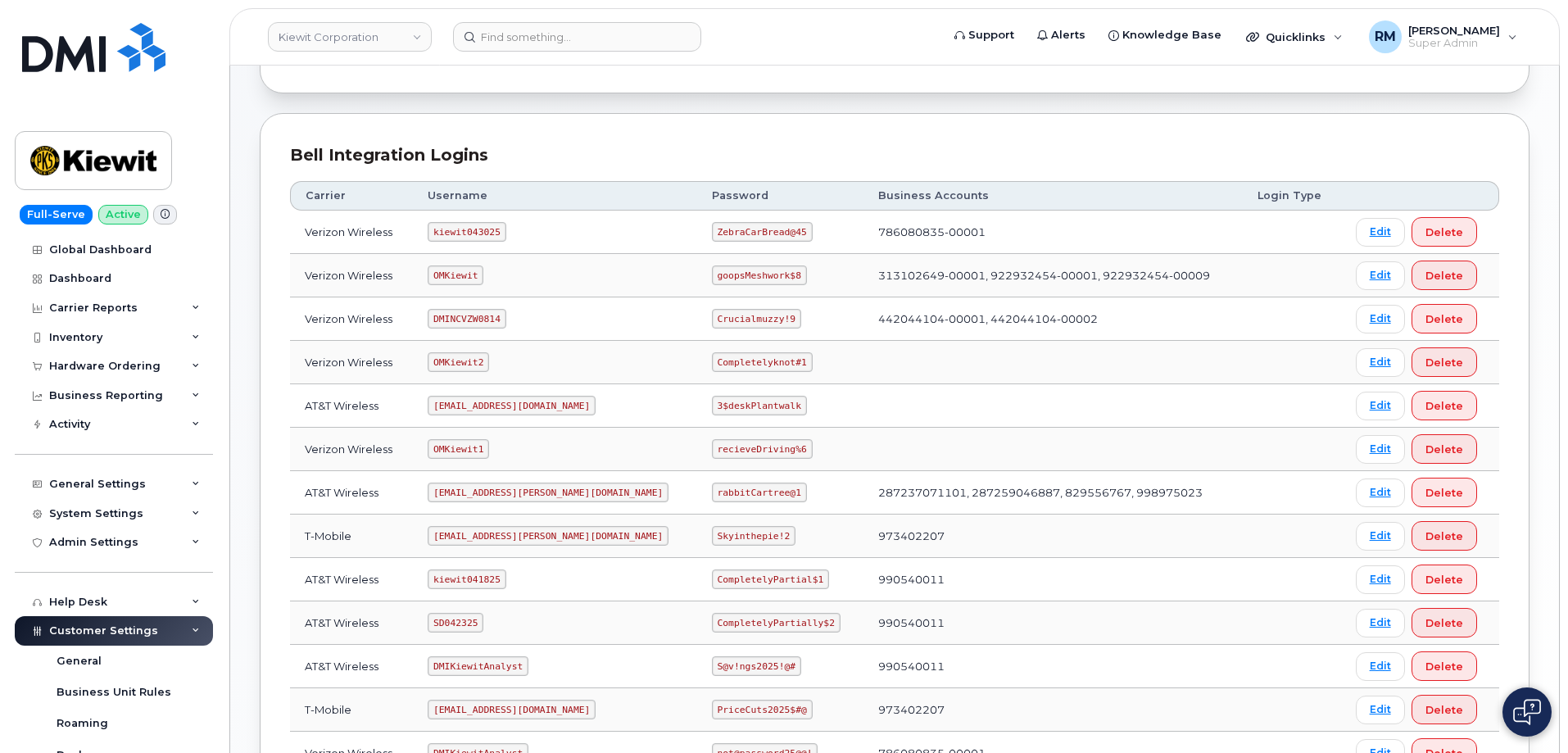
click at [465, 274] on code "OMKiewit" at bounding box center [455, 275] width 55 height 19
copy code "OMKiewit"
drag, startPoint x: 664, startPoint y: 275, endPoint x: 761, endPoint y: 274, distance: 97.0
click at [761, 274] on td "goopsMeshwork$8" at bounding box center [780, 275] width 166 height 44
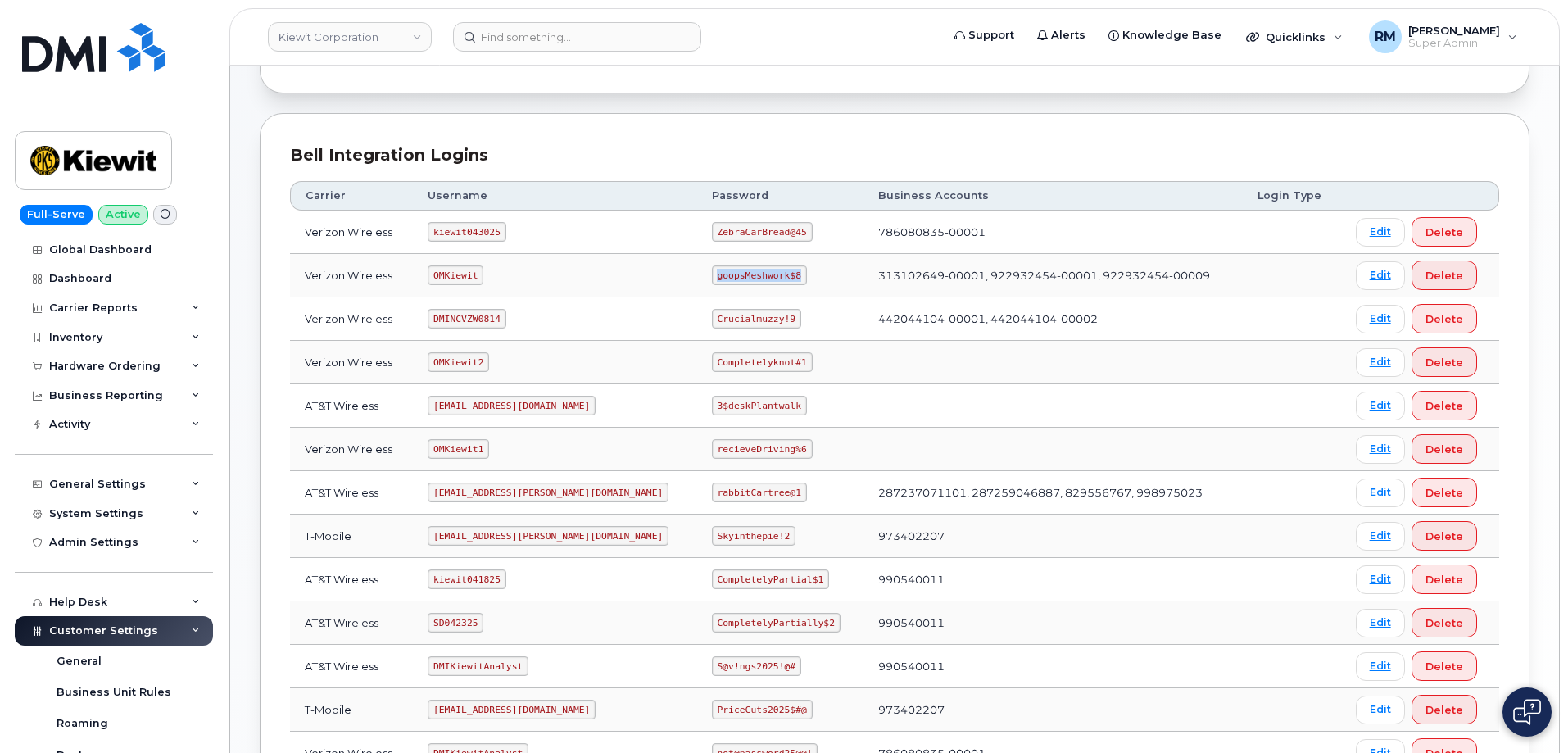
copy code "goopsMeshwork$8"
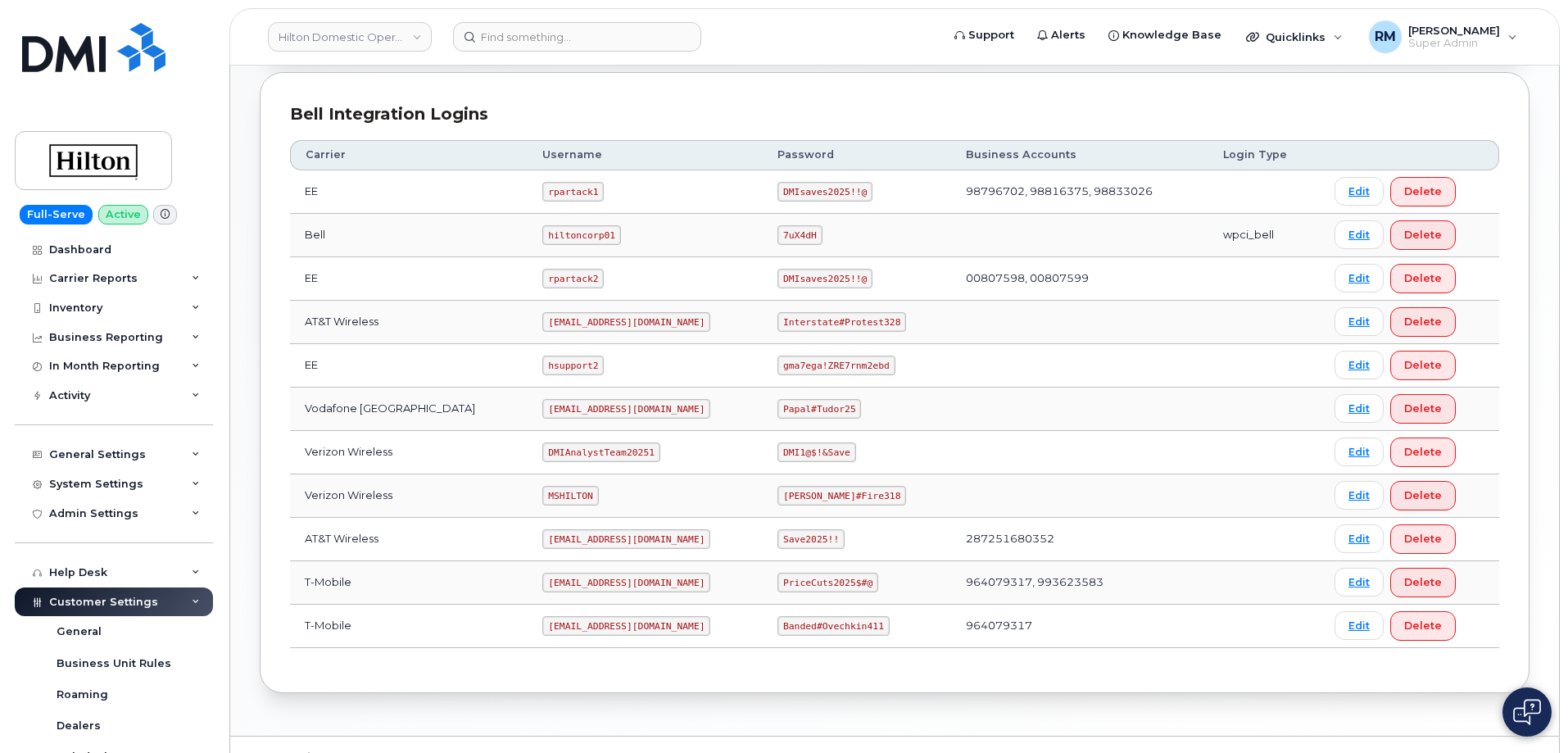
scroll to position [416, 0]
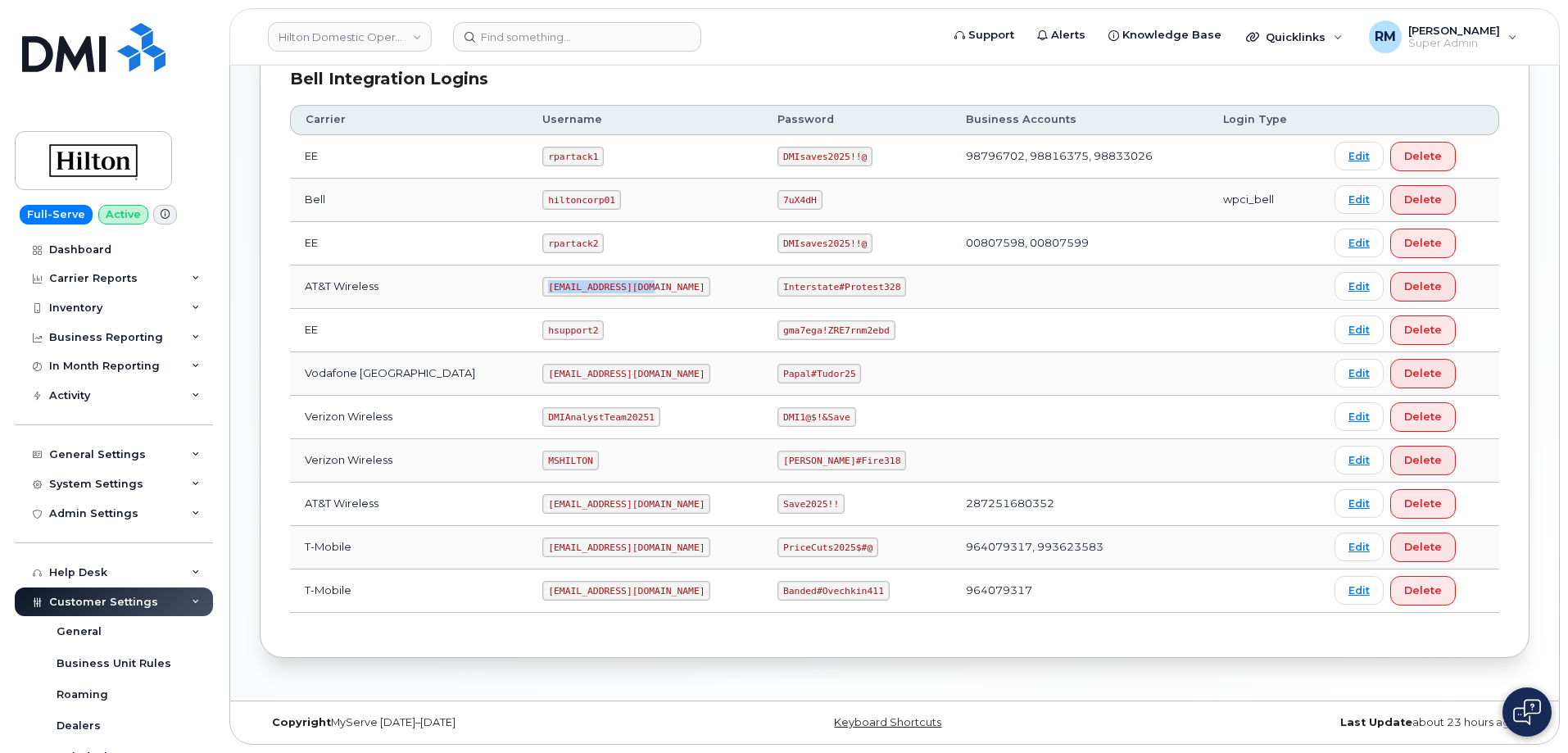
drag, startPoint x: 524, startPoint y: 285, endPoint x: 650, endPoint y: 293, distance: 126.3
click at [650, 293] on td "[EMAIL_ADDRESS][DOMAIN_NAME]" at bounding box center [645, 287] width 235 height 44
copy code "[EMAIL_ADDRESS][DOMAIN_NAME]"
drag, startPoint x: 769, startPoint y: 287, endPoint x: 900, endPoint y: 282, distance: 131.1
click at [900, 282] on td "Interstate#Protest328" at bounding box center [857, 287] width 189 height 44
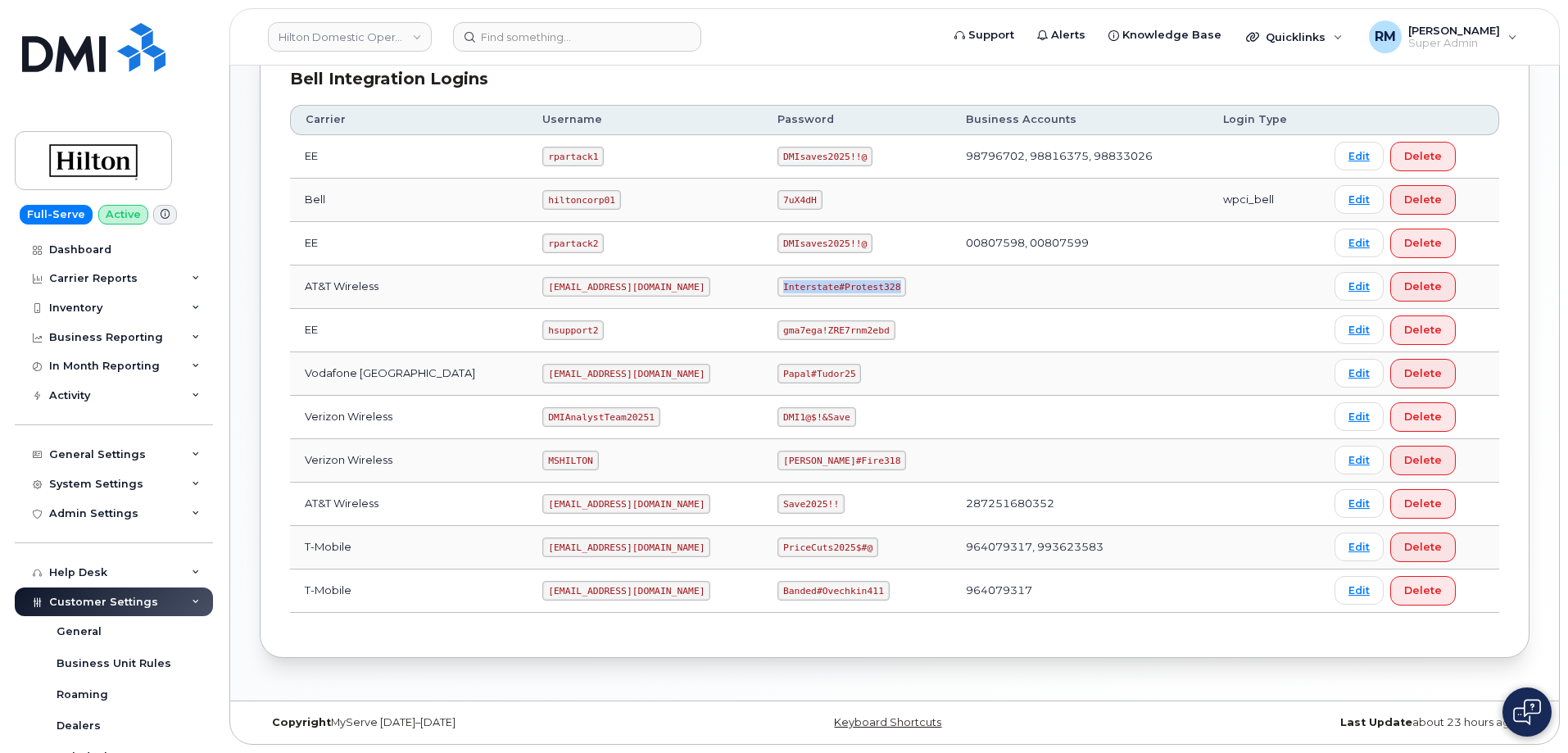
copy code "Interstate#Protest328"
